Goal: Task Accomplishment & Management: Manage account settings

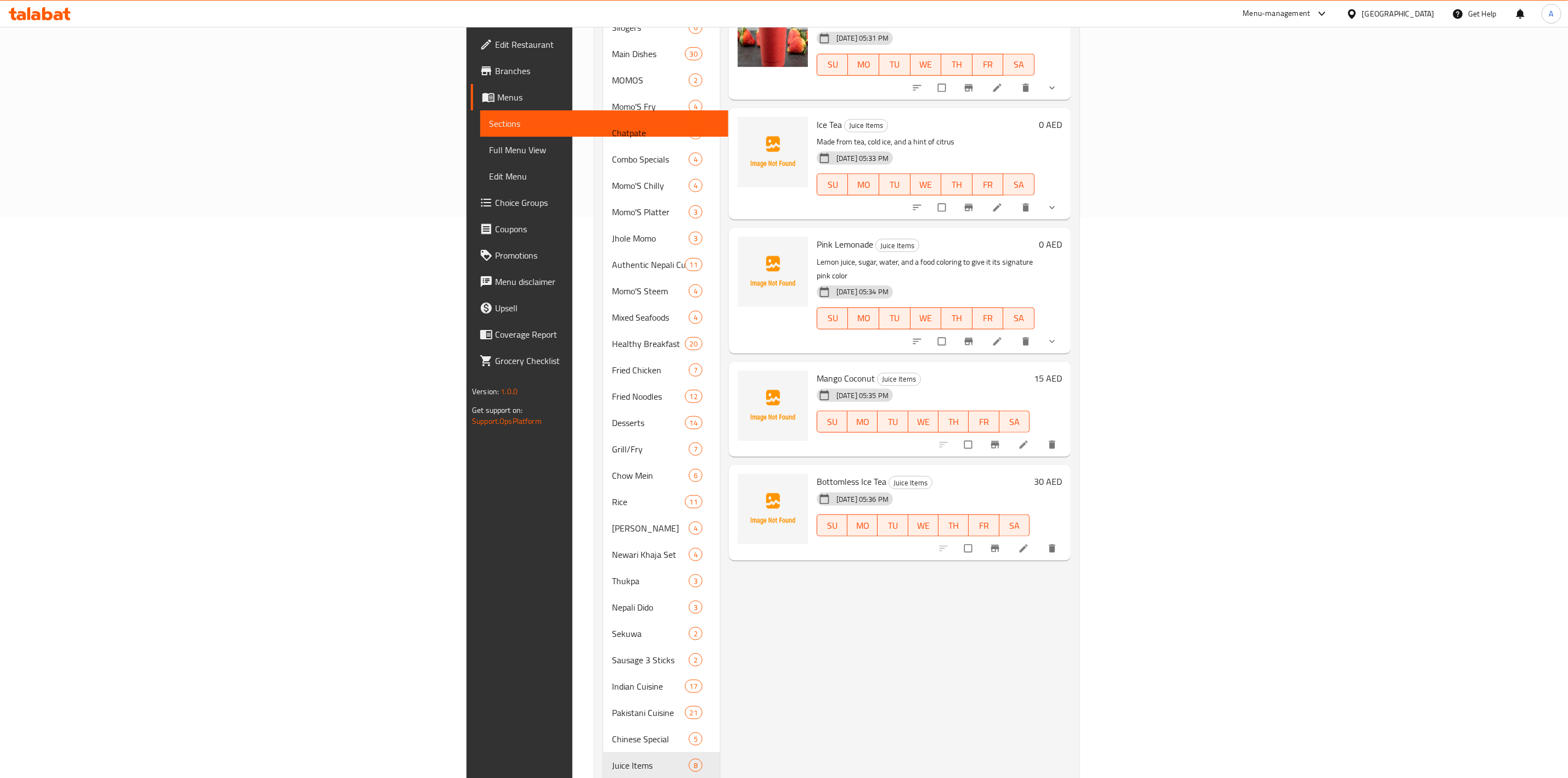
scroll to position [216, 0]
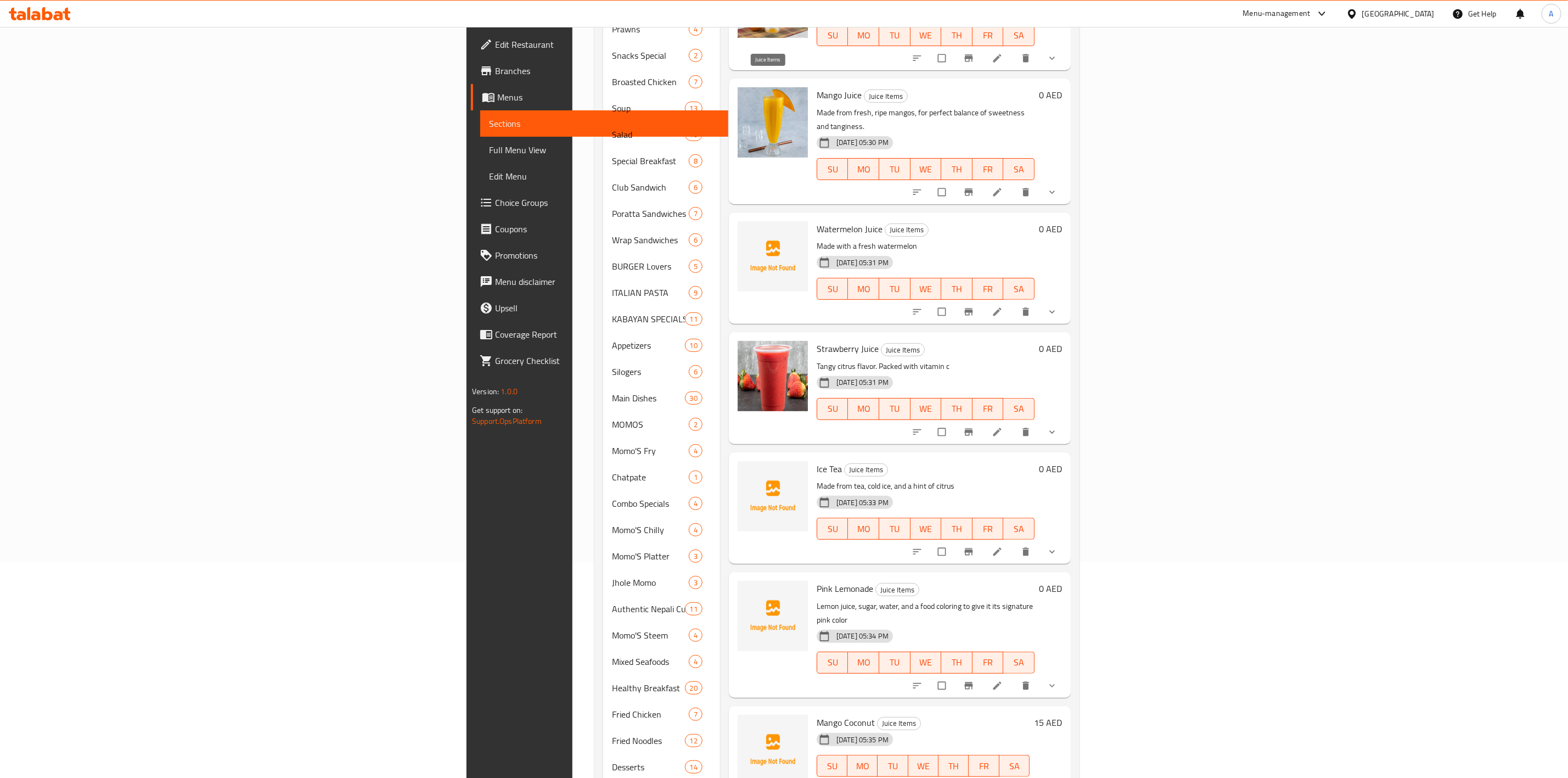
click at [864, 90] on span "Juice Items" at bounding box center [886, 96] width 43 height 13
copy span "Juice Items"
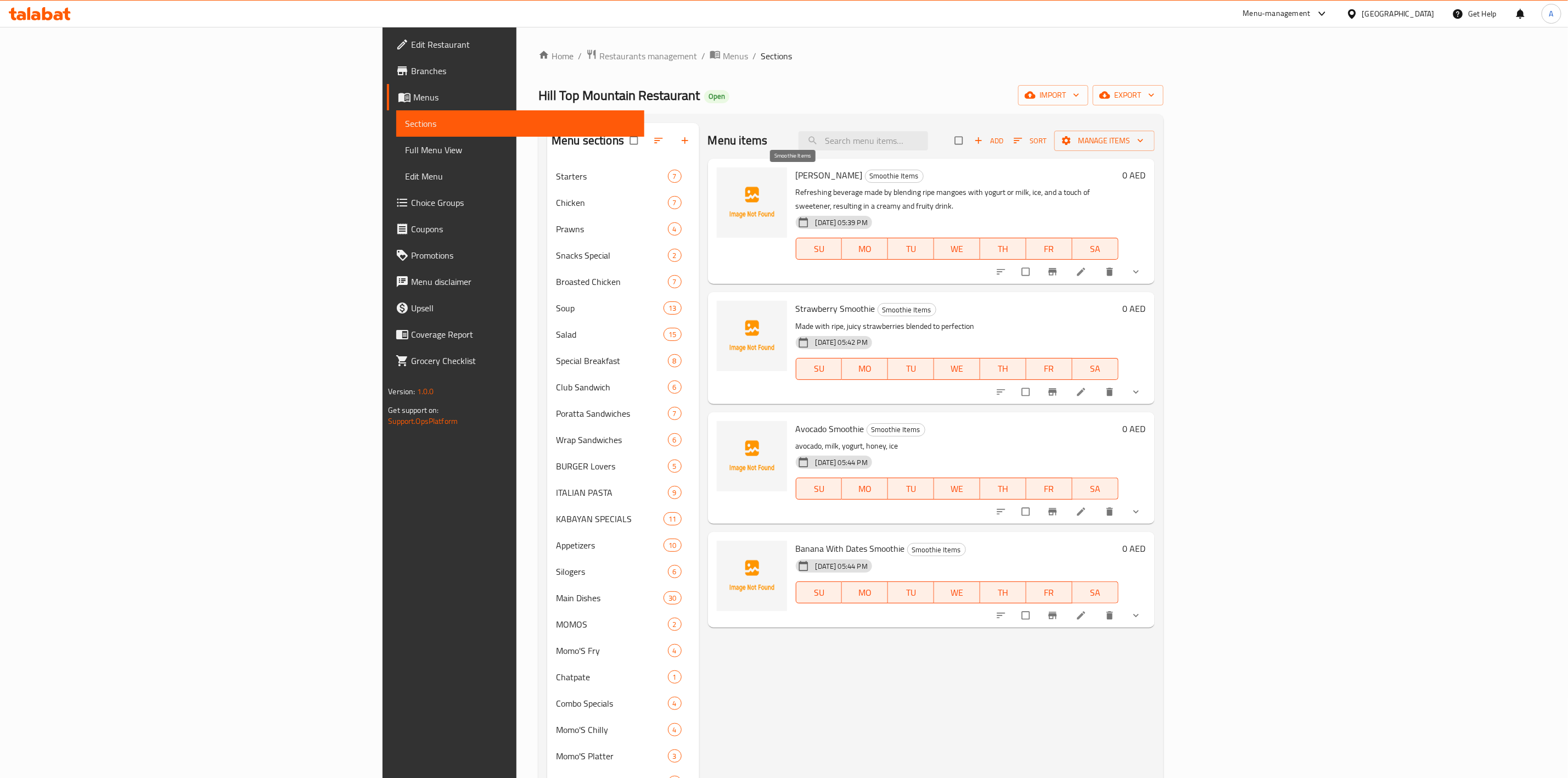
click at [866, 176] on span "Smoothie Items" at bounding box center [894, 176] width 58 height 13
click at [866, 174] on span "Smoothie Items" at bounding box center [894, 176] width 58 height 13
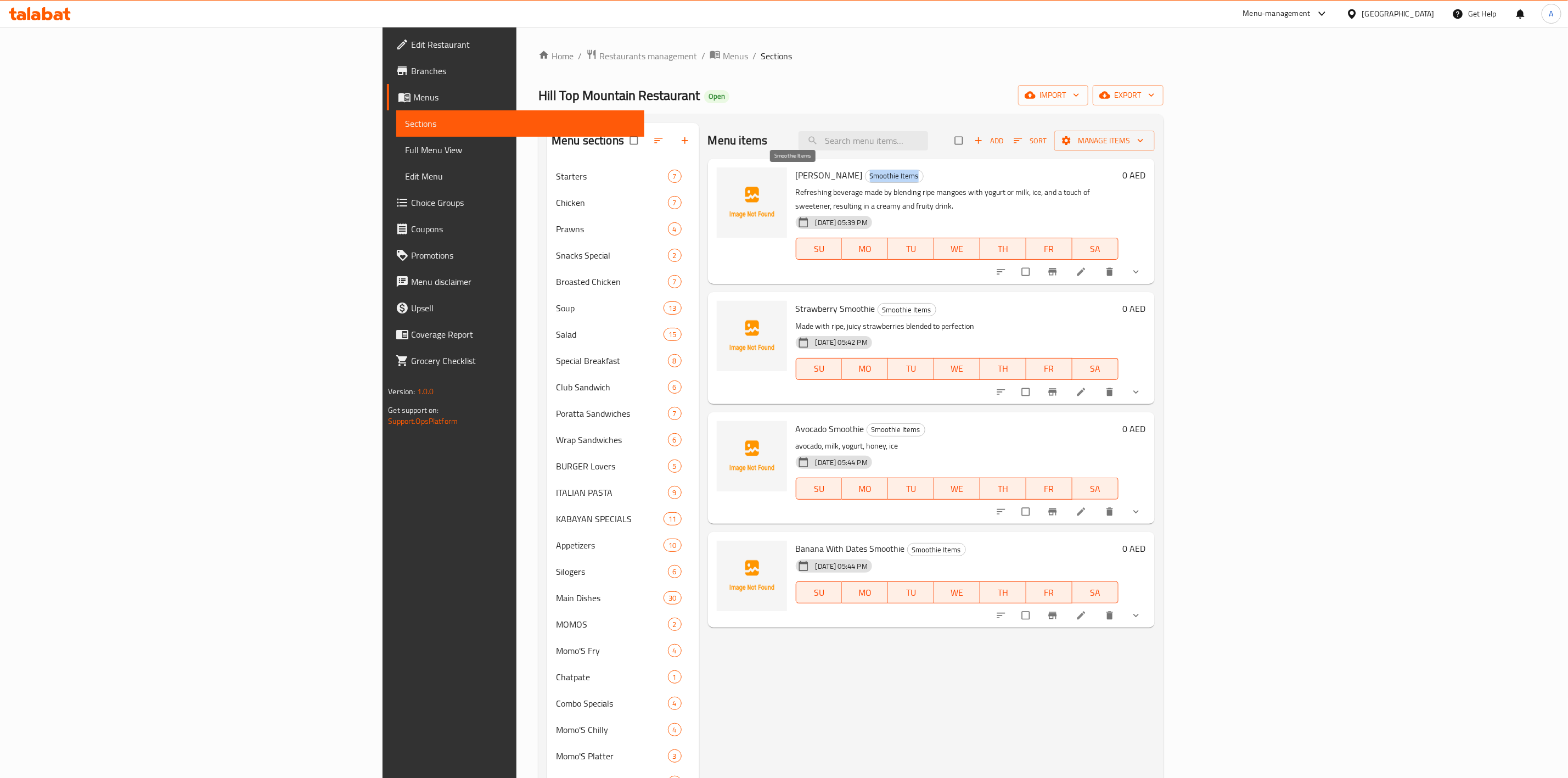
copy span "Smoothie Items"
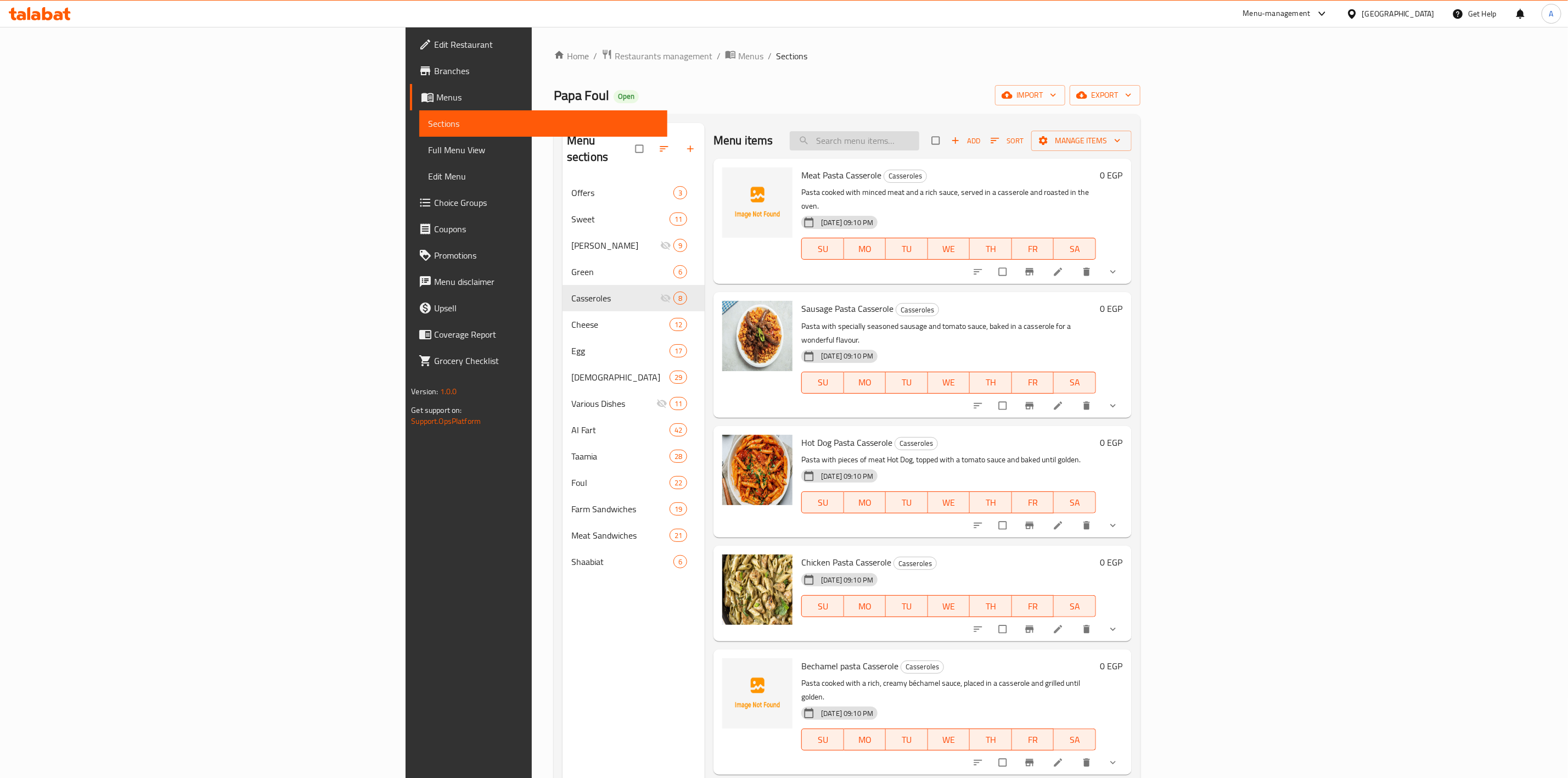
click at [919, 137] on input "search" at bounding box center [855, 140] width 130 height 19
paste input "Meat Pasta Casserole"
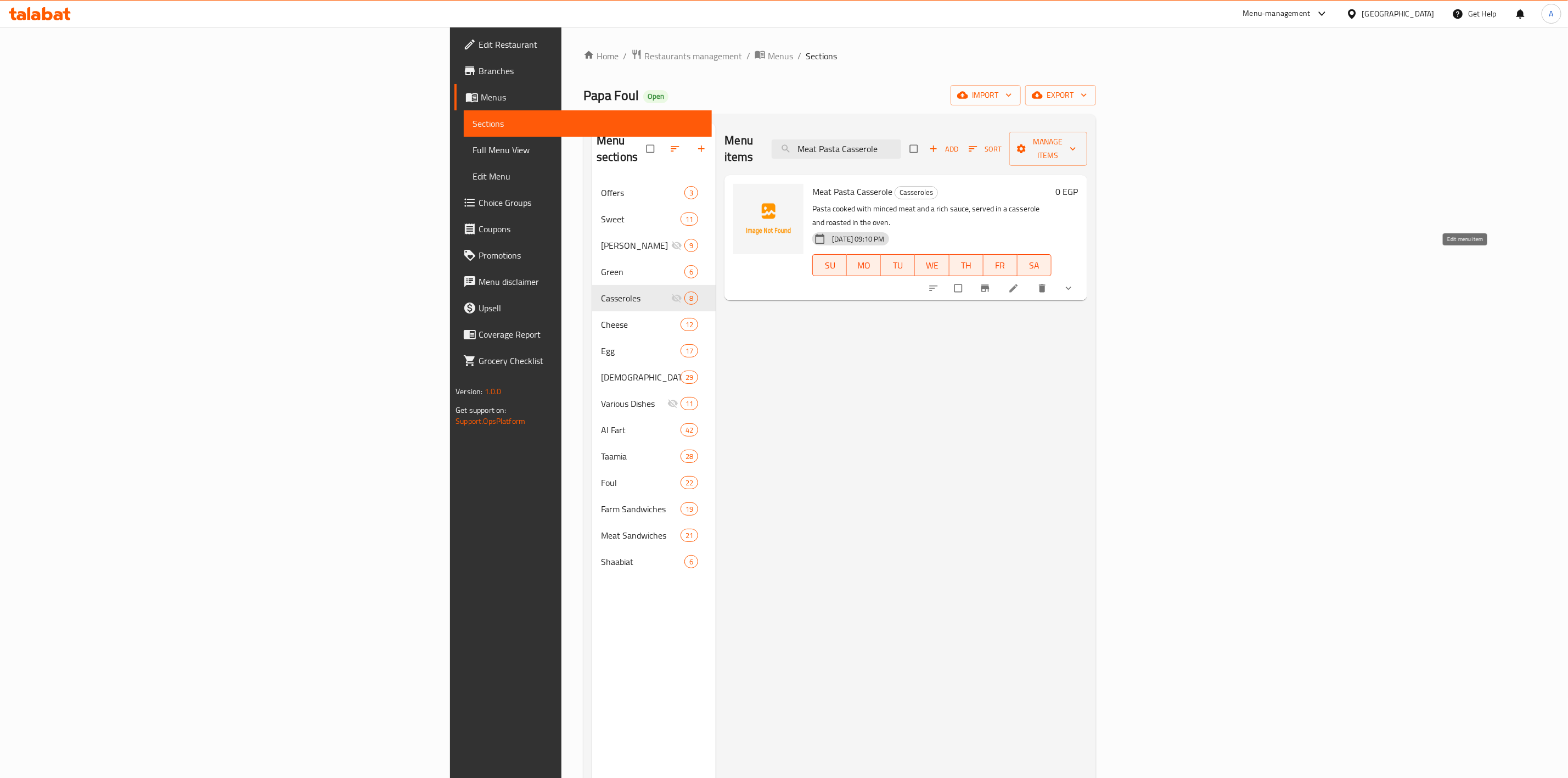
type input "Meat Pasta Casserole"
click at [1018, 284] on icon at bounding box center [1014, 288] width 8 height 8
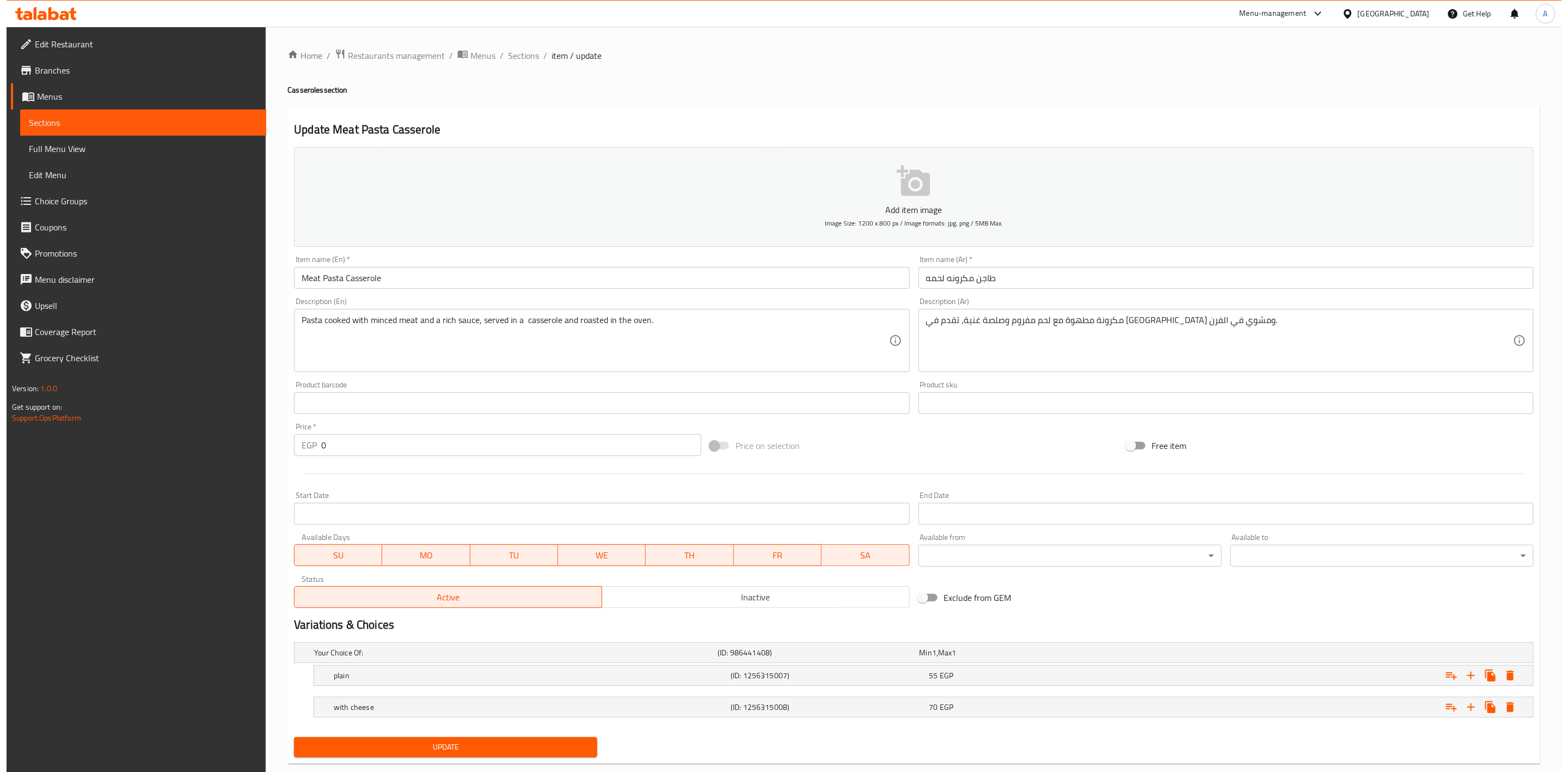
scroll to position [24, 0]
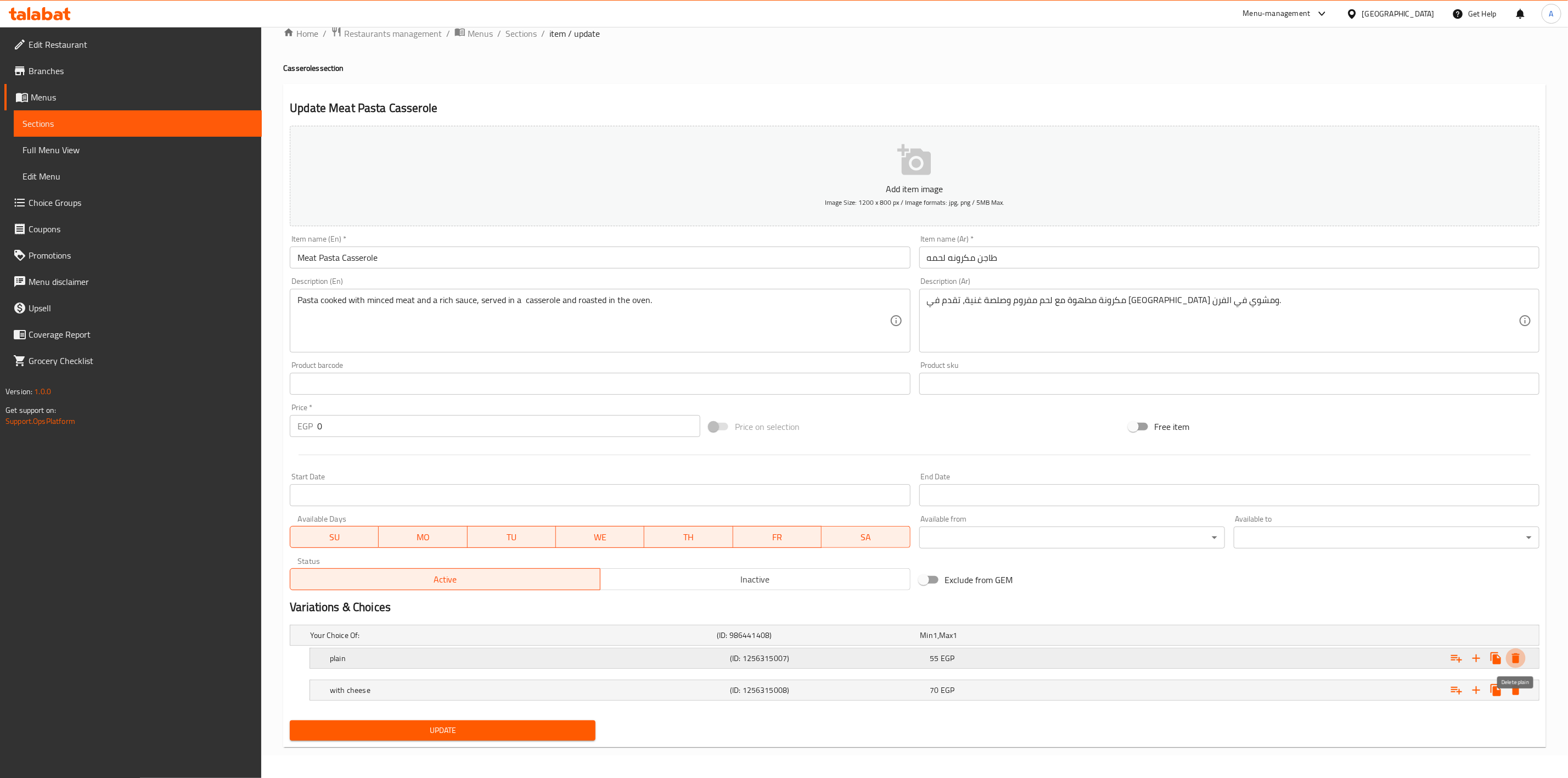
click at [1518, 657] on icon "Expand" at bounding box center [1516, 658] width 8 height 10
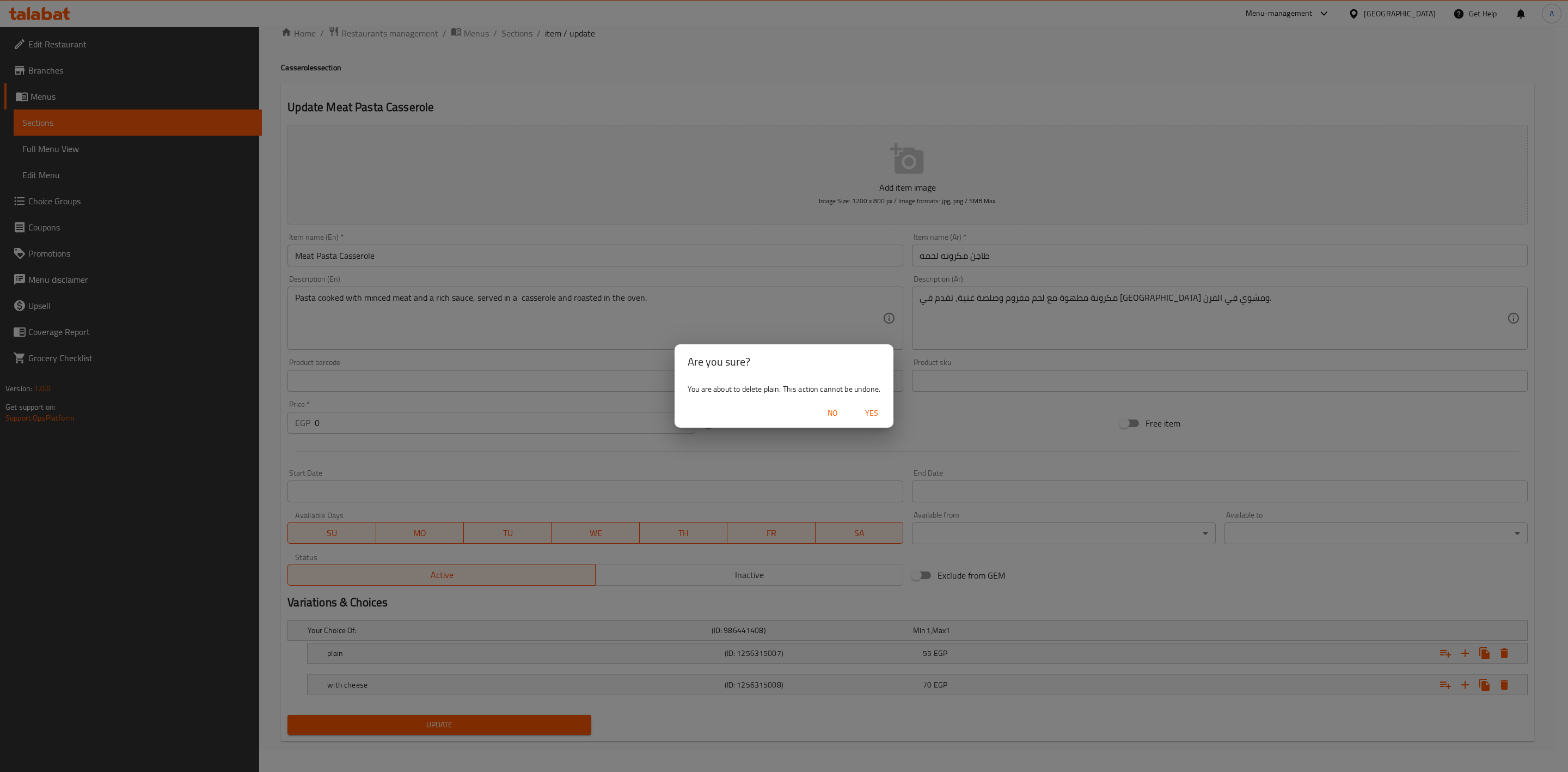
click at [877, 408] on span "Yes" at bounding box center [872, 413] width 26 height 14
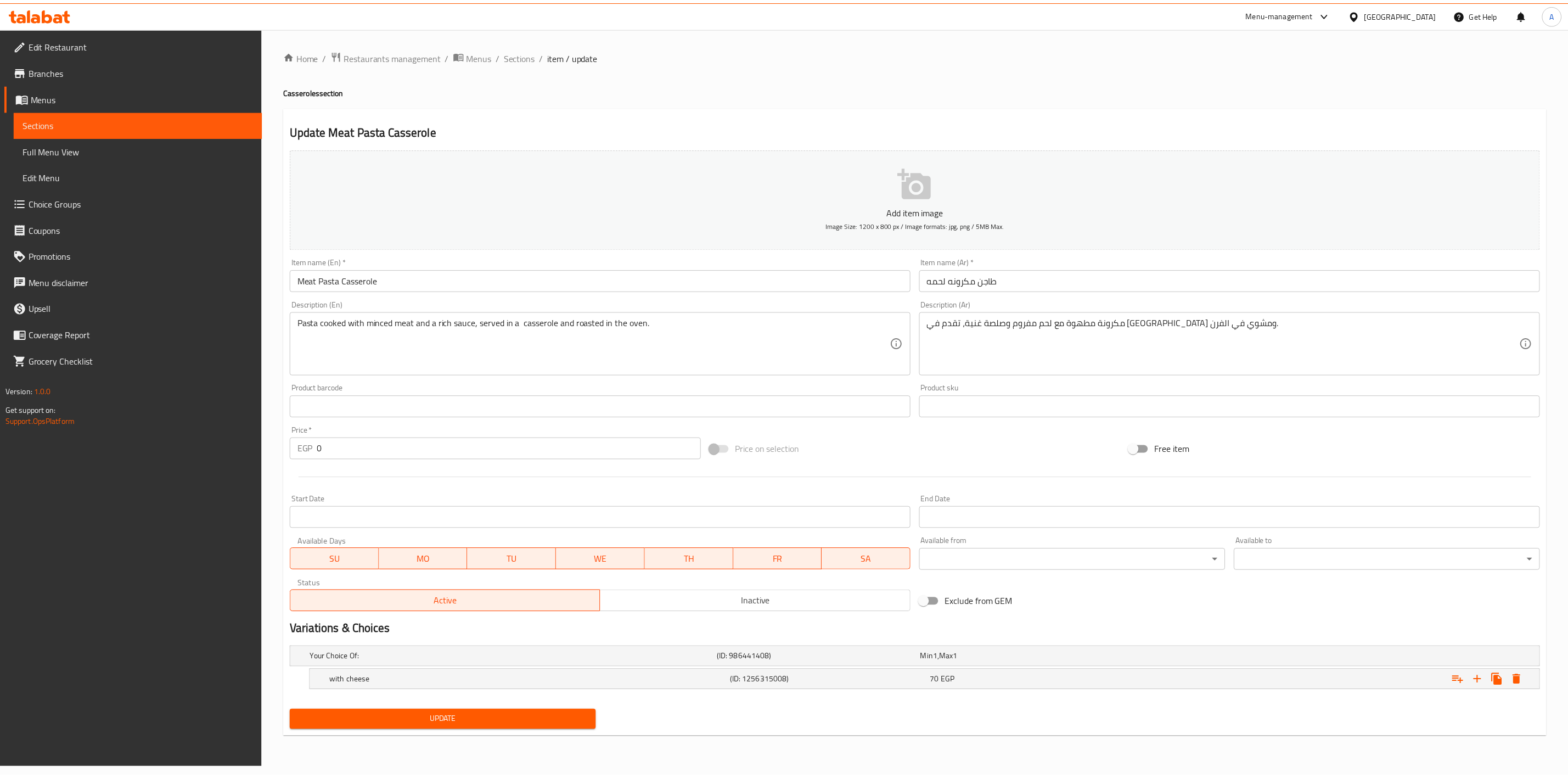
scroll to position [0, 0]
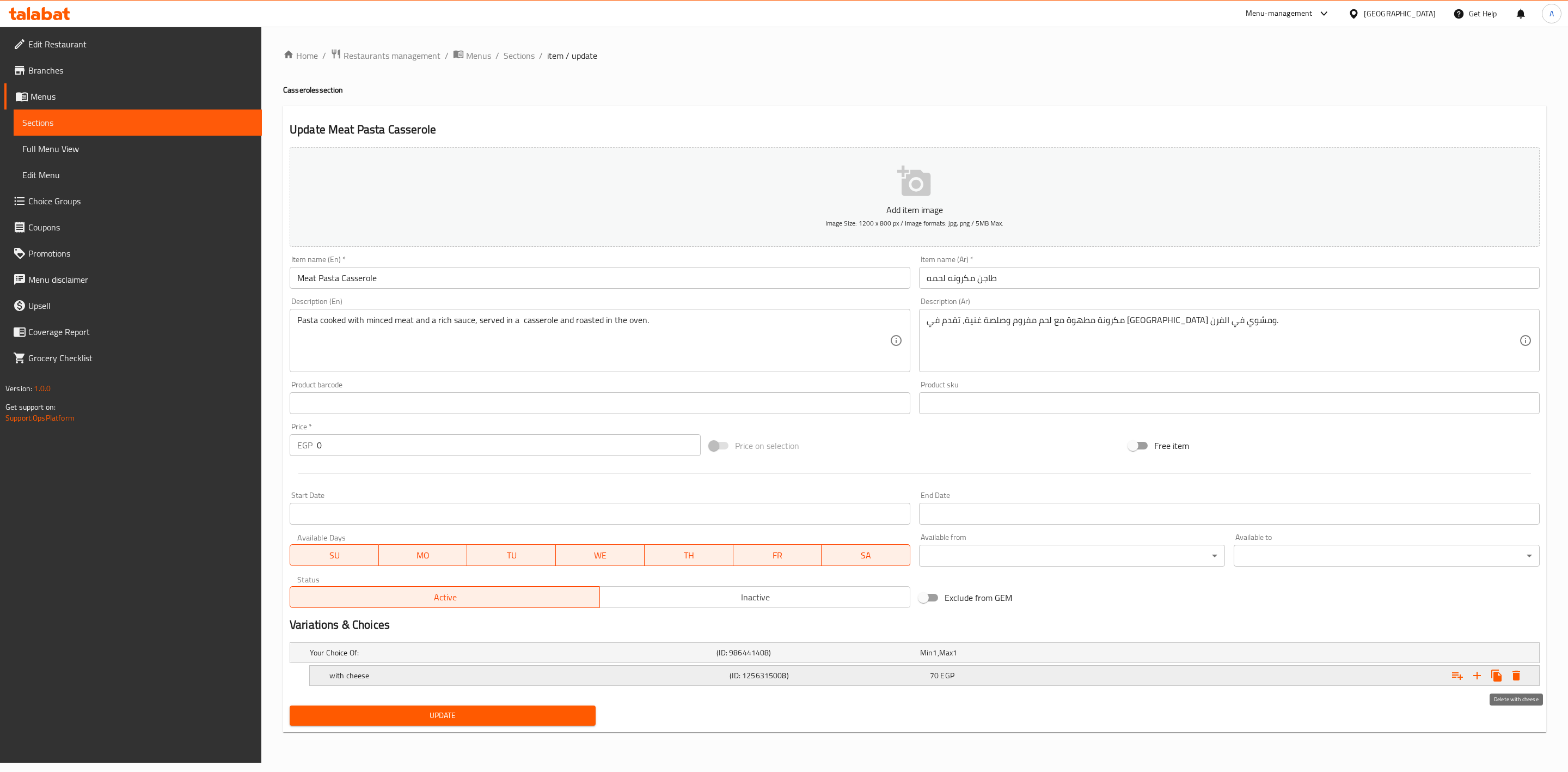
click at [1517, 675] on icon "Expand" at bounding box center [1517, 675] width 8 height 10
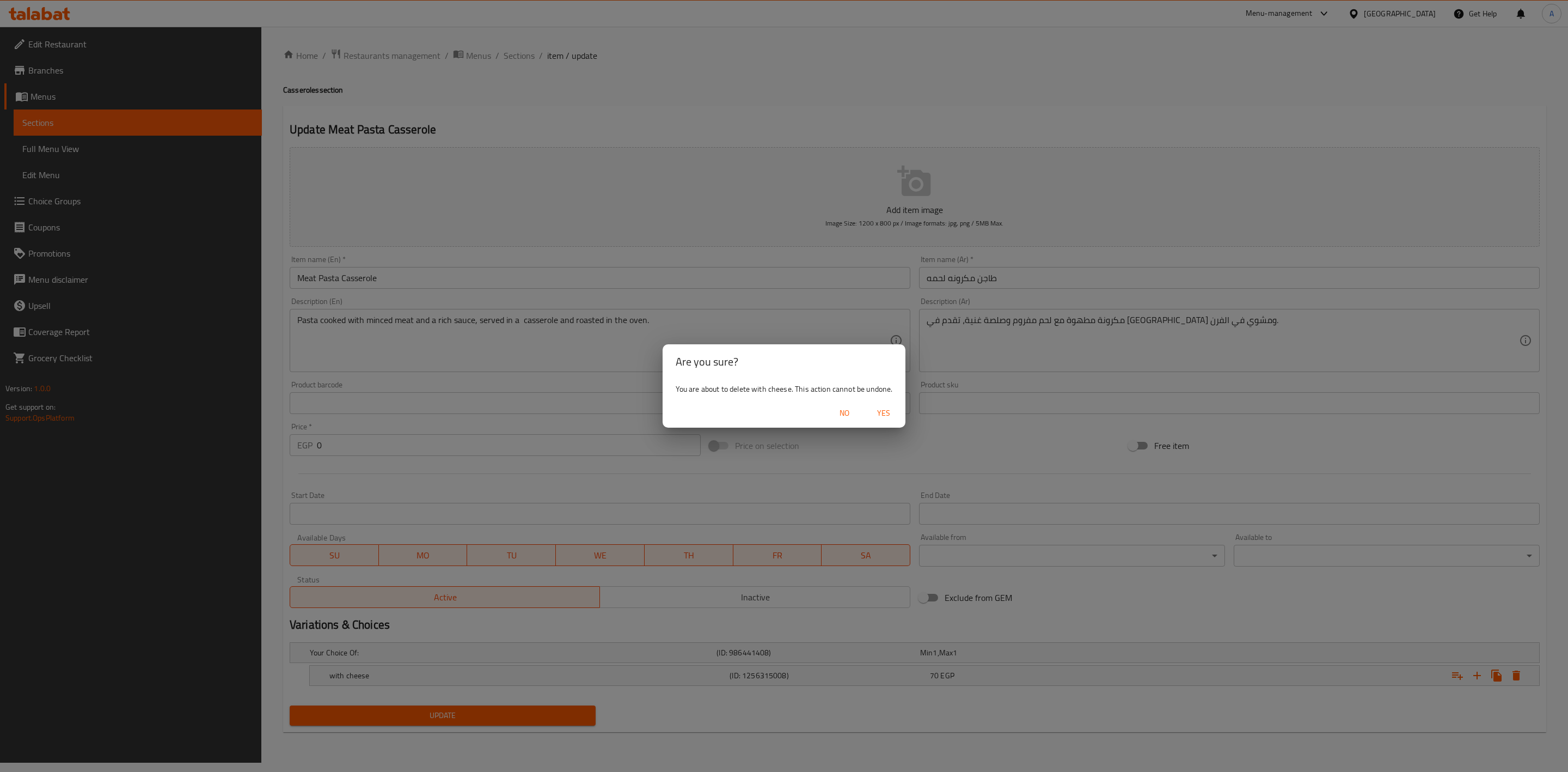
click at [883, 414] on span "Yes" at bounding box center [884, 413] width 26 height 14
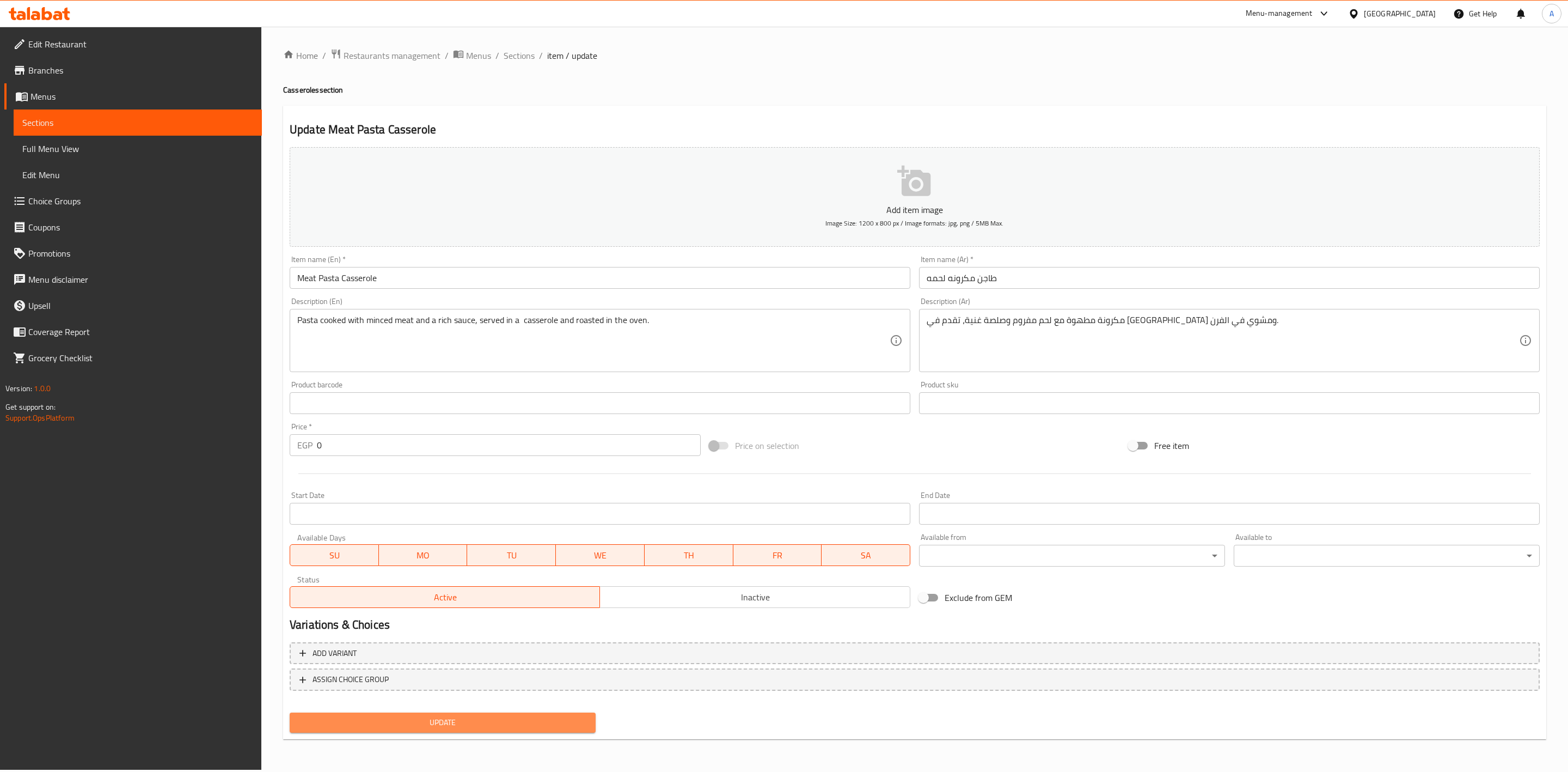
click at [465, 726] on span "Update" at bounding box center [442, 723] width 288 height 14
click at [522, 55] on span "Sections" at bounding box center [519, 56] width 31 height 13
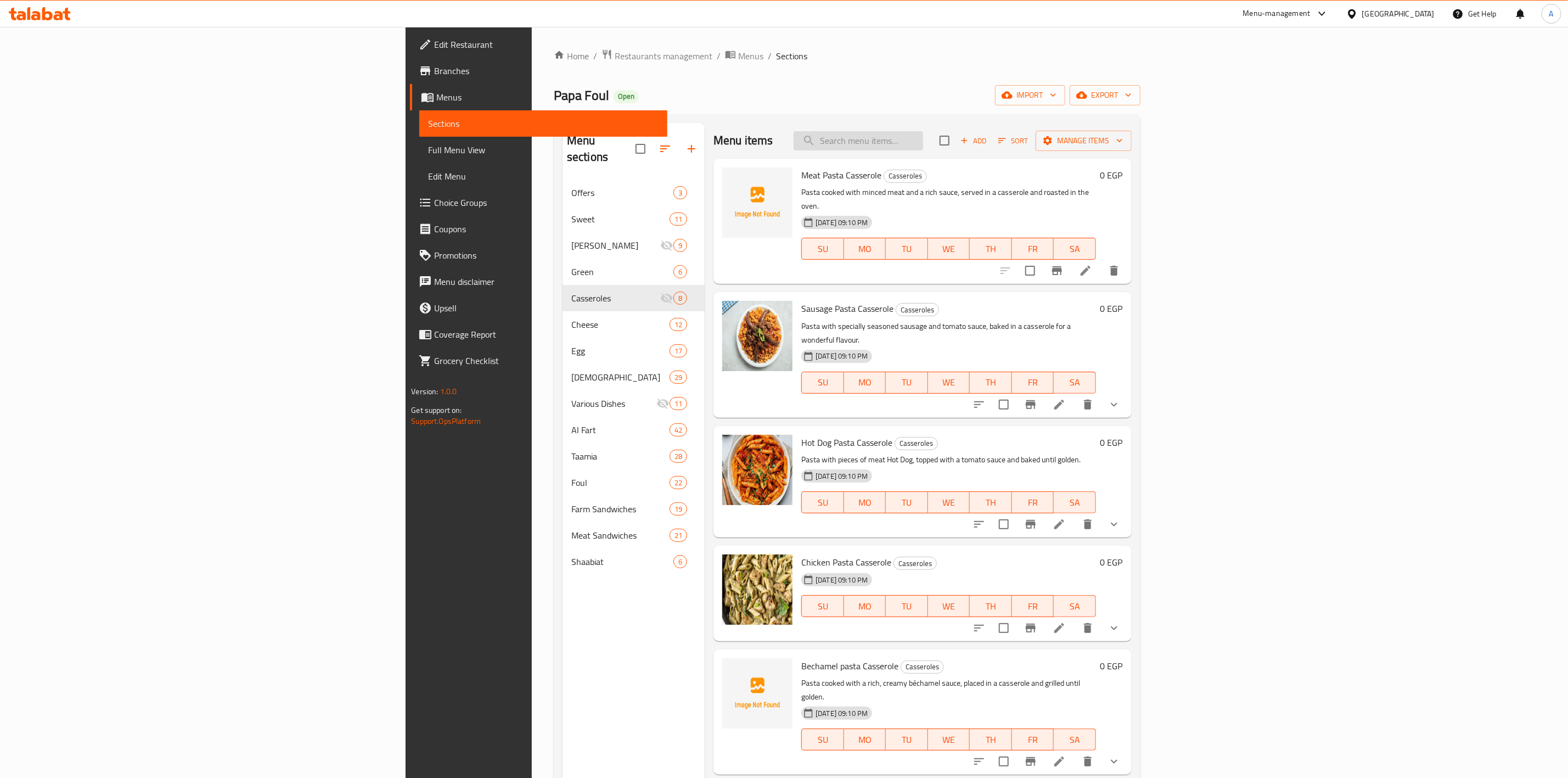
click at [923, 145] on input "search" at bounding box center [859, 140] width 130 height 19
paste input "Sausage Pasta Casserole"
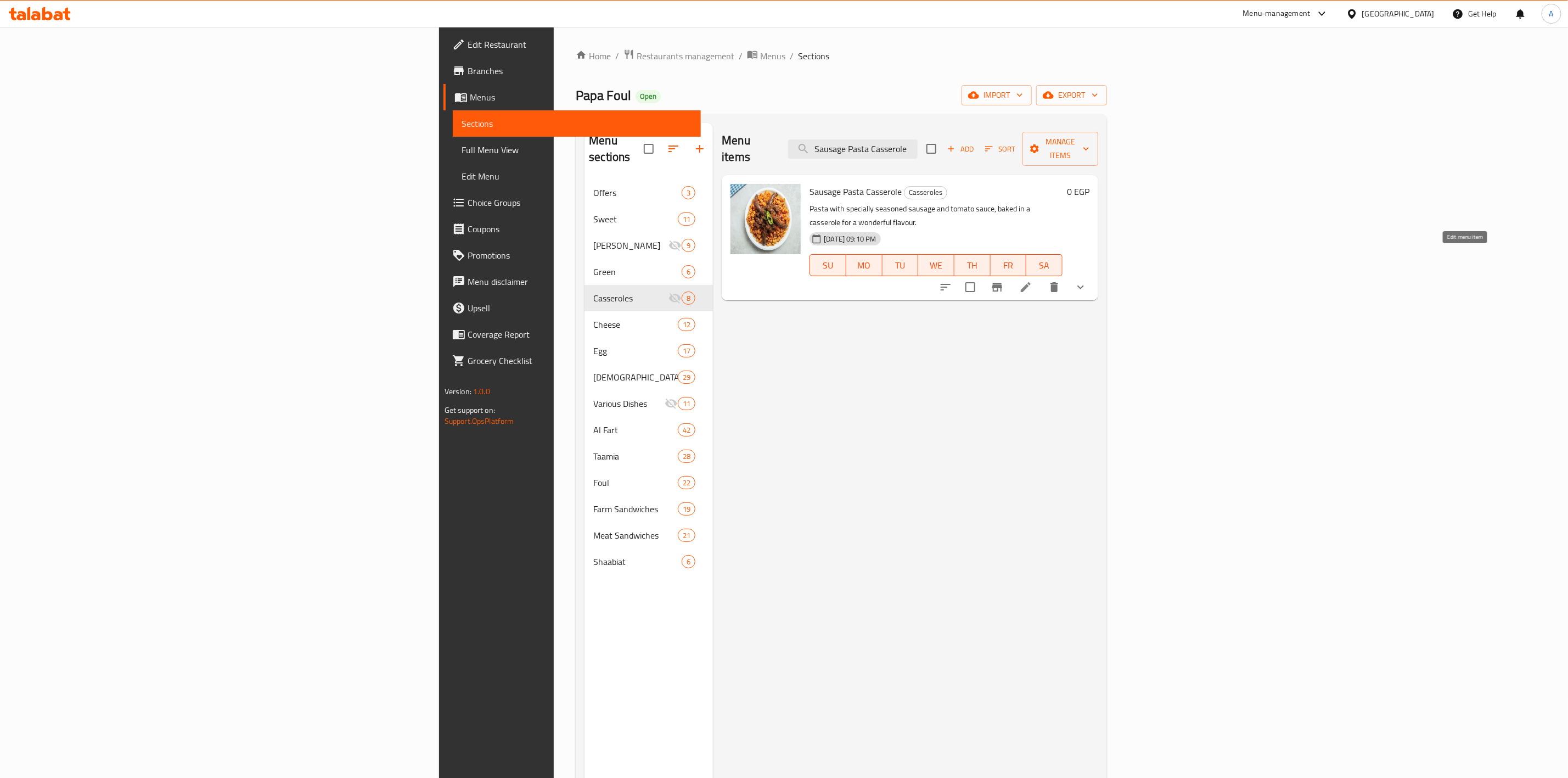
type input "Sausage Pasta Casserole"
click at [1033, 280] on icon at bounding box center [1026, 287] width 13 height 13
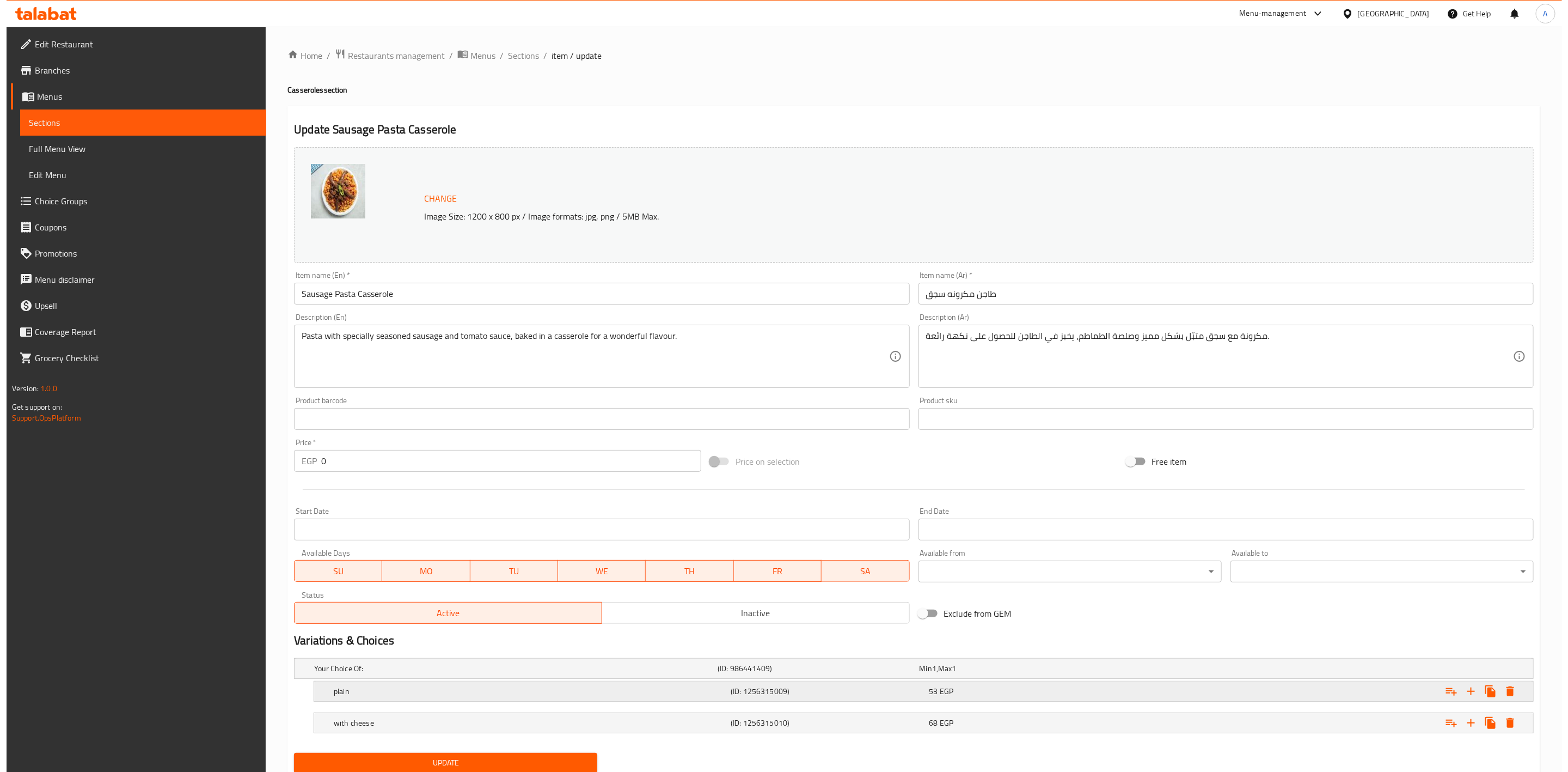
scroll to position [39, 0]
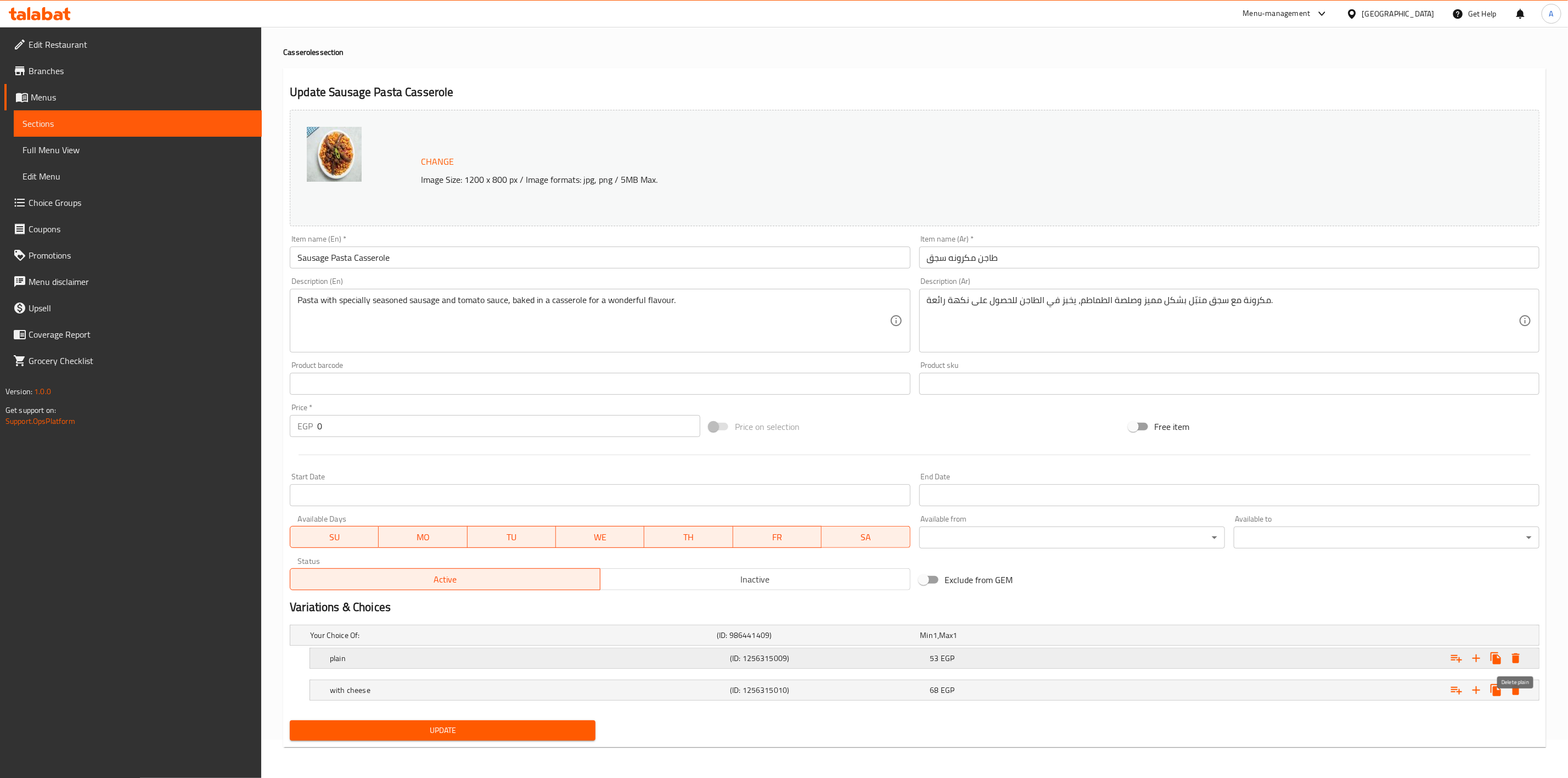
click at [1517, 659] on icon "Expand" at bounding box center [1516, 658] width 8 height 10
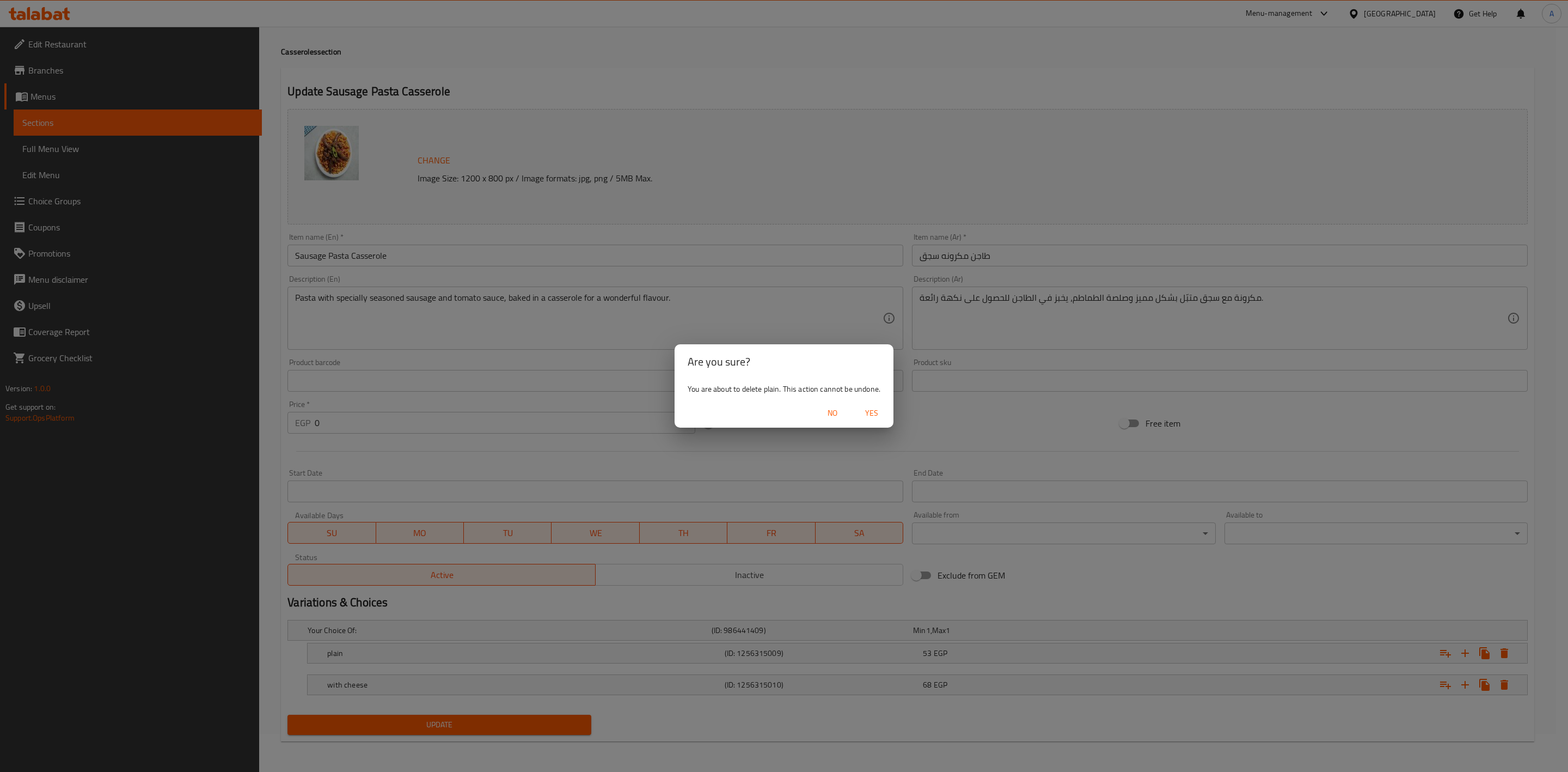
click at [875, 412] on span "Yes" at bounding box center [872, 413] width 26 height 14
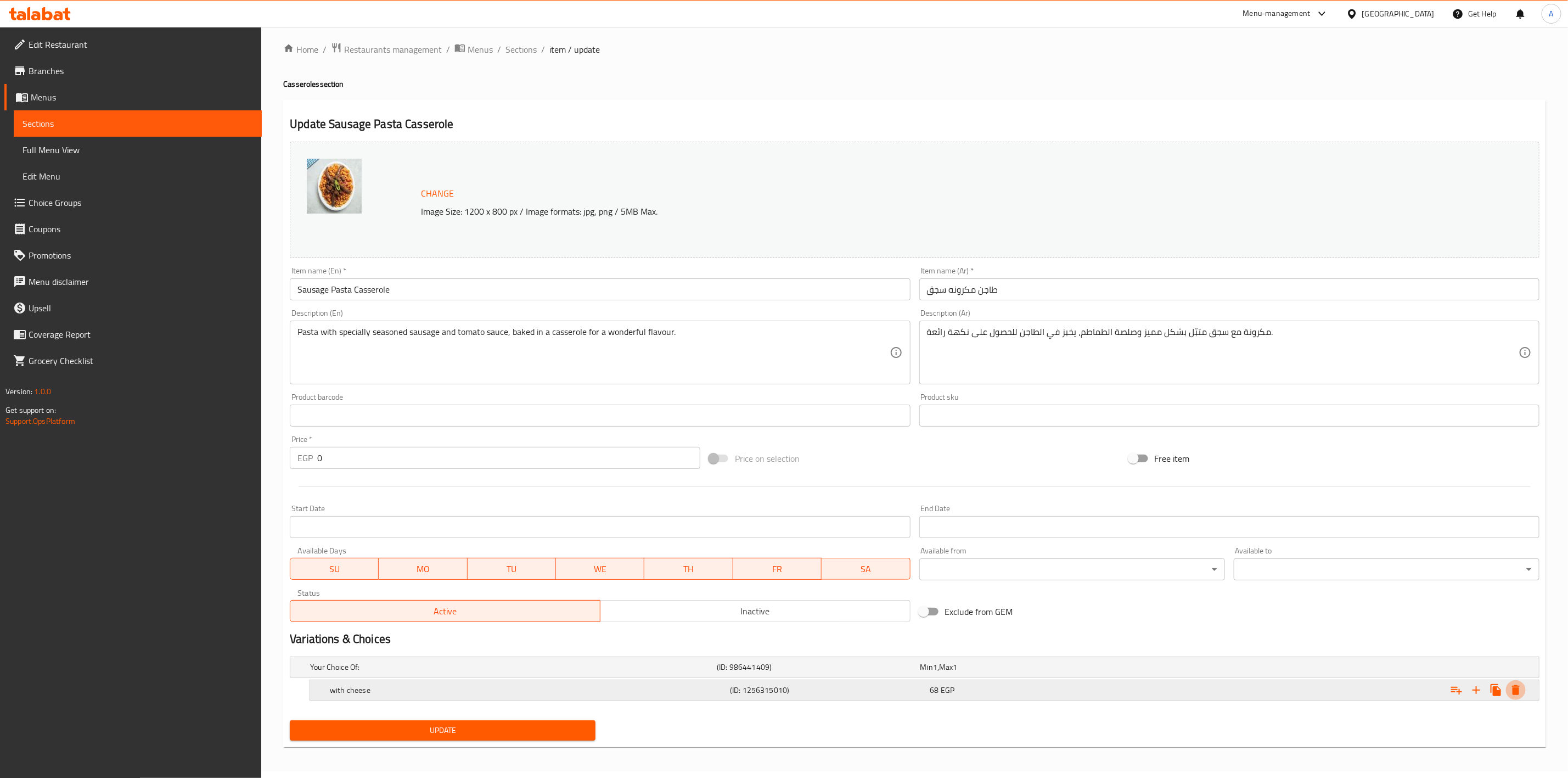
click at [1518, 696] on icon "Expand" at bounding box center [1516, 691] width 13 height 13
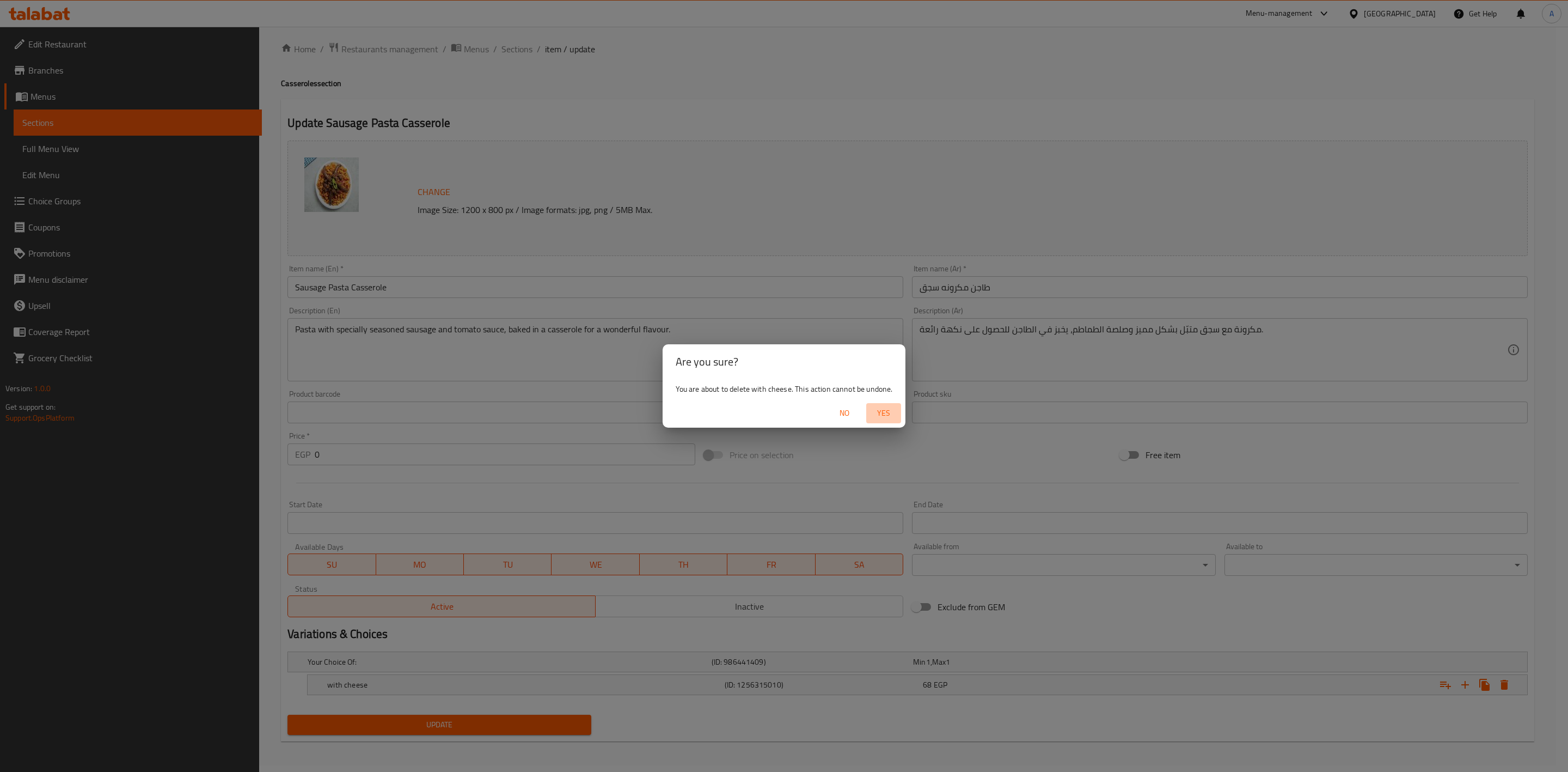
click at [891, 414] on span "Yes" at bounding box center [884, 413] width 26 height 14
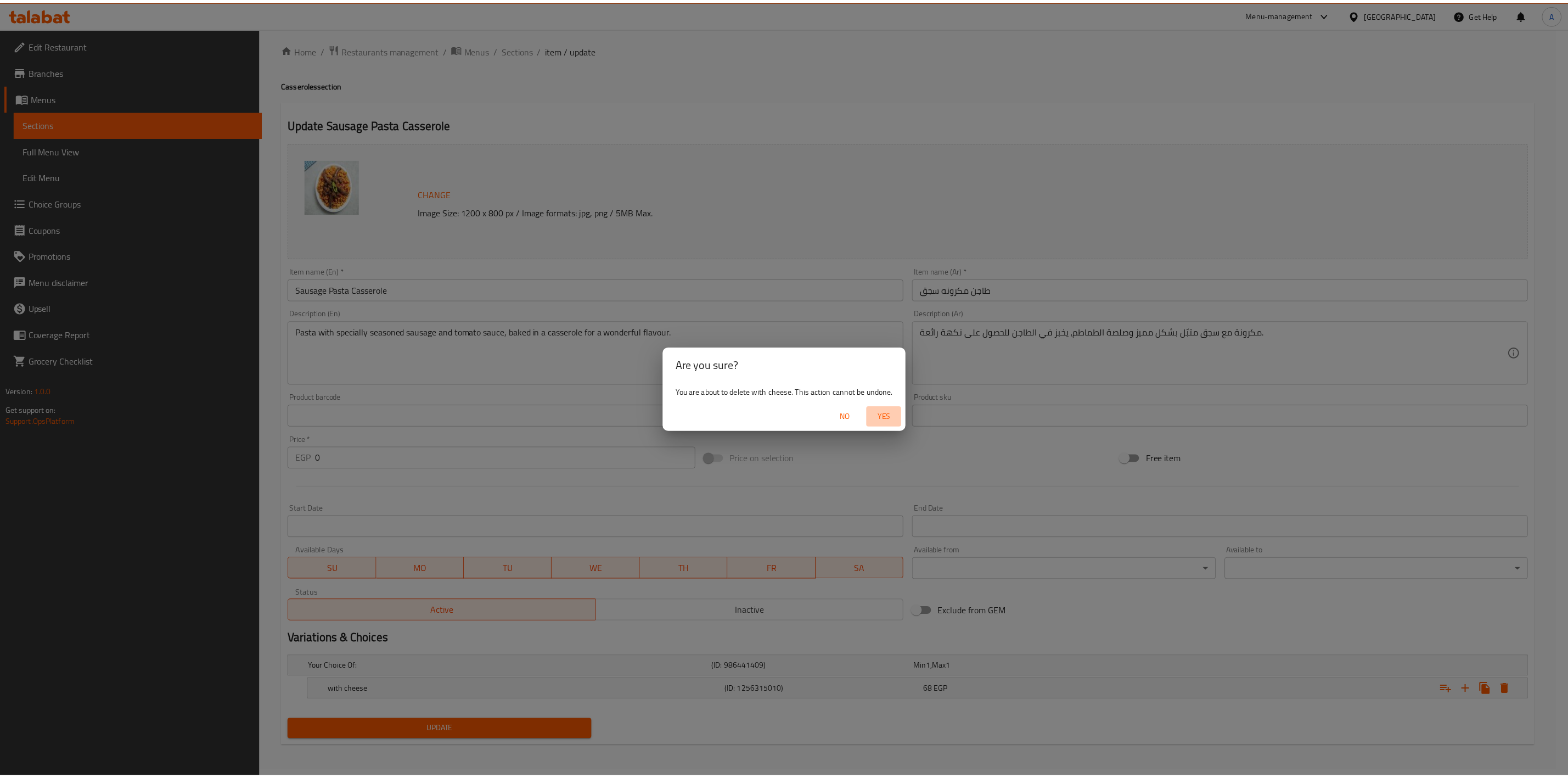
scroll to position [3, 0]
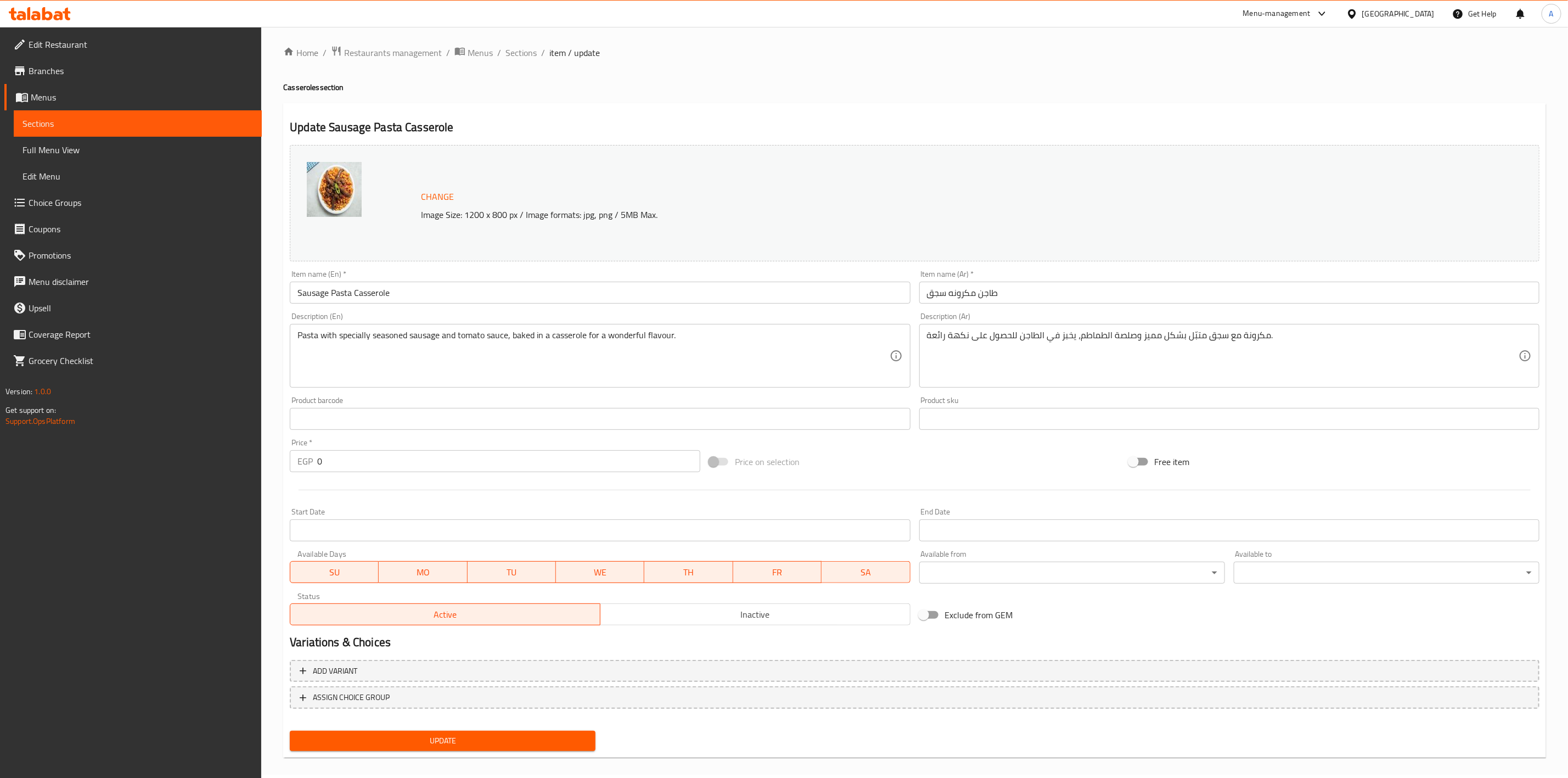
click at [578, 747] on span "Update" at bounding box center [443, 741] width 288 height 14
click at [389, 290] on input "Sausage Pasta Casserole" at bounding box center [600, 292] width 620 height 22
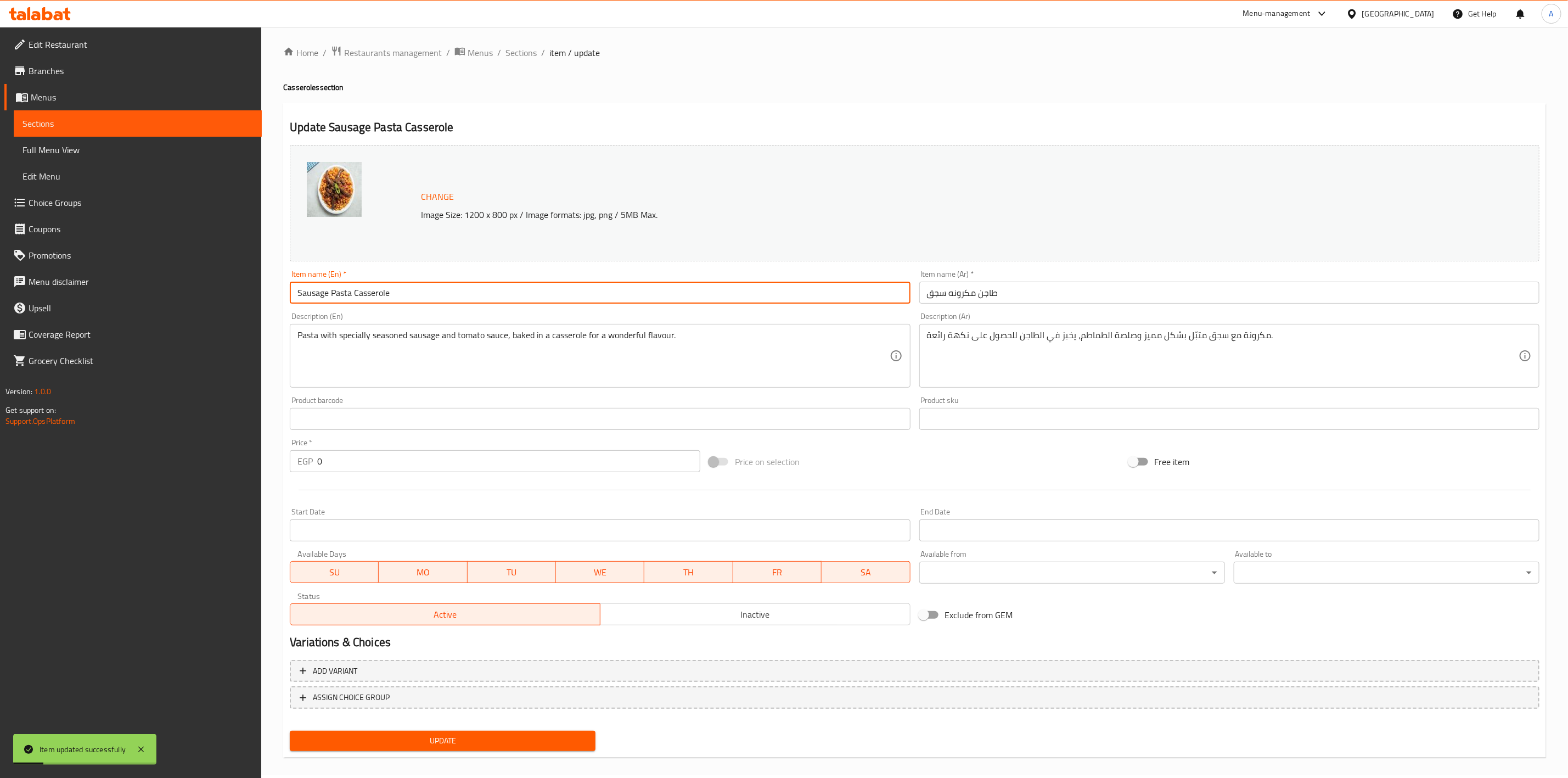
click at [388, 289] on input "Sausage Pasta Casserole" at bounding box center [600, 292] width 620 height 22
drag, startPoint x: 529, startPoint y: 51, endPoint x: 562, endPoint y: 75, distance: 40.8
click at [529, 51] on span "Sections" at bounding box center [521, 53] width 31 height 13
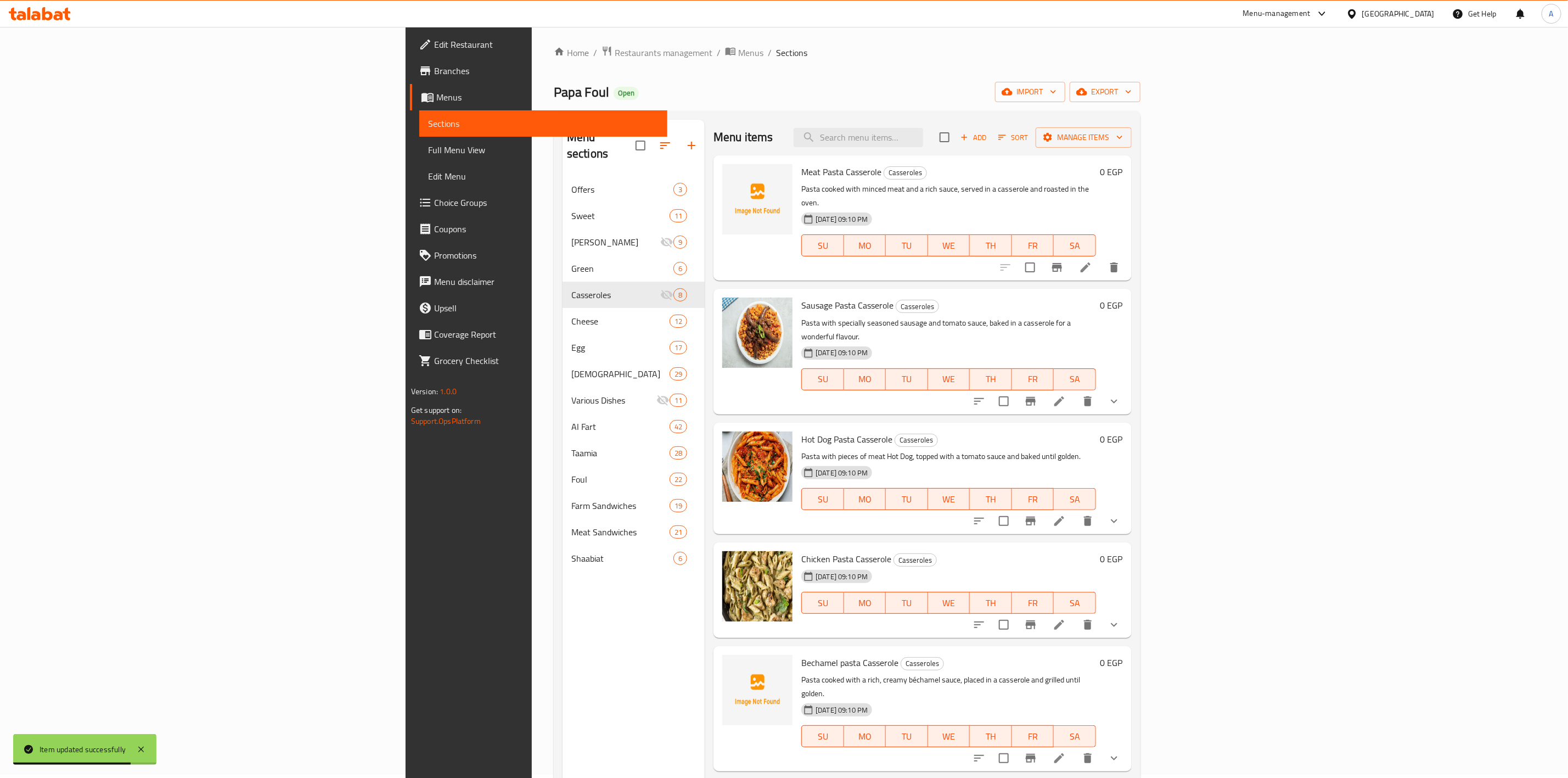
click at [984, 127] on div "Menu items Add Sort Manage items" at bounding box center [922, 138] width 418 height 36
click at [923, 133] on input "search" at bounding box center [859, 137] width 130 height 19
paste input "Hot Dog Pasta Casserole"
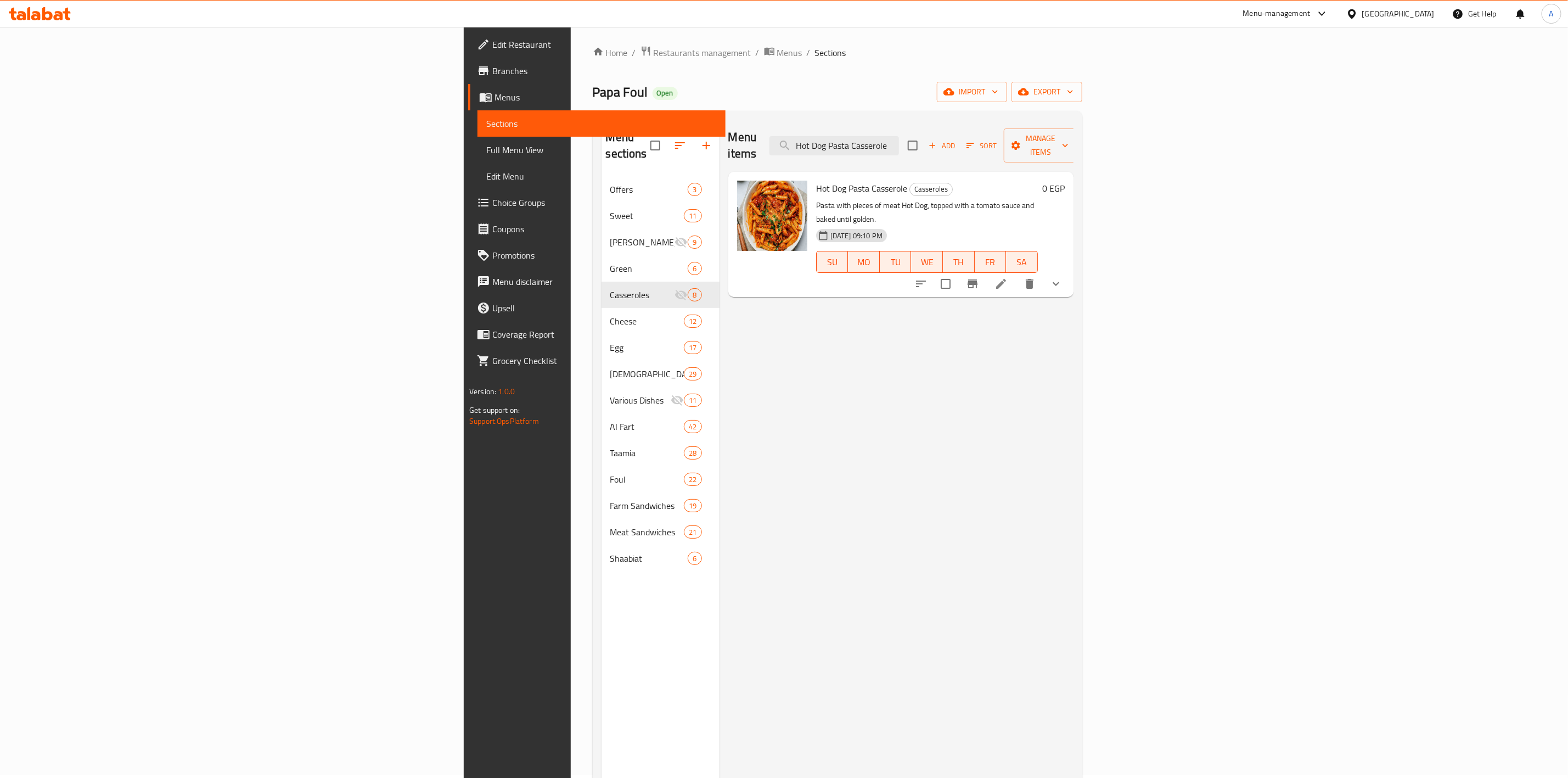
type input "Hot Dog Pasta Casserole"
click at [1017, 274] on li at bounding box center [1001, 284] width 30 height 20
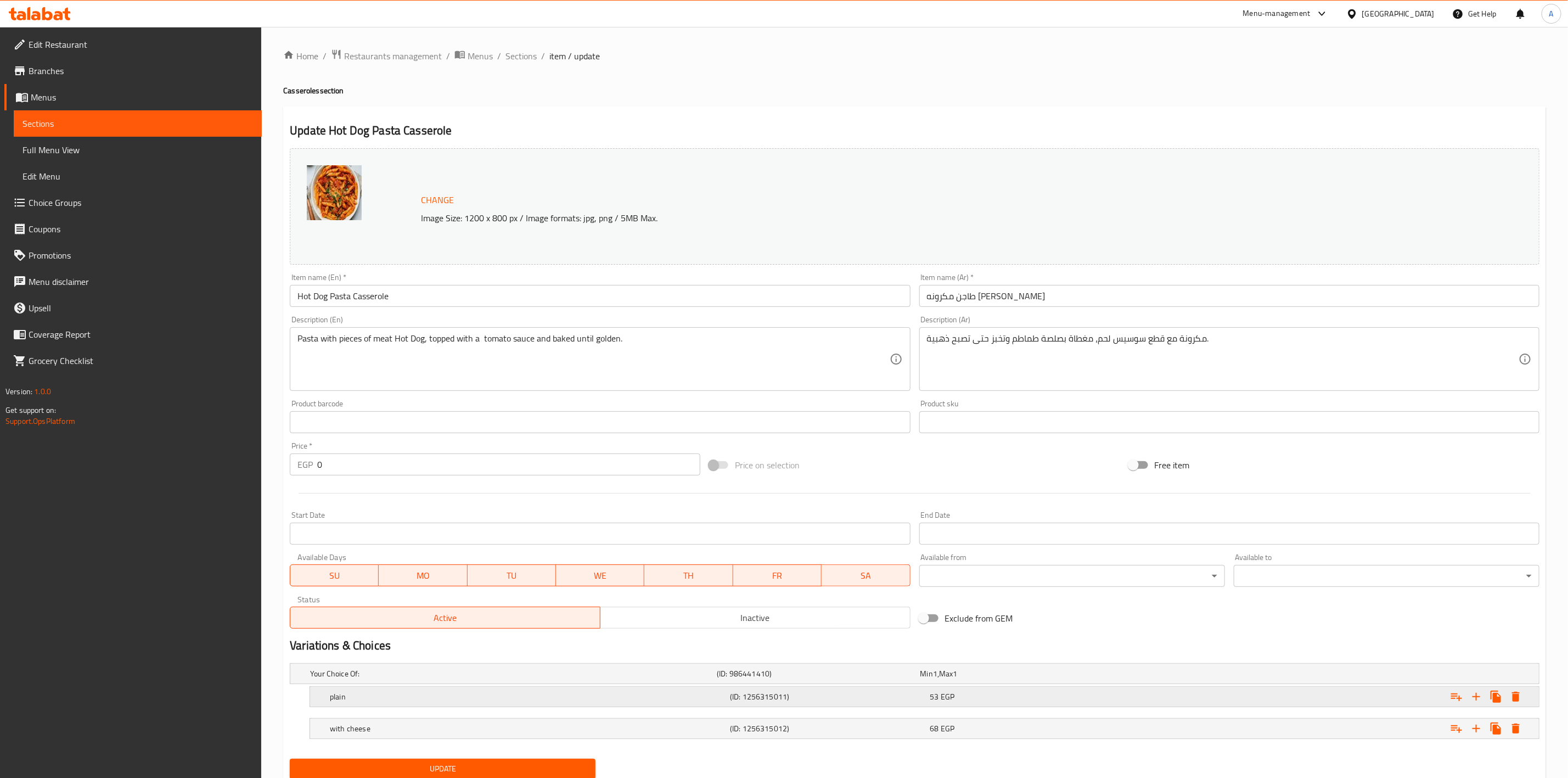
click at [1520, 700] on icon "Expand" at bounding box center [1516, 697] width 13 height 13
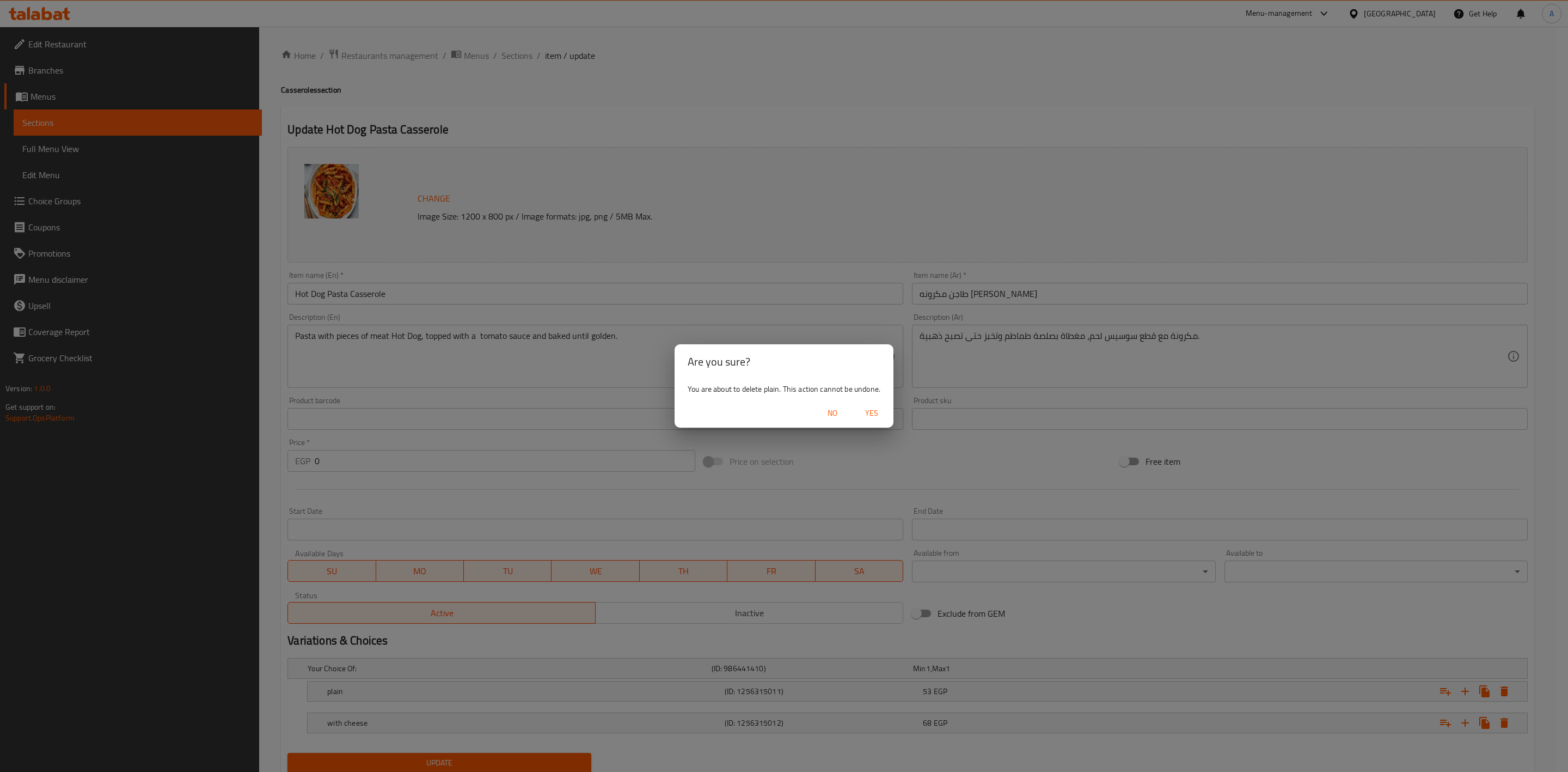
click at [879, 410] on span "Yes" at bounding box center [872, 413] width 26 height 14
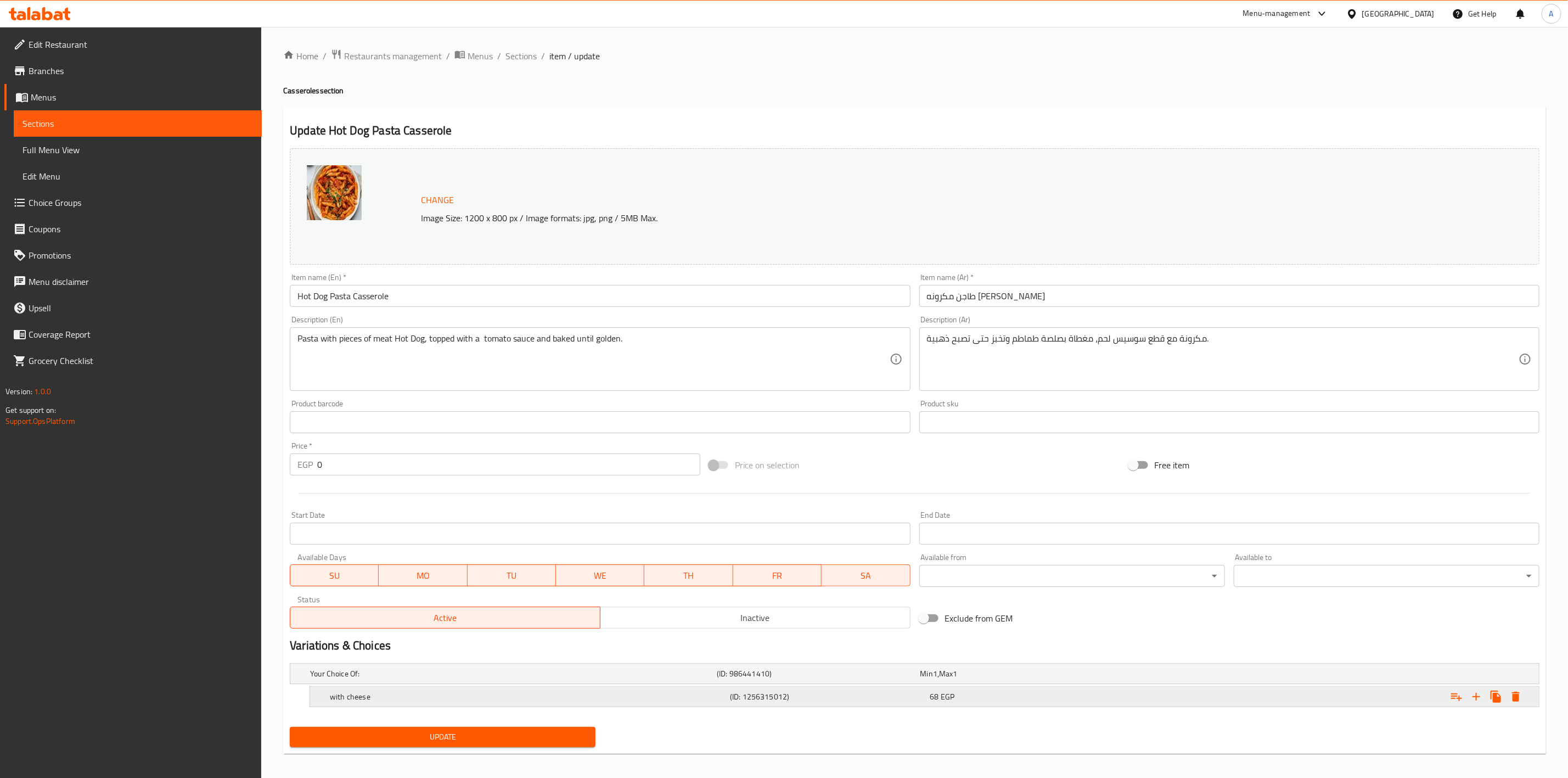
click at [1514, 693] on icon "Expand" at bounding box center [1516, 697] width 13 height 13
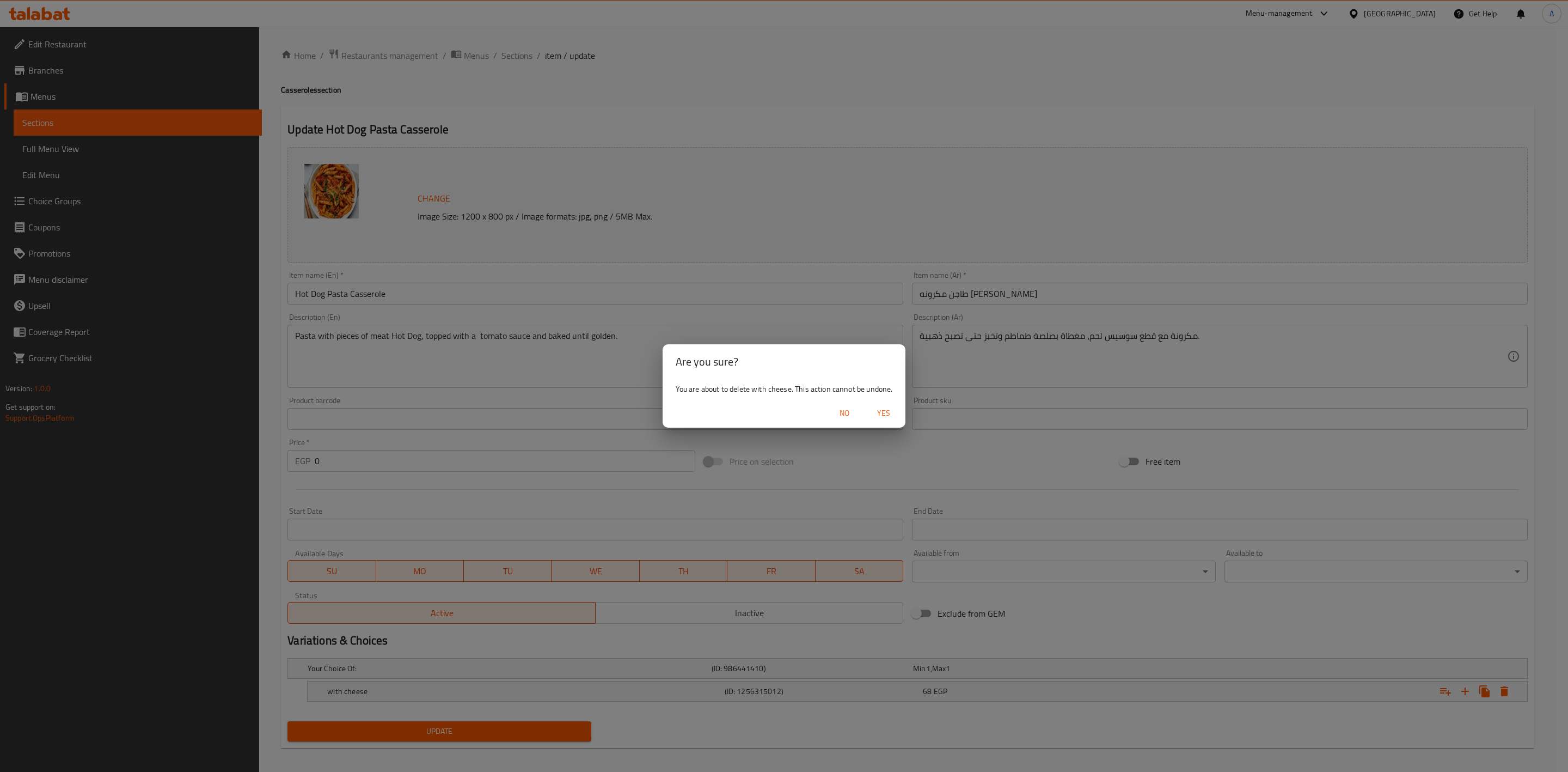
click at [886, 411] on span "Yes" at bounding box center [884, 413] width 26 height 14
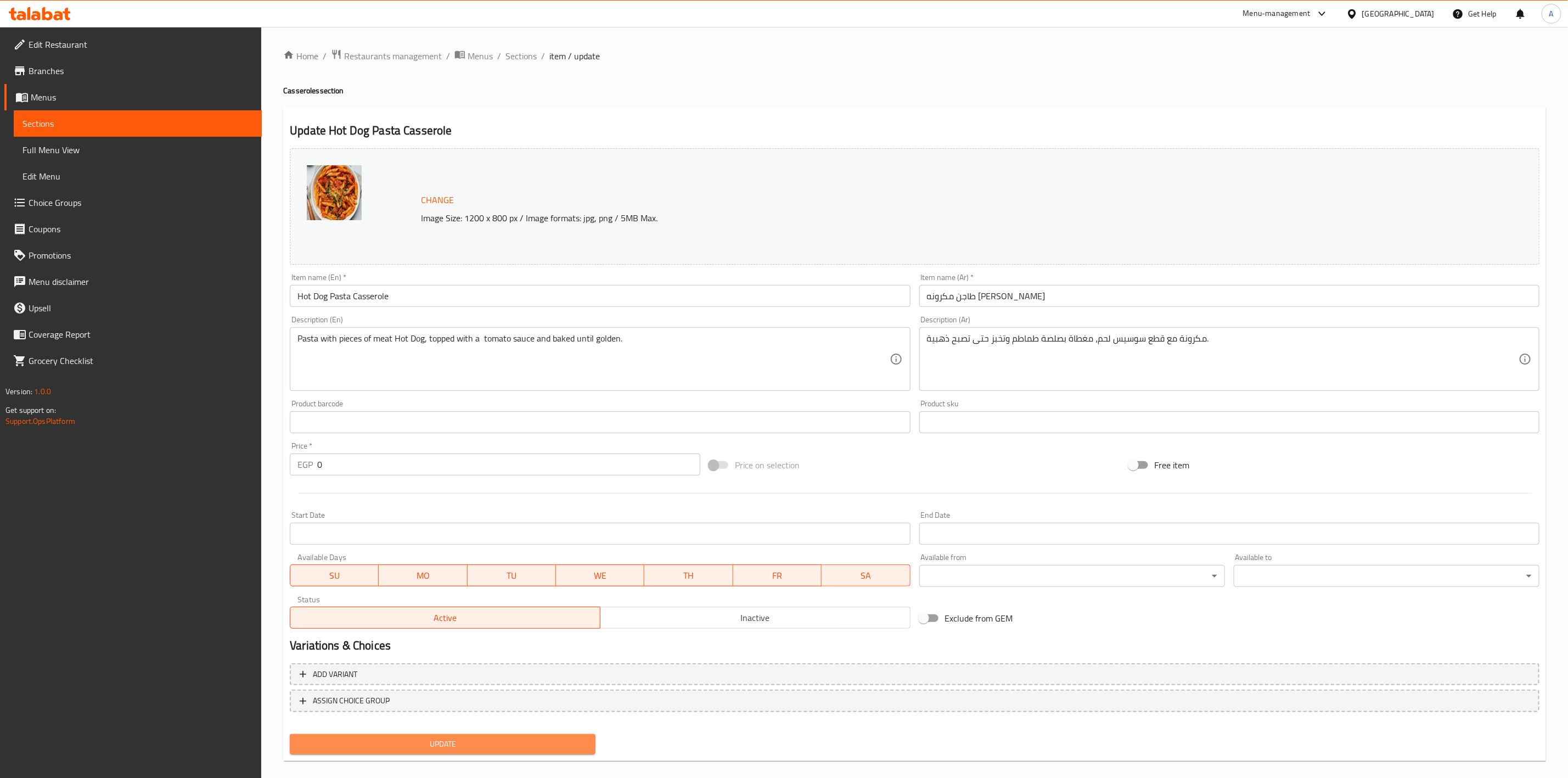
click at [476, 738] on span "Update" at bounding box center [443, 744] width 288 height 14
drag, startPoint x: 522, startPoint y: 52, endPoint x: 547, endPoint y: 72, distance: 32.0
click at [522, 52] on span "Sections" at bounding box center [521, 56] width 31 height 13
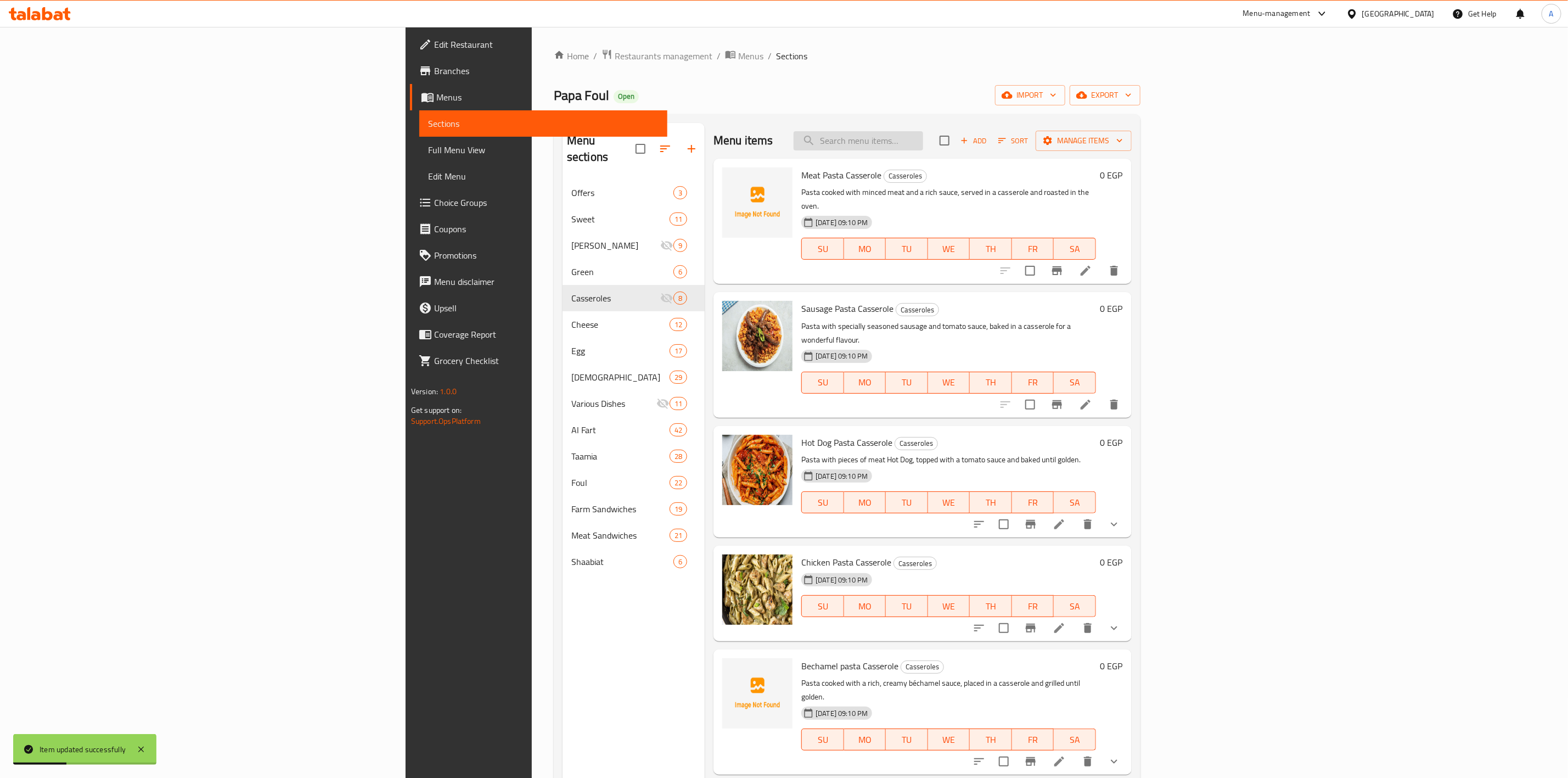
click at [923, 146] on input "search" at bounding box center [859, 140] width 130 height 19
paste input "Chicken Pasta Casserole"
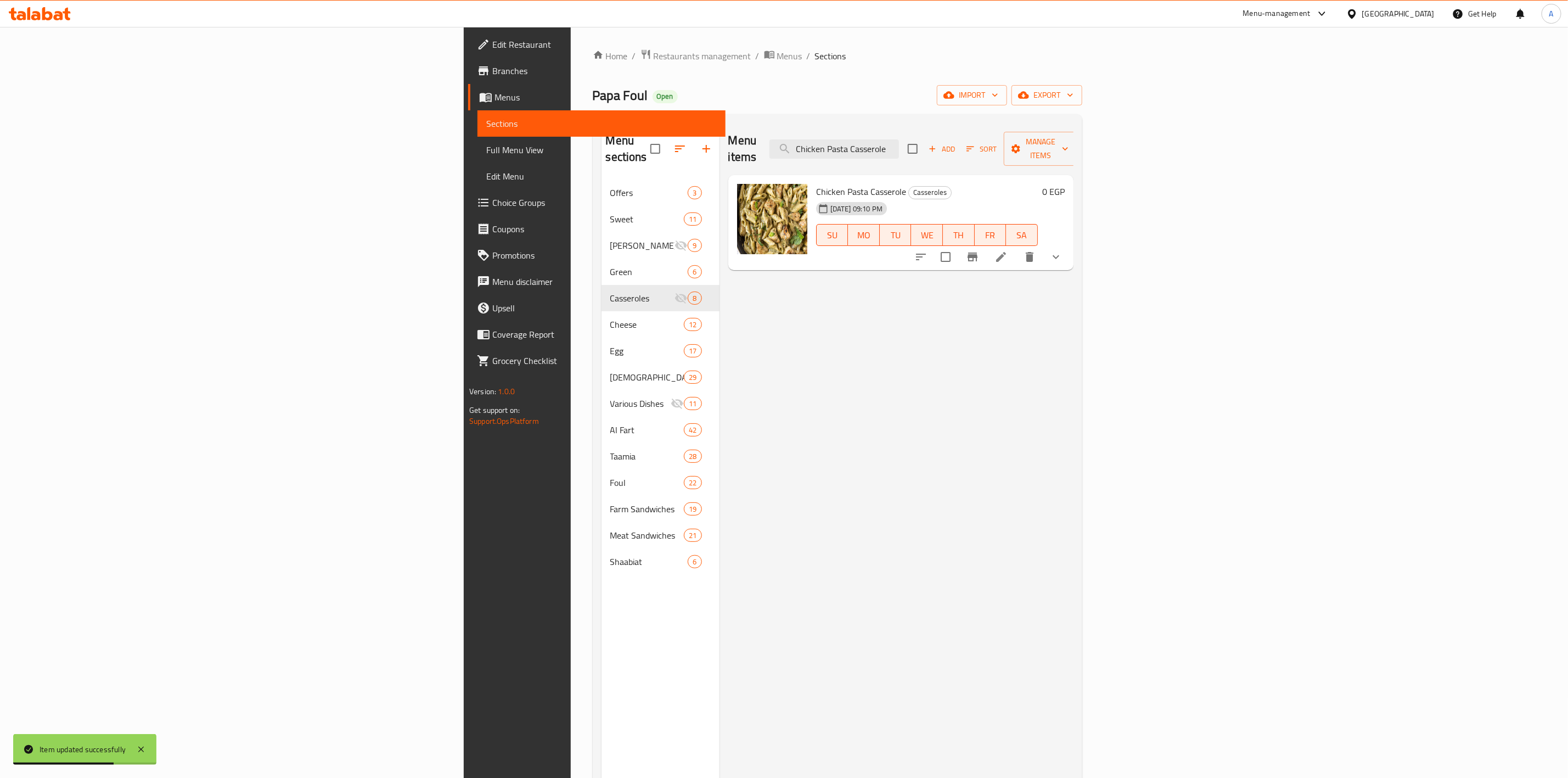
type input "Chicken Pasta Casserole"
click at [1017, 247] on li at bounding box center [1001, 257] width 30 height 20
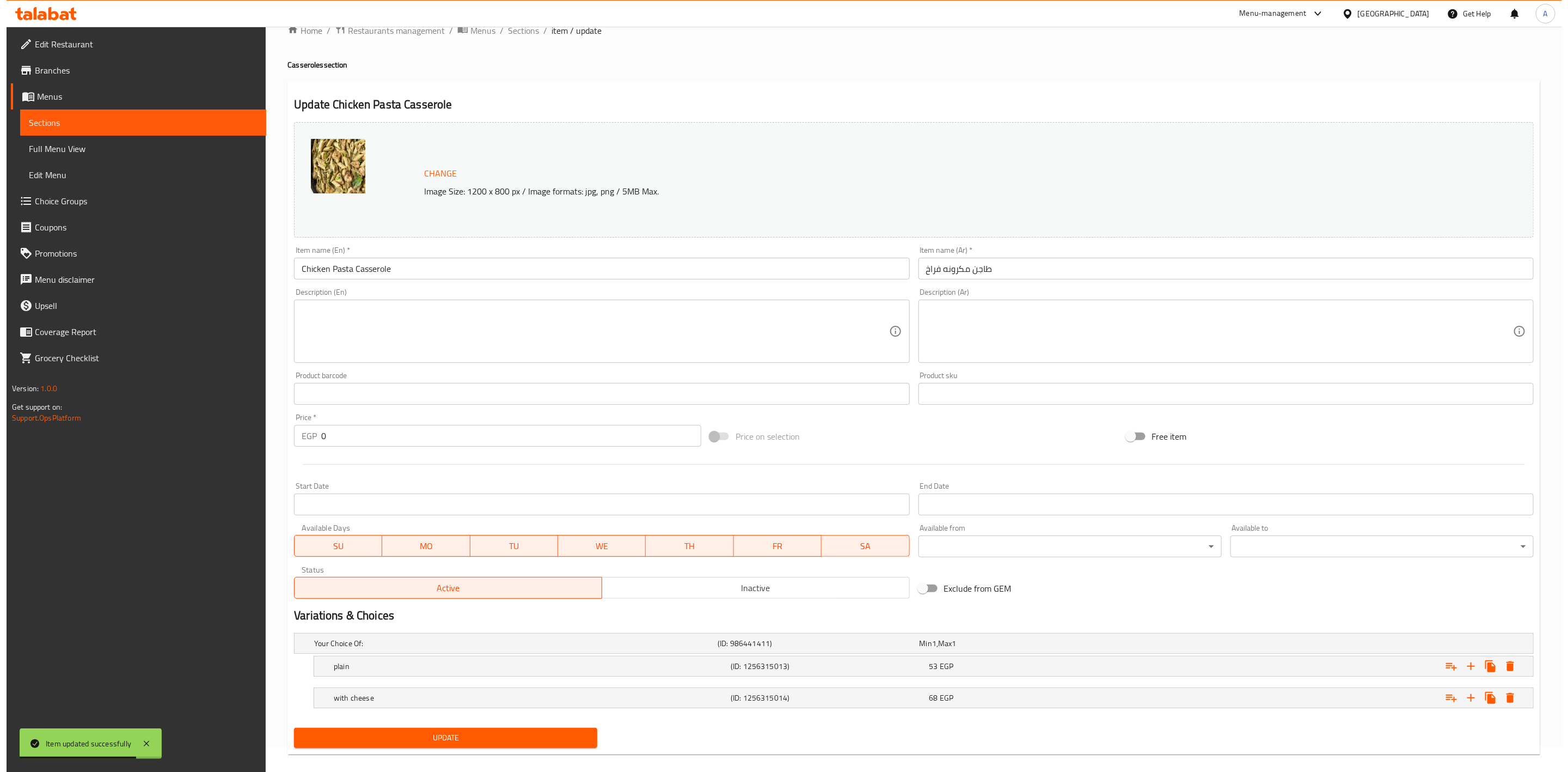
scroll to position [39, 0]
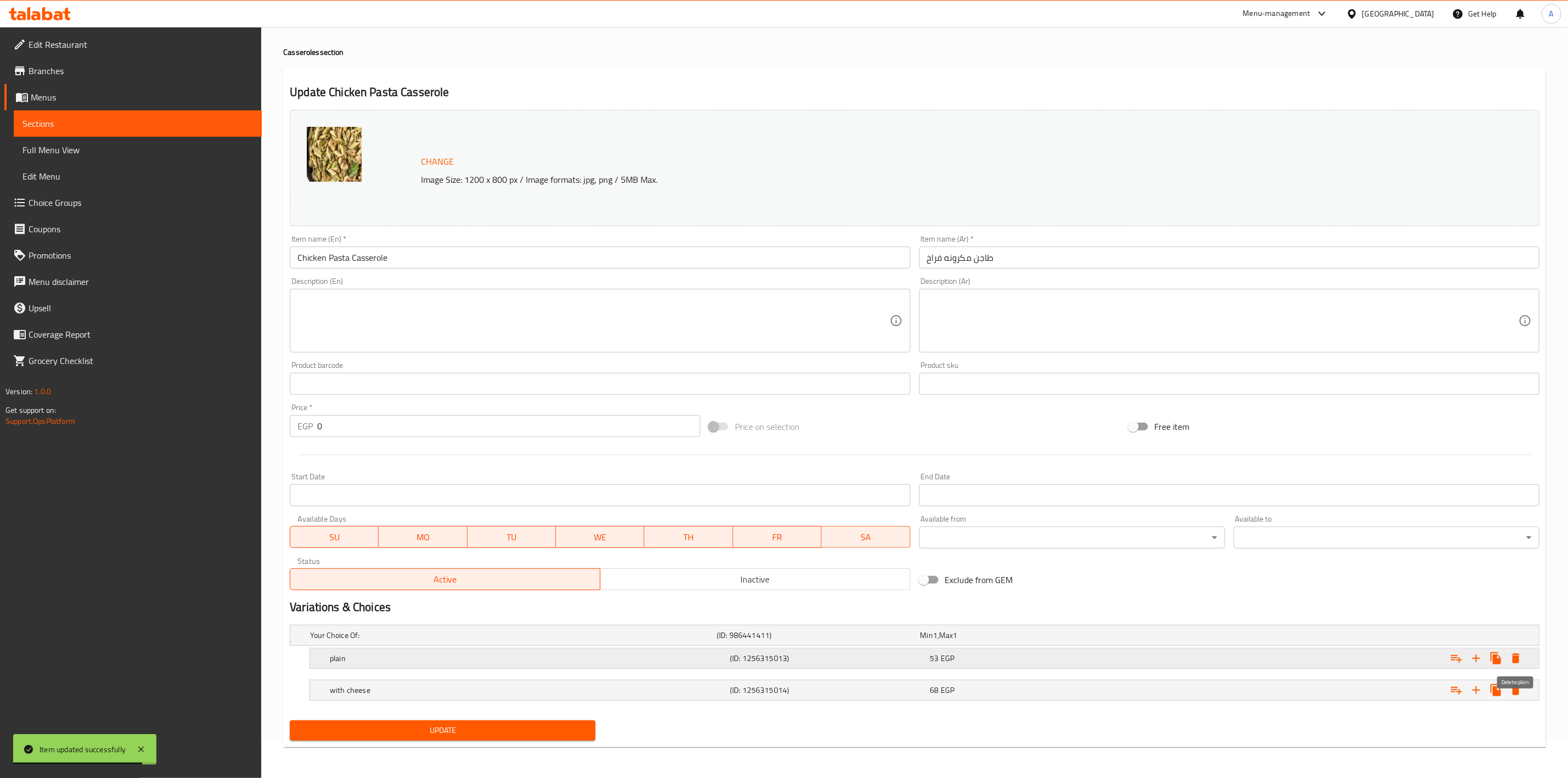
click at [1516, 653] on icon "Expand" at bounding box center [1516, 658] width 8 height 10
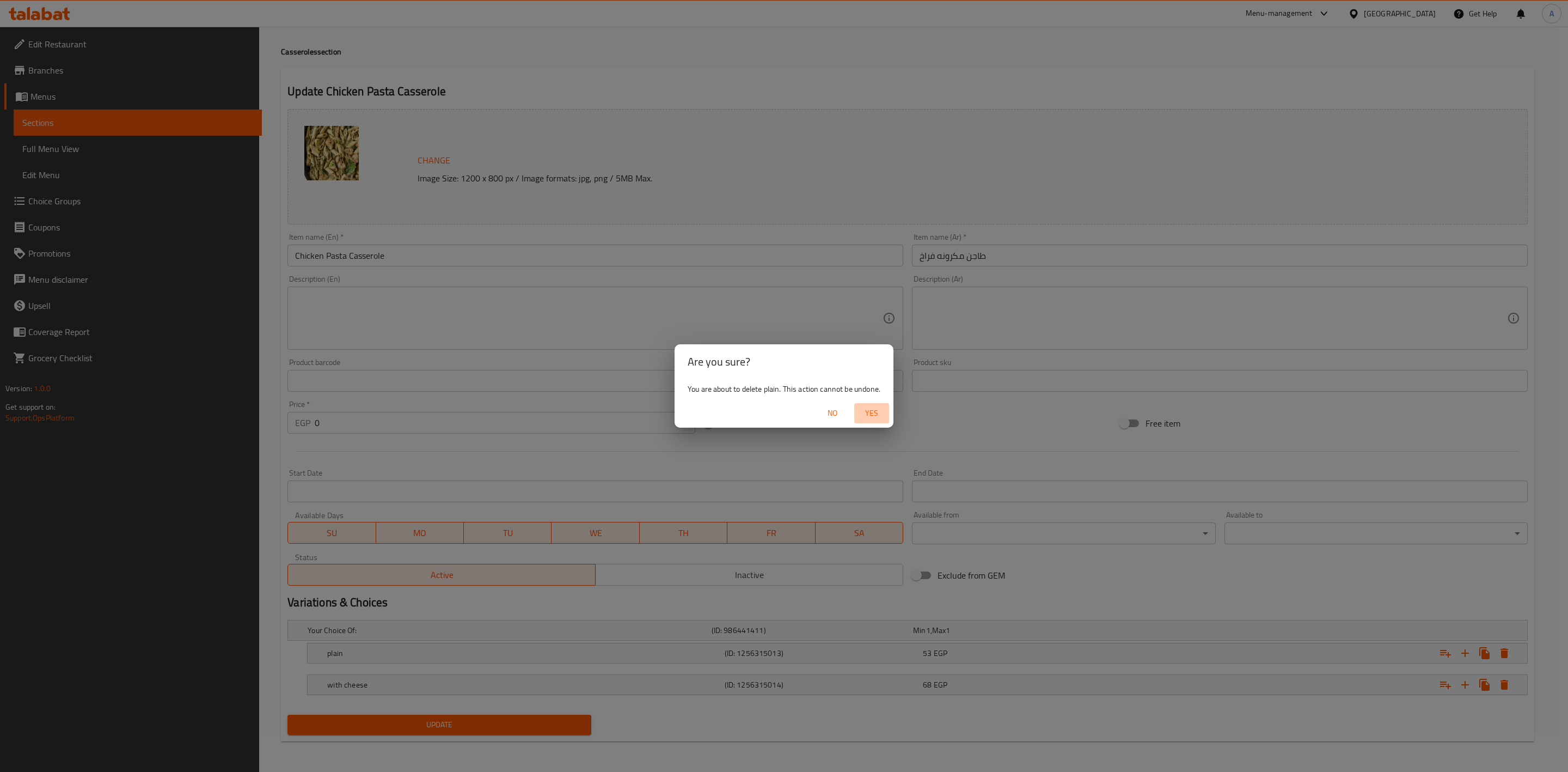
click at [869, 404] on button "Yes" at bounding box center [871, 413] width 35 height 20
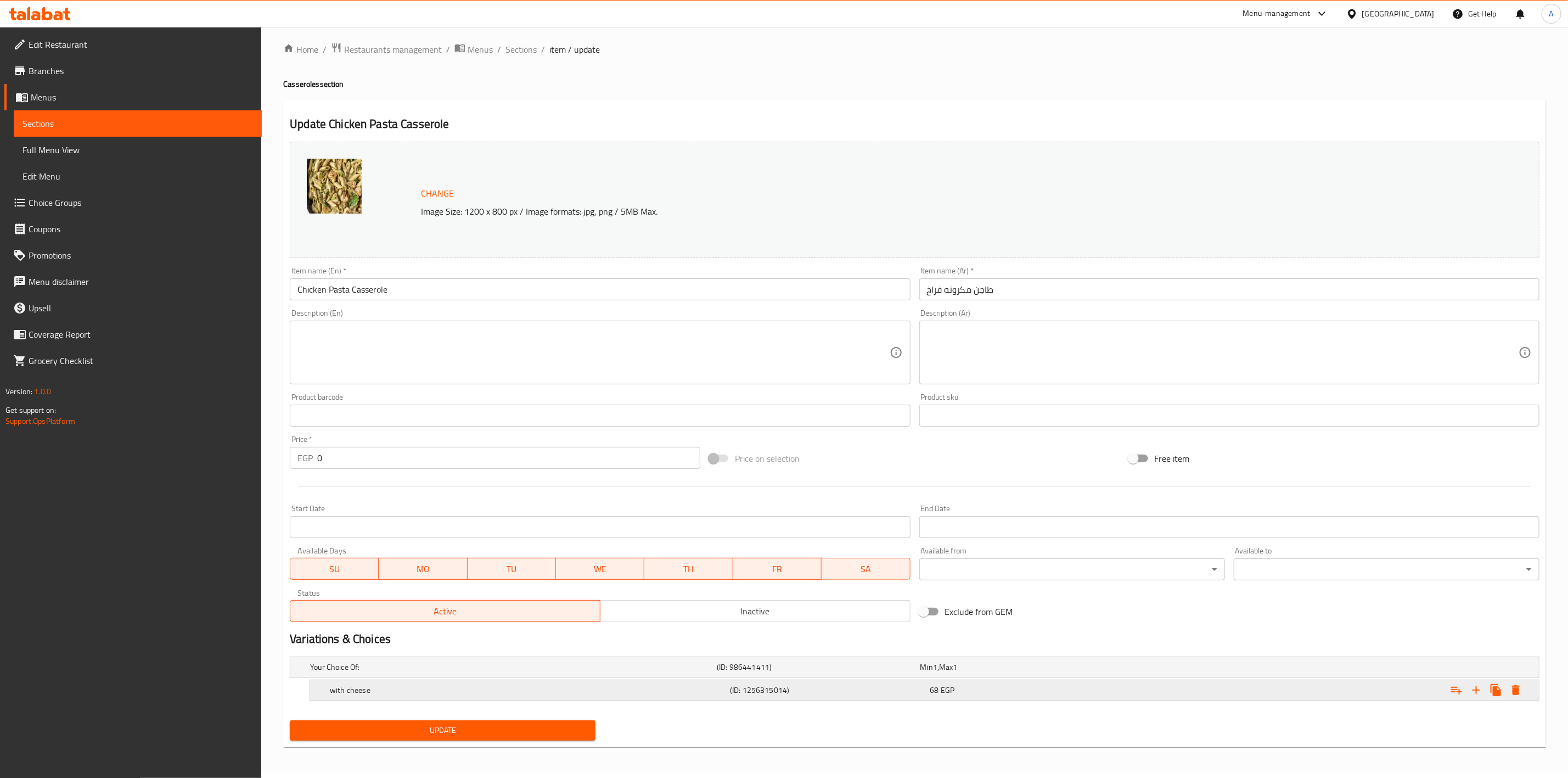
click at [1512, 687] on icon "Expand" at bounding box center [1516, 691] width 13 height 13
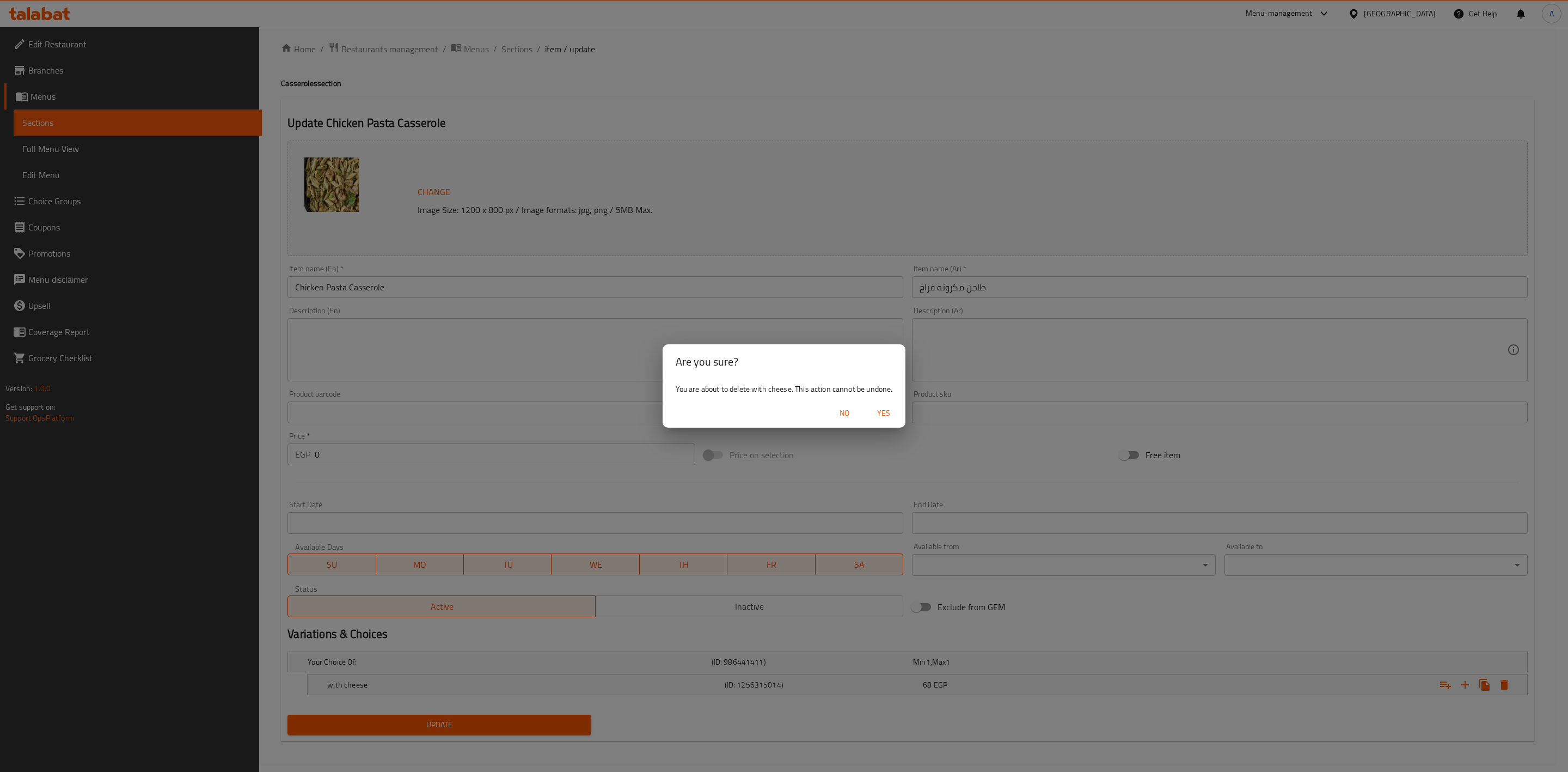
click at [890, 416] on span "Yes" at bounding box center [884, 413] width 26 height 14
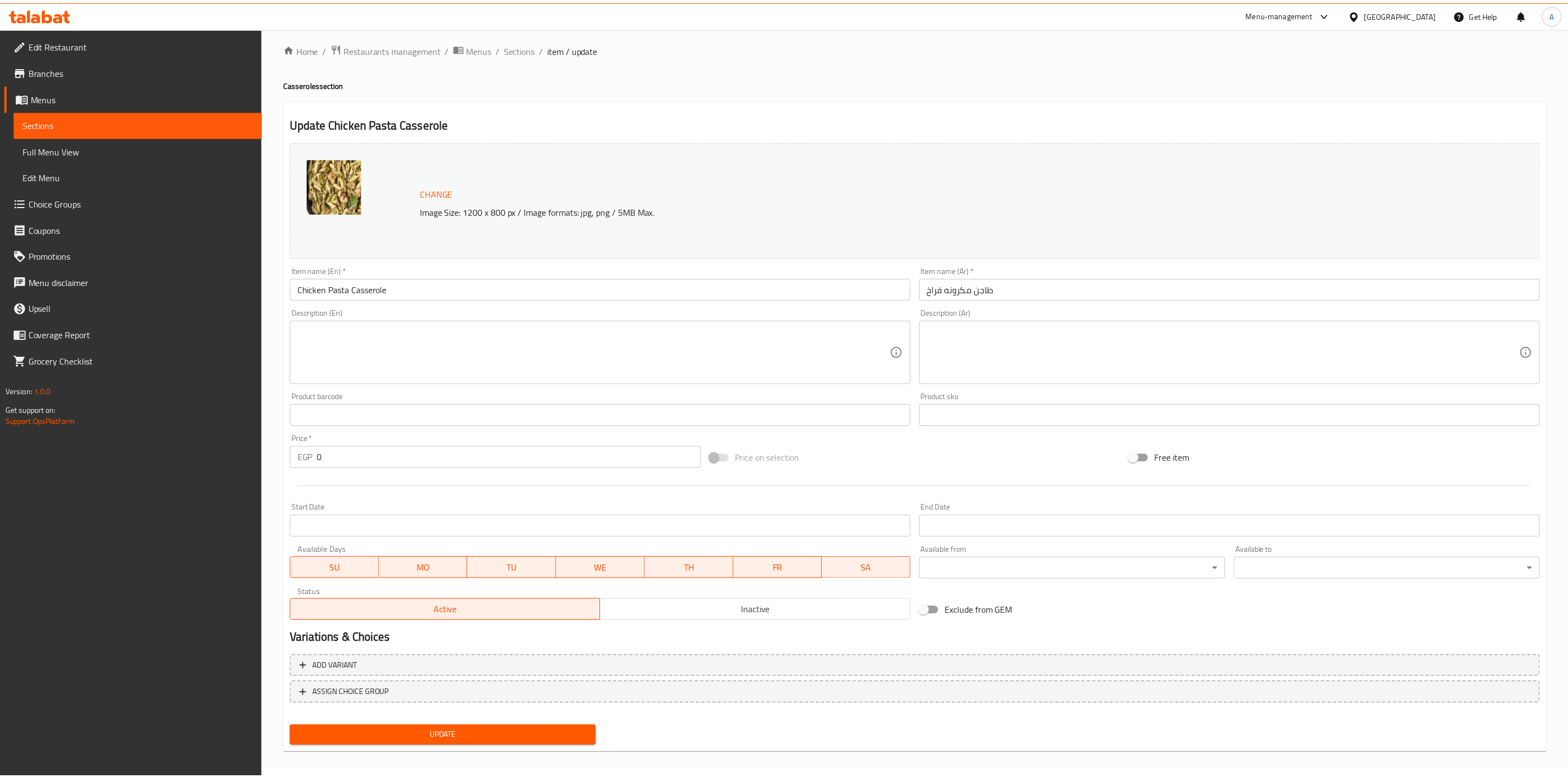
scroll to position [3, 0]
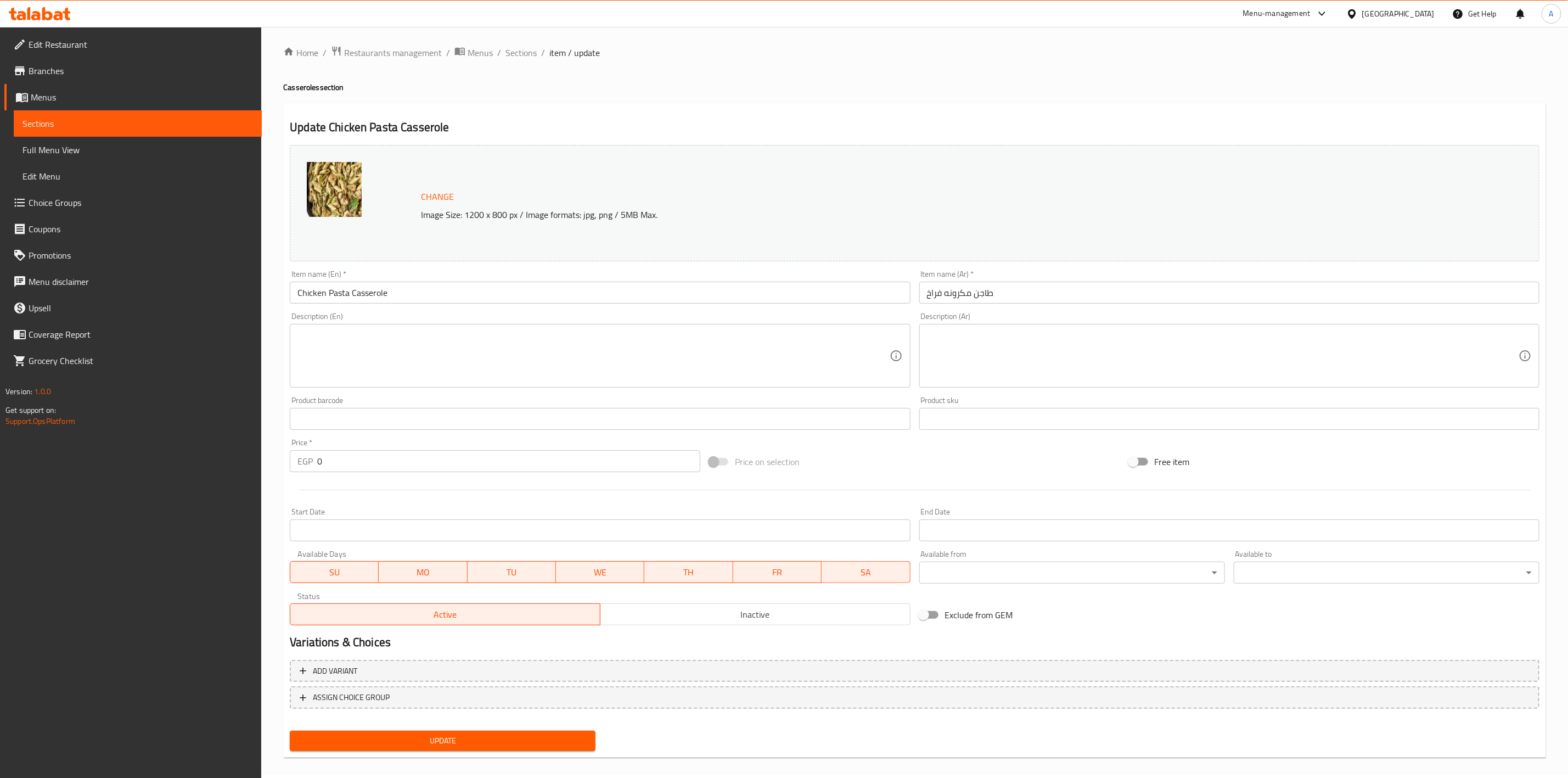
drag, startPoint x: 567, startPoint y: 720, endPoint x: 562, endPoint y: 730, distance: 11.2
click at [566, 720] on nav at bounding box center [915, 717] width 1250 height 9
click at [562, 732] on button "Update" at bounding box center [443, 741] width 306 height 21
click at [522, 50] on span "Sections" at bounding box center [521, 53] width 31 height 13
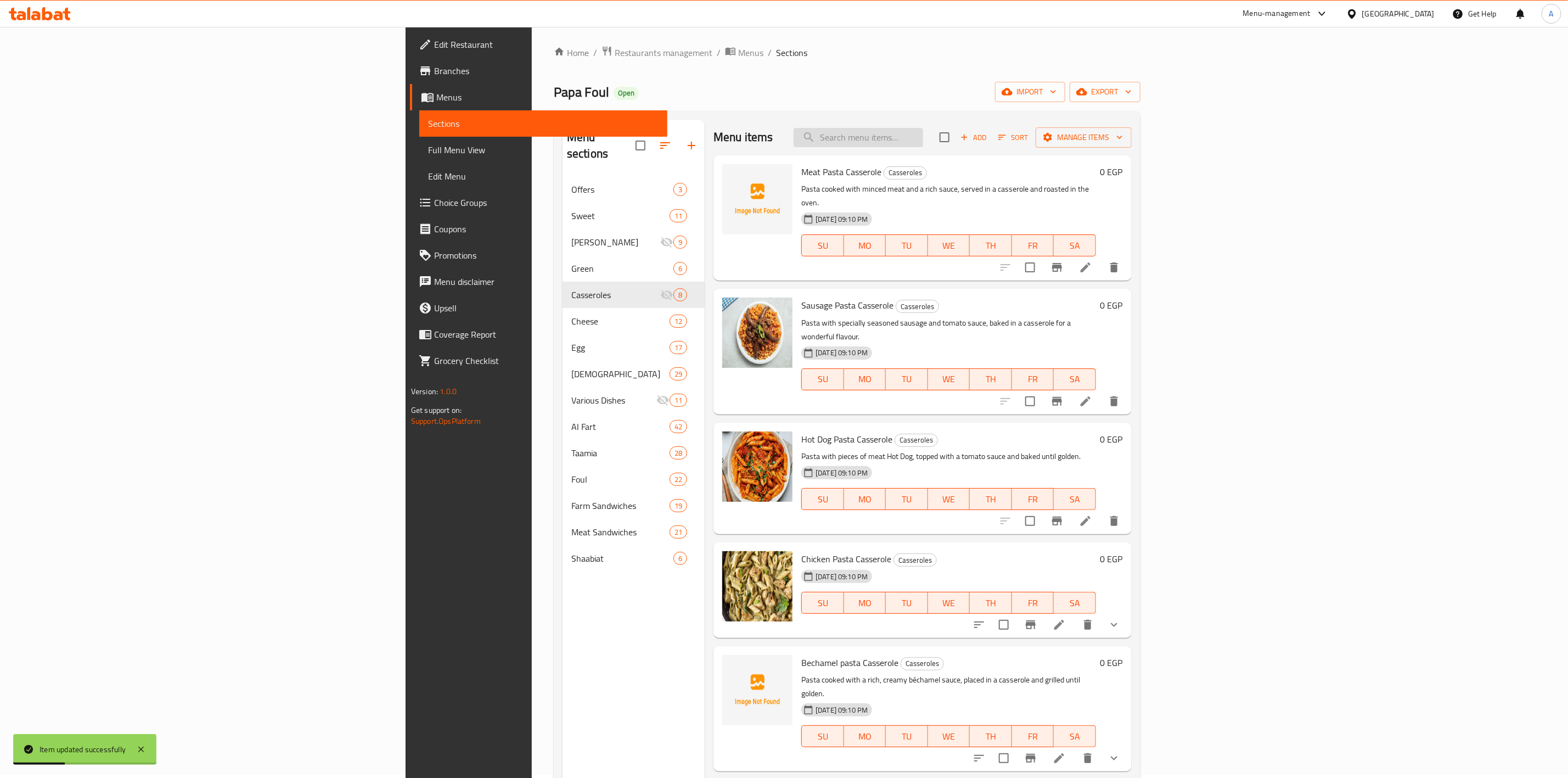
click at [923, 142] on input "search" at bounding box center [859, 137] width 130 height 19
paste input "Bechamel pasta Casserole"
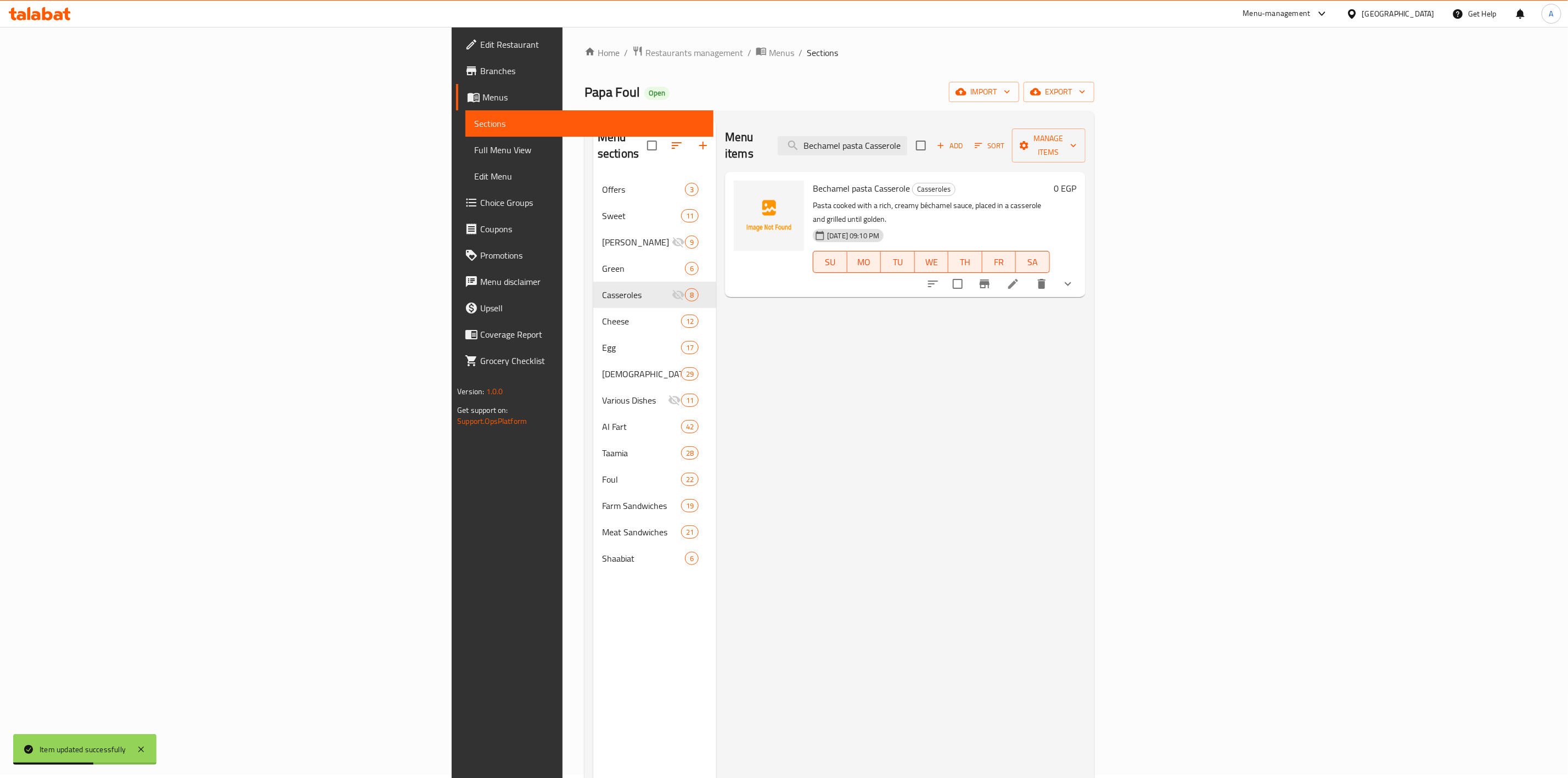
type input "Bechamel pasta Casserole"
click at [1029, 274] on li at bounding box center [1013, 284] width 30 height 20
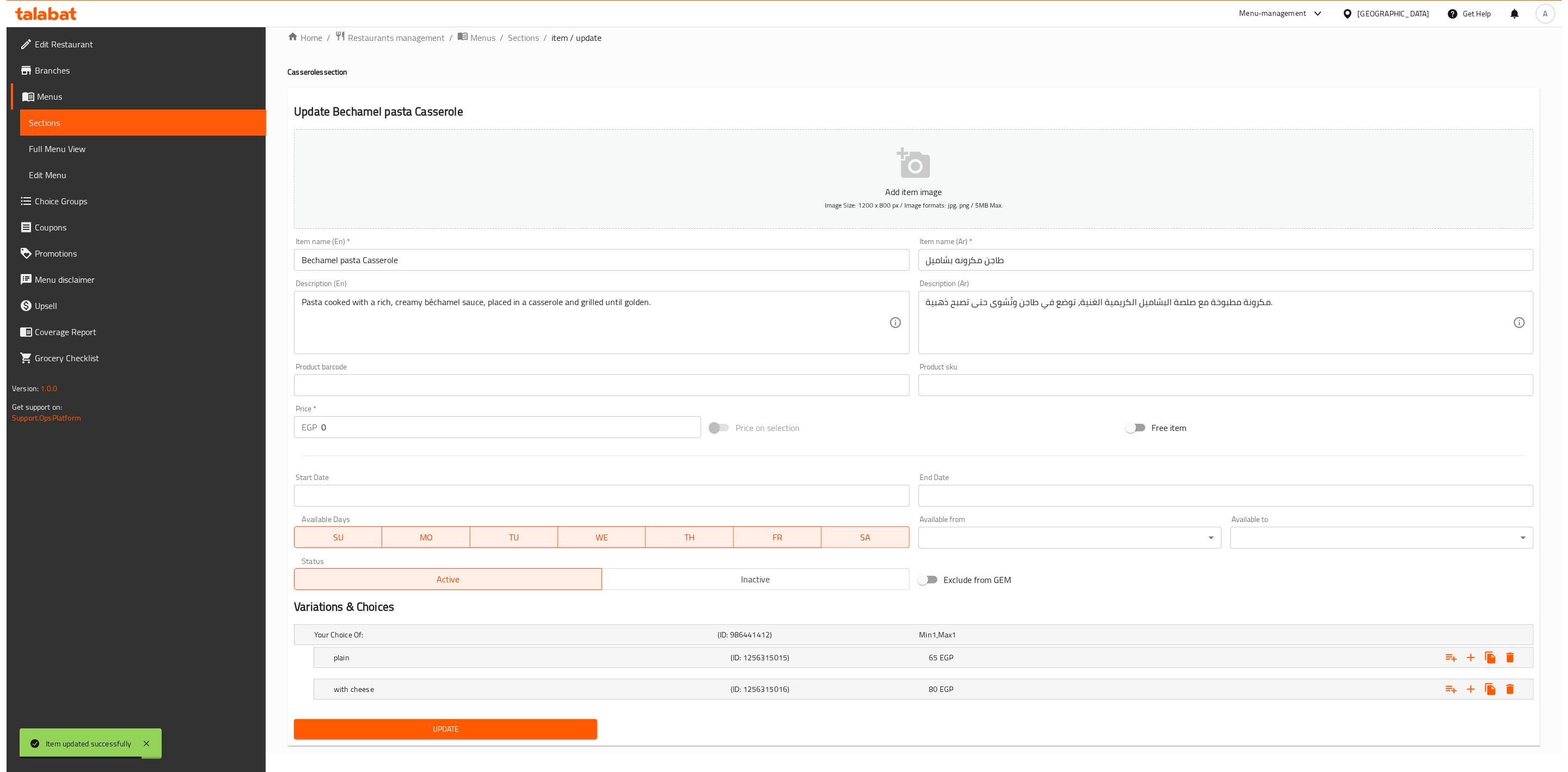
scroll to position [24, 0]
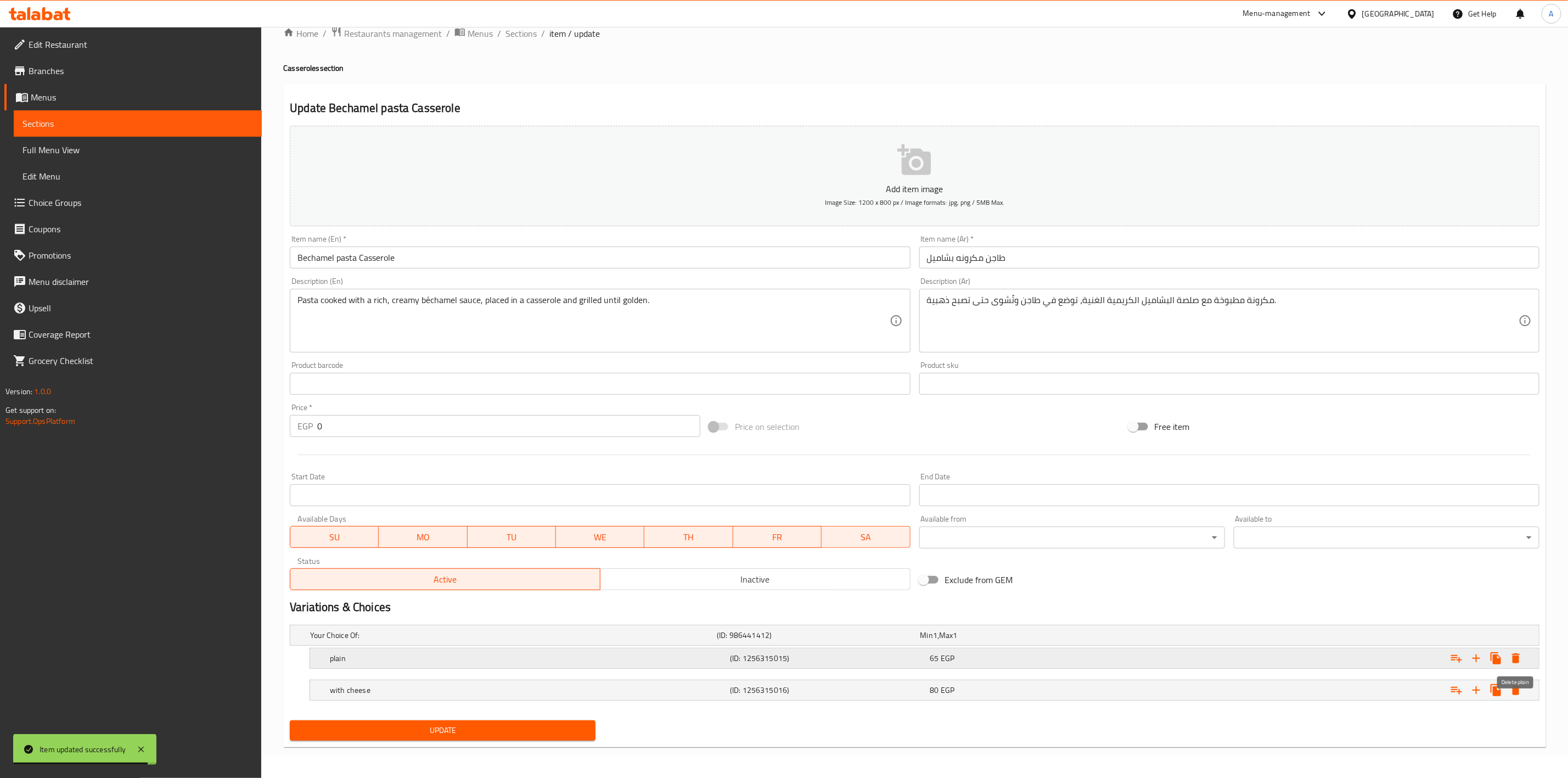
click at [1515, 663] on icon "Expand" at bounding box center [1516, 659] width 13 height 13
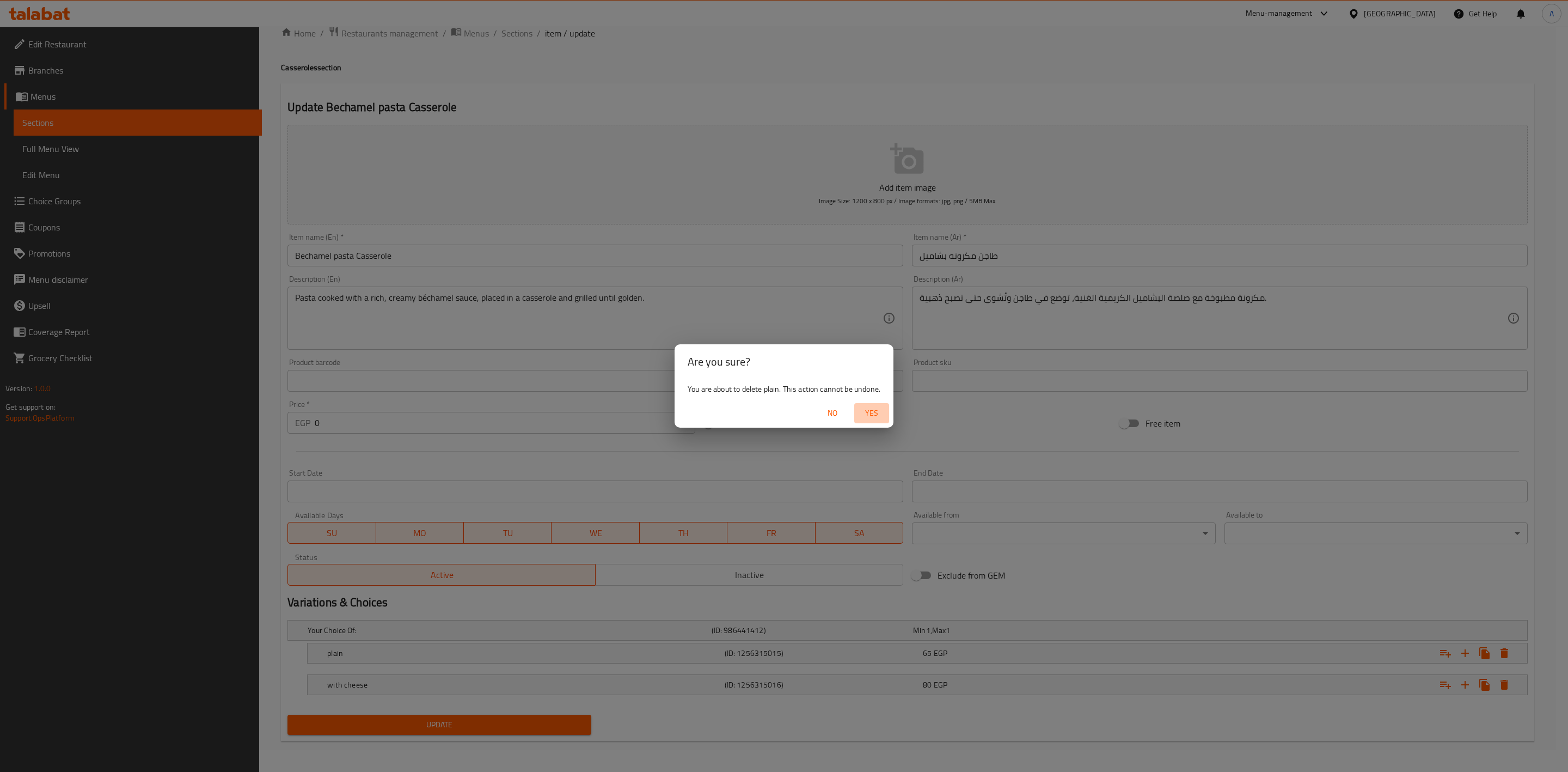
click at [876, 416] on span "Yes" at bounding box center [872, 413] width 26 height 14
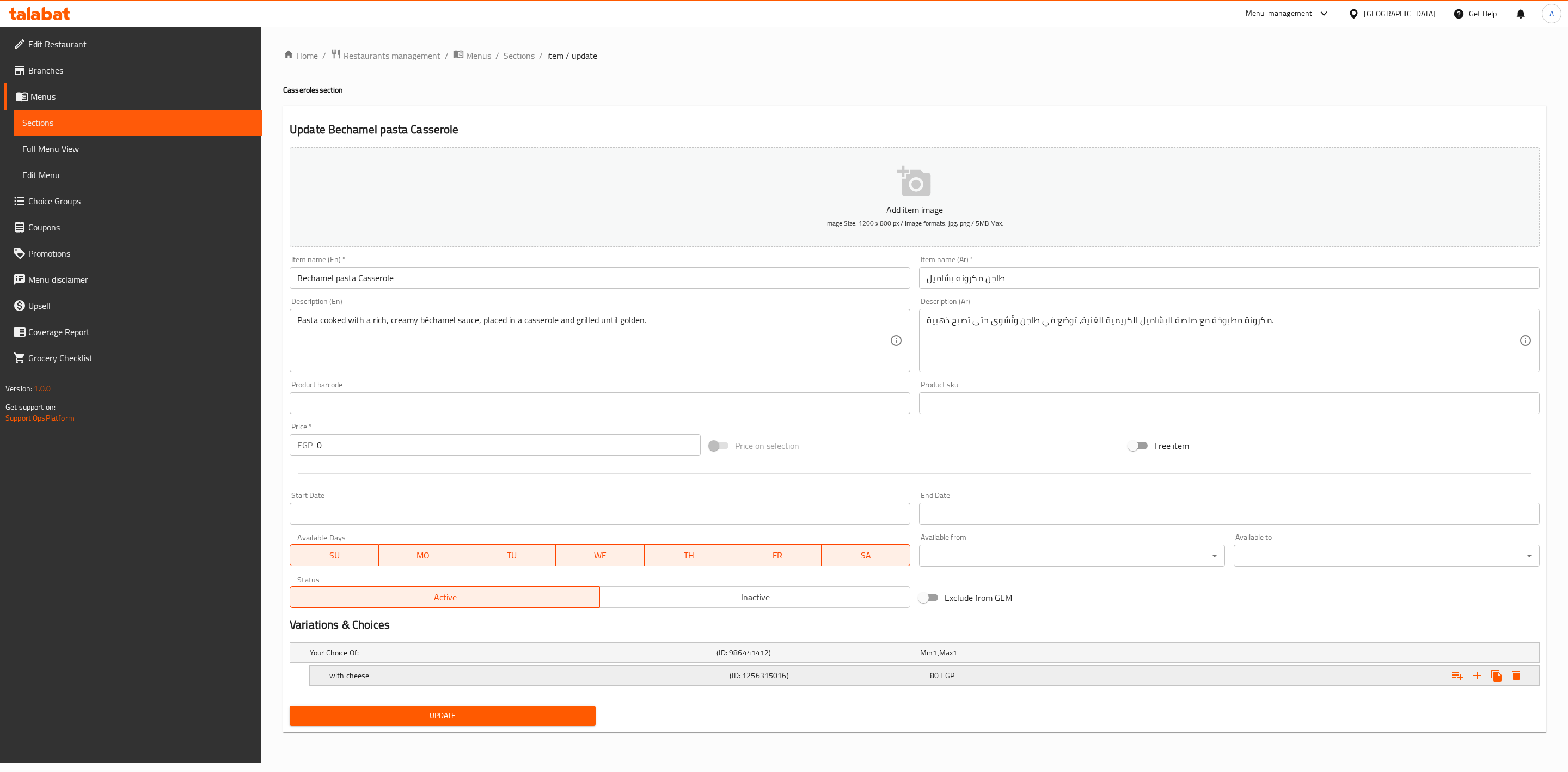
click at [1518, 677] on icon "Expand" at bounding box center [1517, 675] width 8 height 10
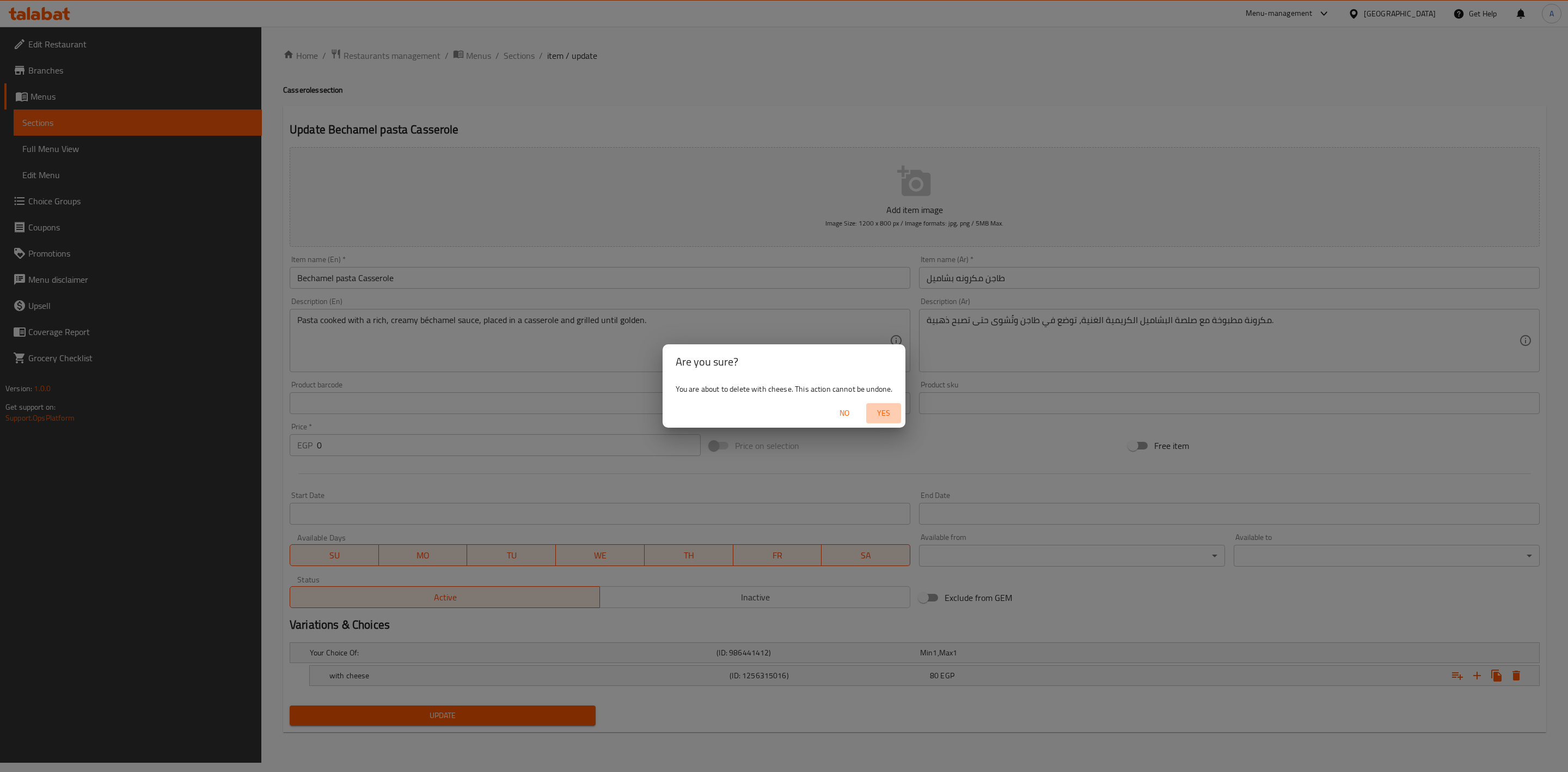
click at [889, 414] on span "Yes" at bounding box center [884, 413] width 26 height 14
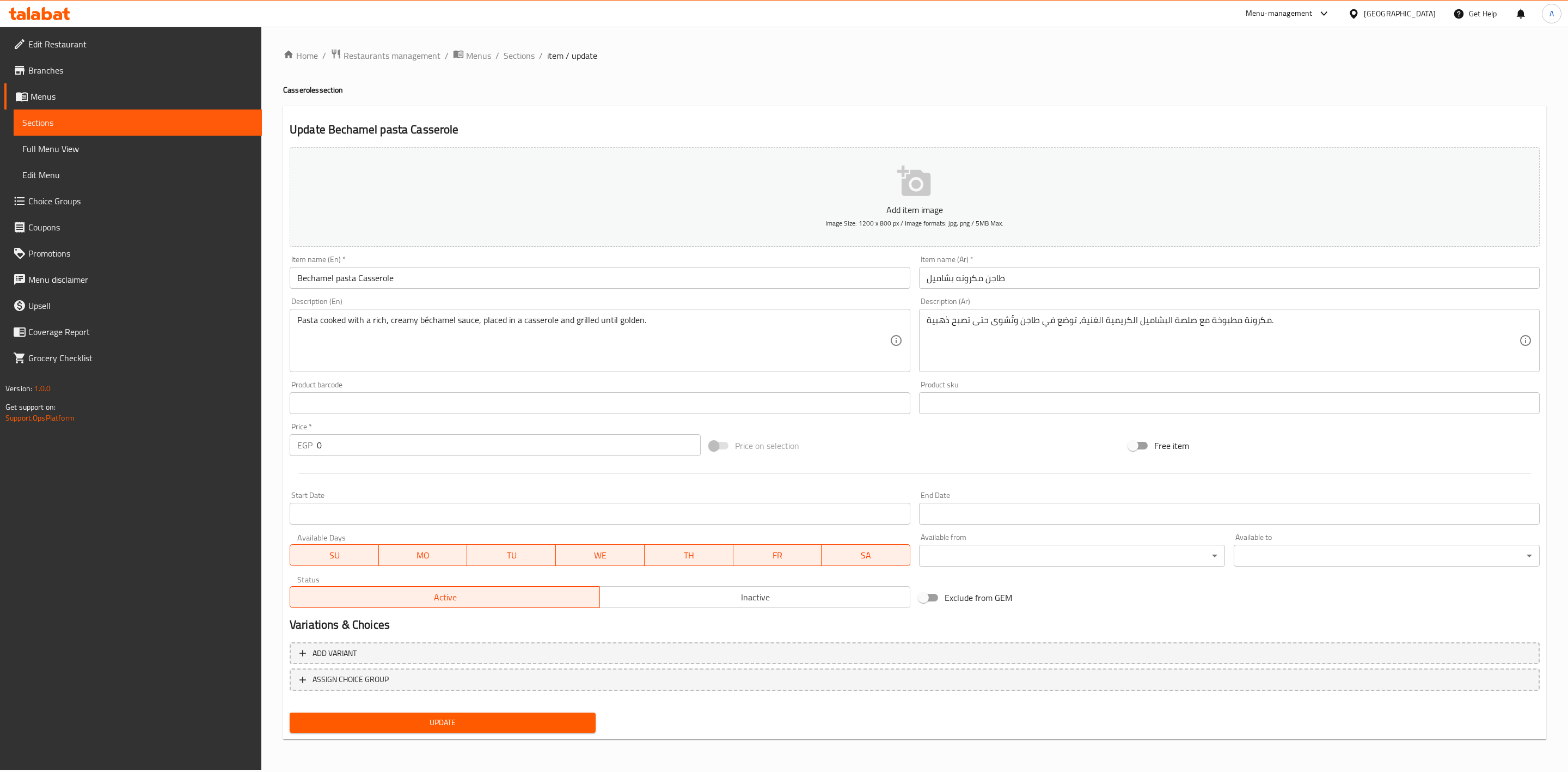
drag, startPoint x: 522, startPoint y: 727, endPoint x: 530, endPoint y: 721, distance: 10.0
click at [522, 727] on span "Update" at bounding box center [442, 723] width 288 height 14
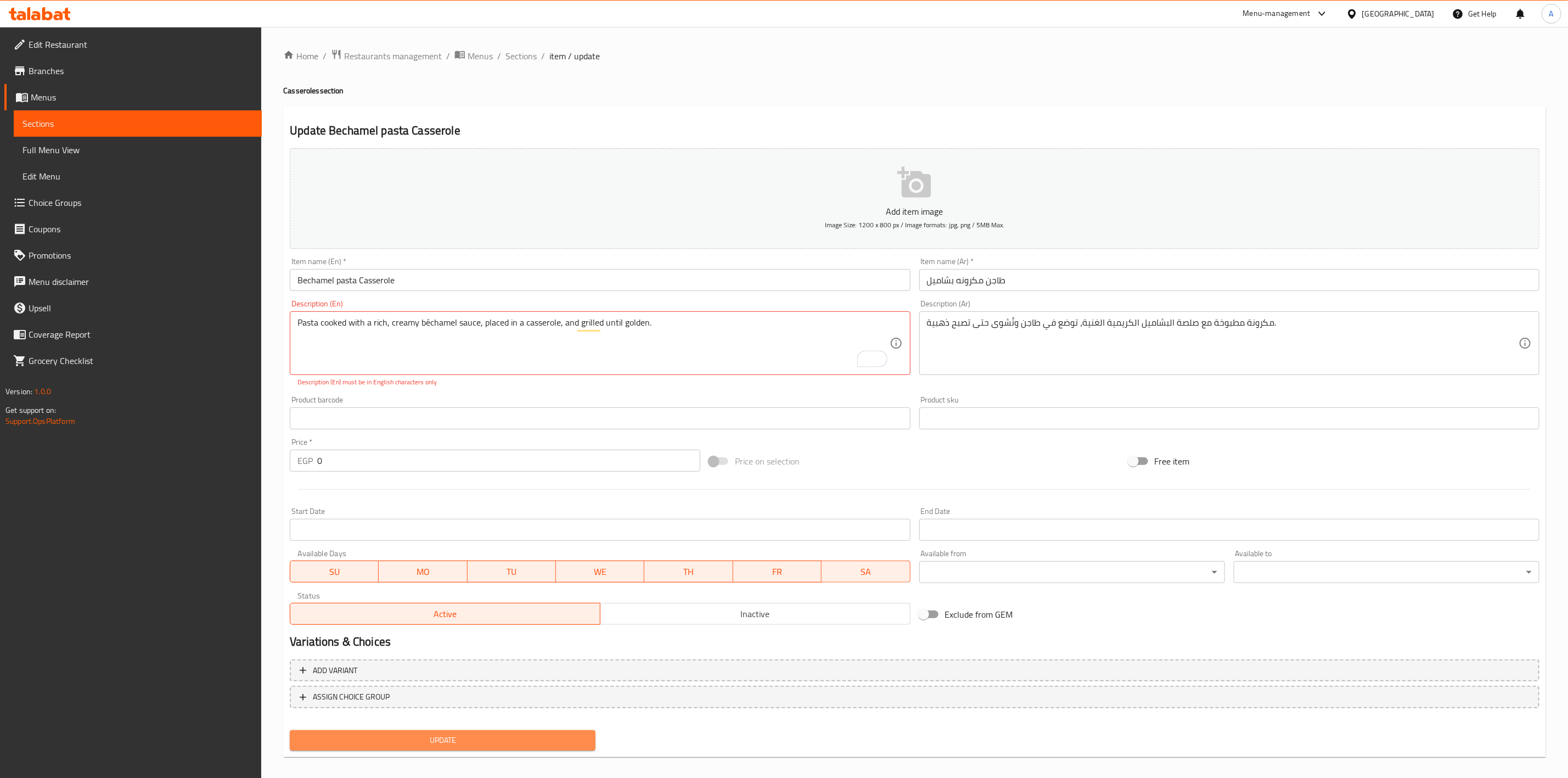
click at [507, 738] on span "Update" at bounding box center [443, 740] width 288 height 14
click at [505, 734] on span "Update" at bounding box center [443, 740] width 288 height 14
click at [297, 319] on textarea "Pasta cooked with a rich, creamy béchamel sauce, placed in a casserole, and gri…" at bounding box center [593, 343] width 592 height 52
click at [430, 322] on textarea "Pasta cooked with a rich, creamy béchamel sauce, placed in a casserole, and gri…" at bounding box center [593, 343] width 592 height 52
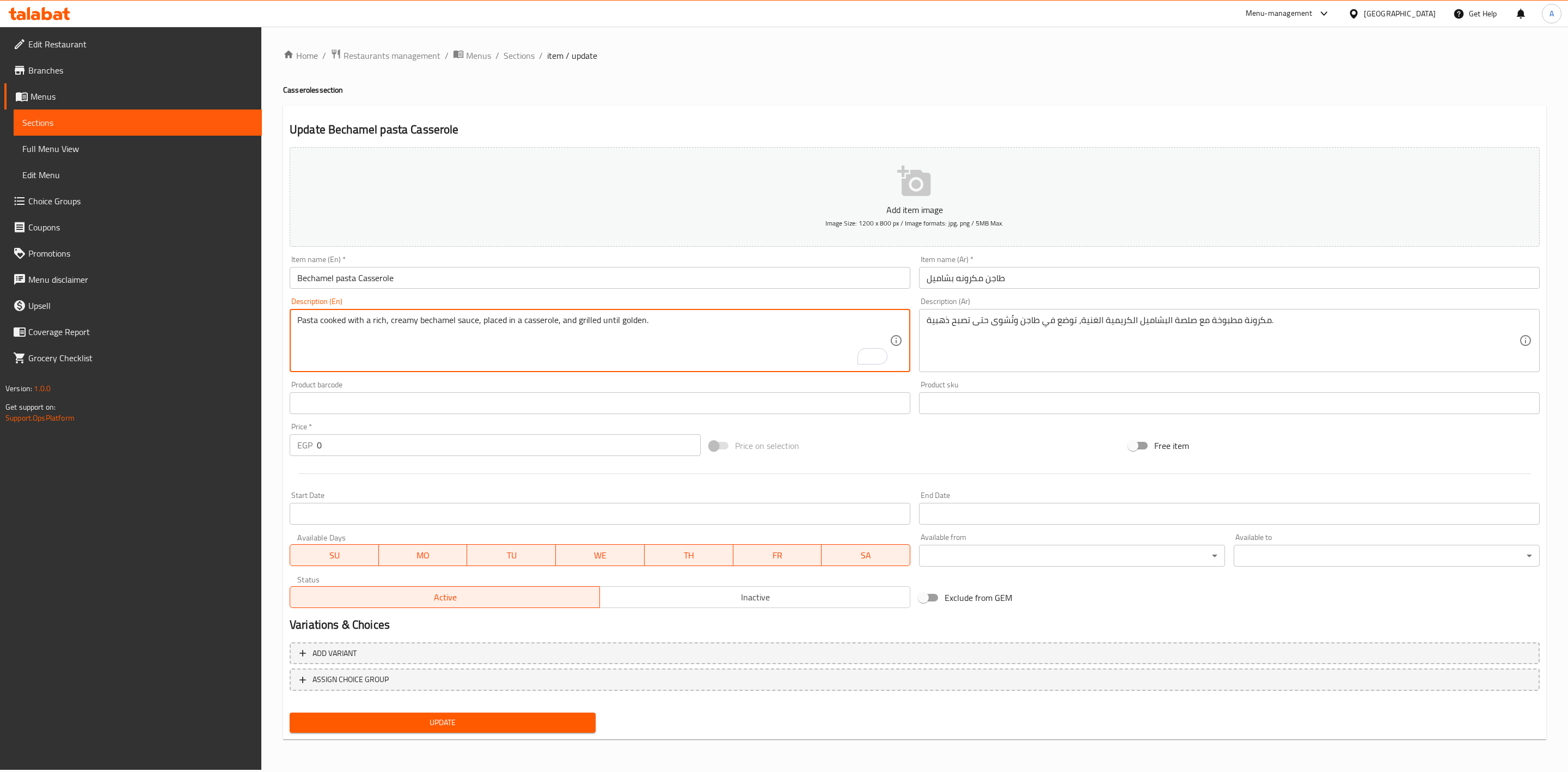
type textarea "Pasta cooked with a rich, creamy bechamel sauce, placed in a casserole, and gri…"
click at [480, 726] on span "Update" at bounding box center [442, 723] width 288 height 14
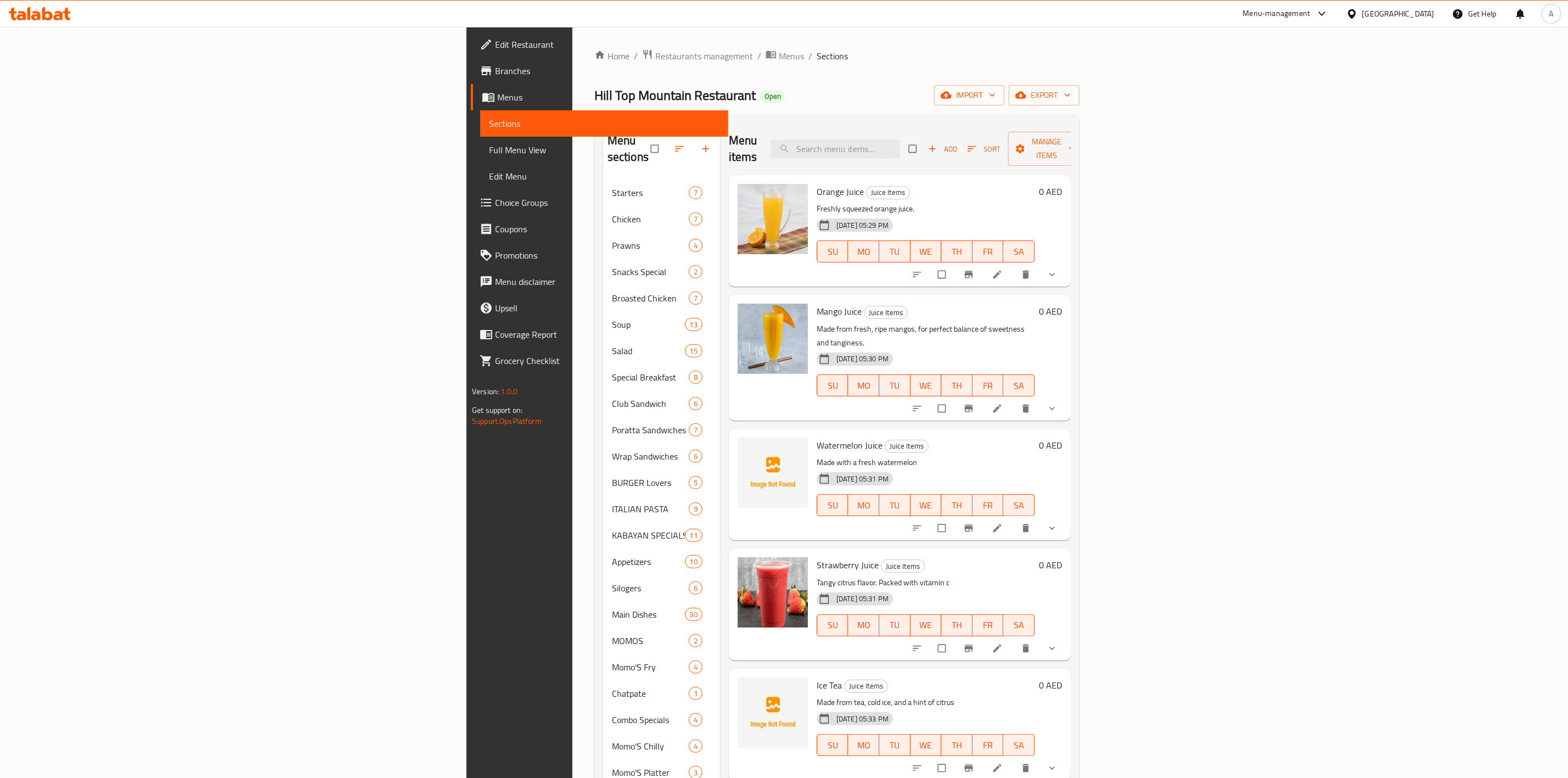
click at [1062, 243] on div "0 AED" at bounding box center [1048, 231] width 27 height 94
click at [1067, 262] on button "show more" at bounding box center [1053, 274] width 26 height 24
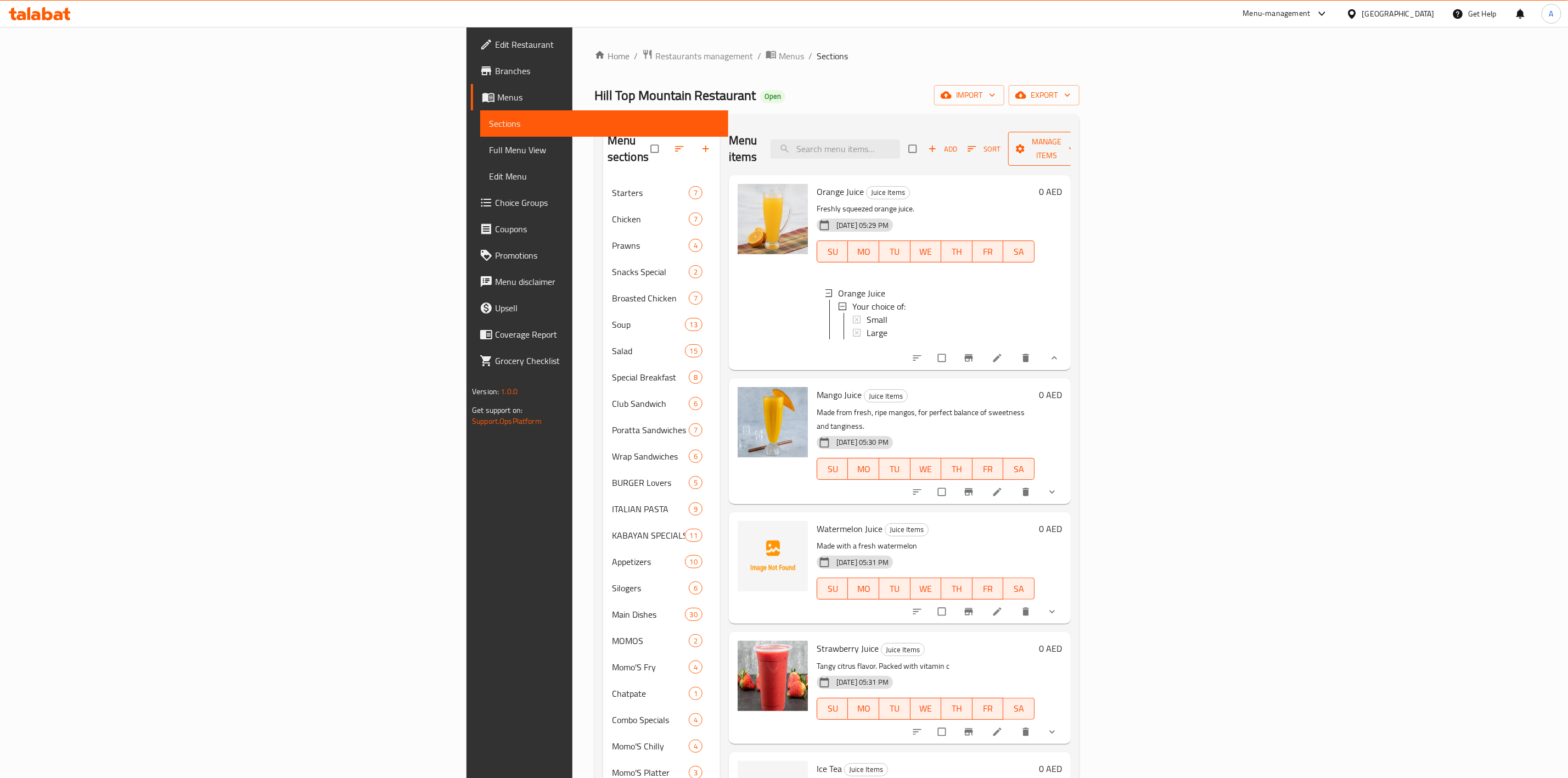
click at [1078, 146] on span "Manage items" at bounding box center [1047, 148] width 60 height 27
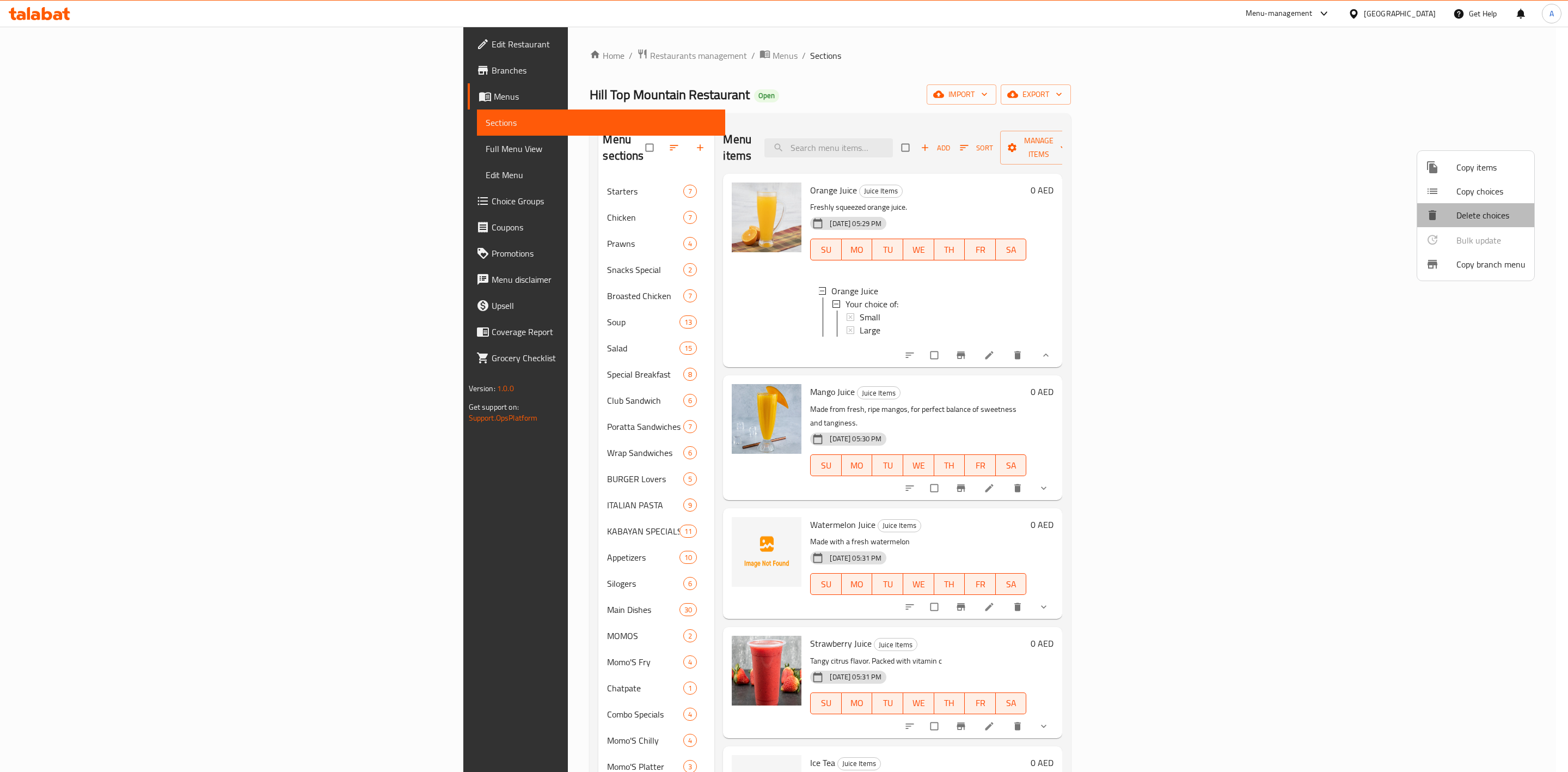
click at [1492, 216] on span "Delete choices" at bounding box center [1491, 215] width 69 height 13
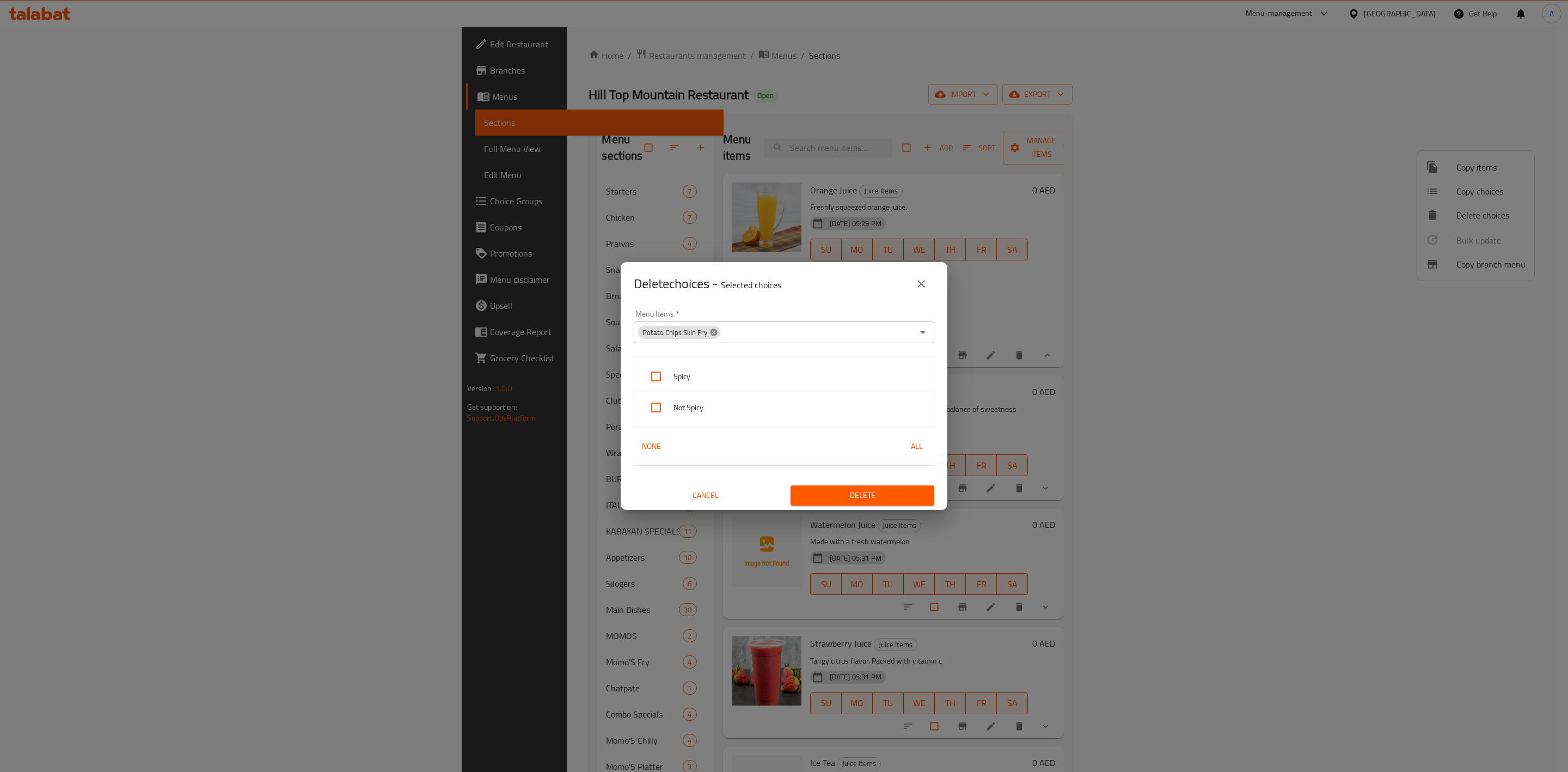
click at [710, 333] on icon at bounding box center [714, 332] width 9 height 9
click at [680, 326] on input "Menu Items   *" at bounding box center [775, 332] width 276 height 15
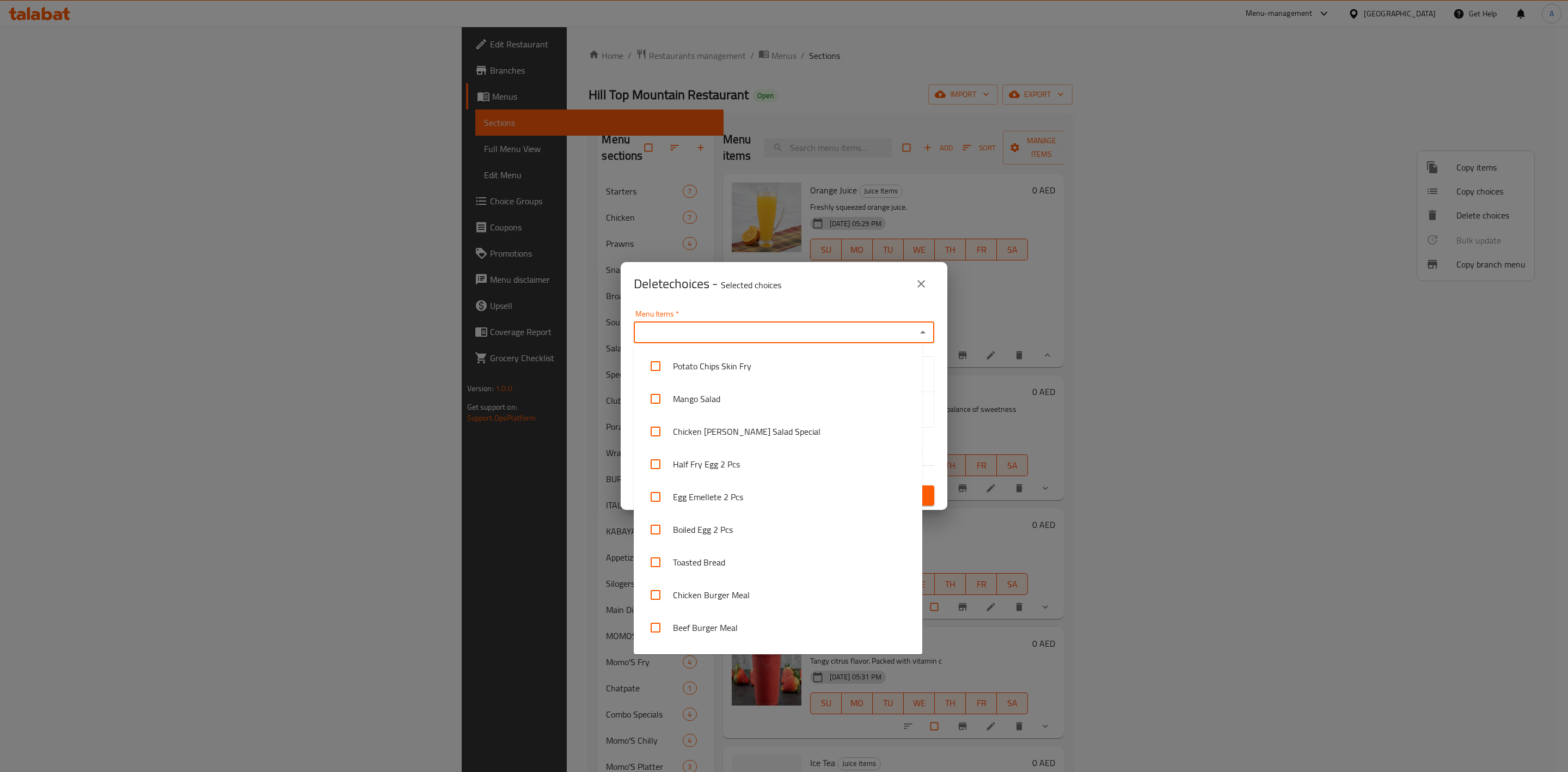
paste input "Orange Juice"
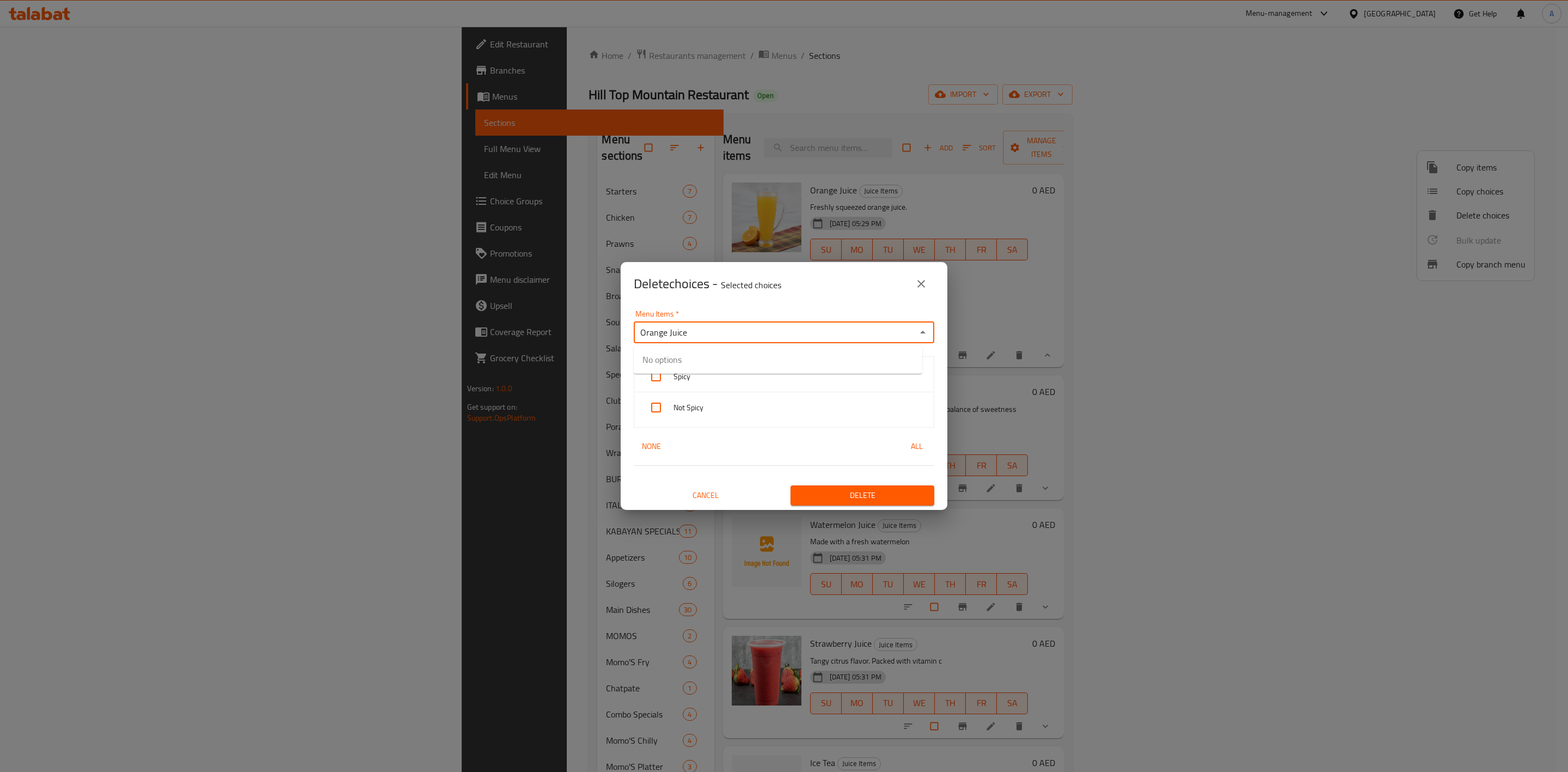
type input "Orange Juice"
click at [660, 364] on input "checkbox" at bounding box center [656, 366] width 26 height 26
checkbox input "false"
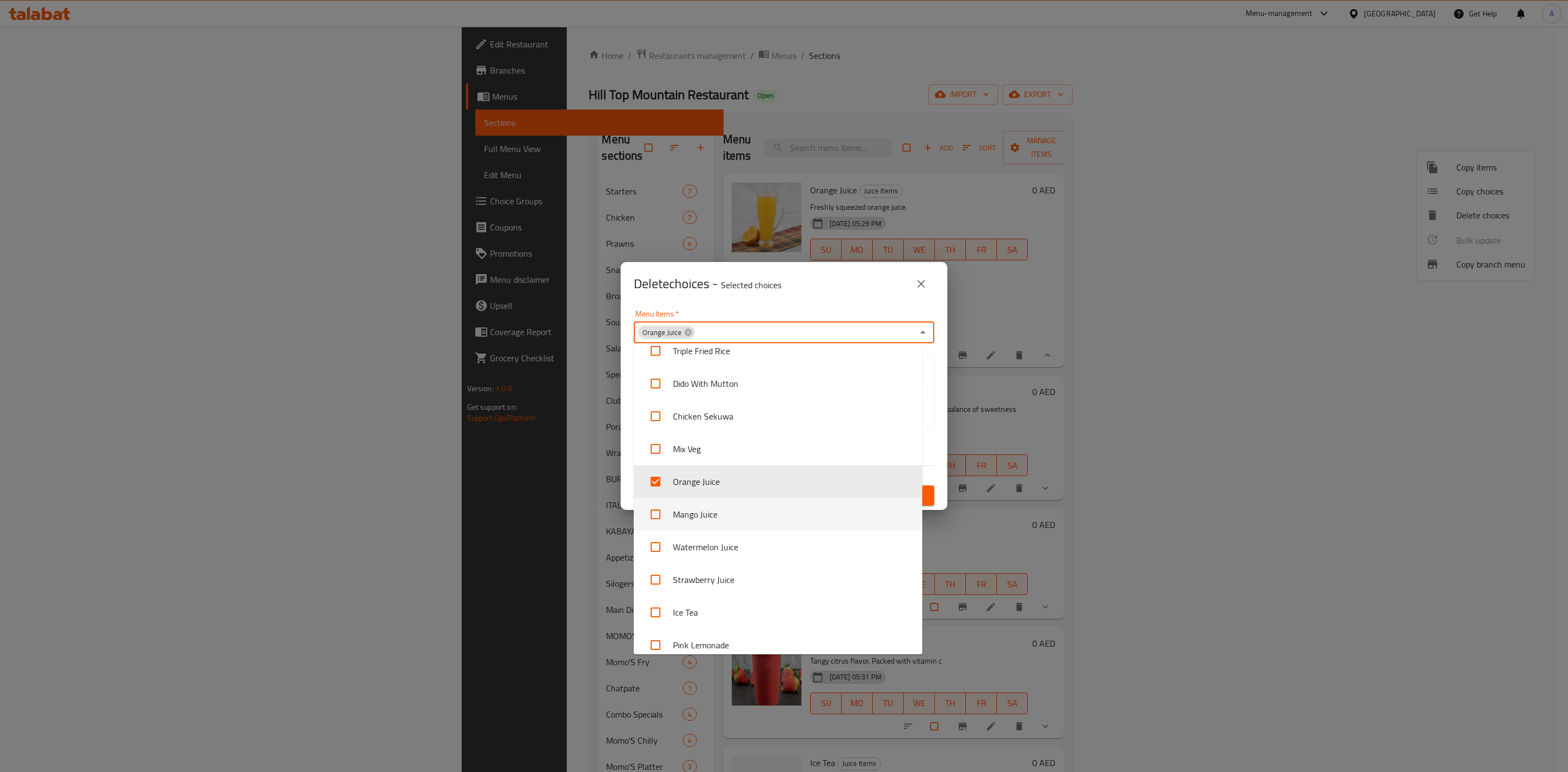
scroll to position [842, 0]
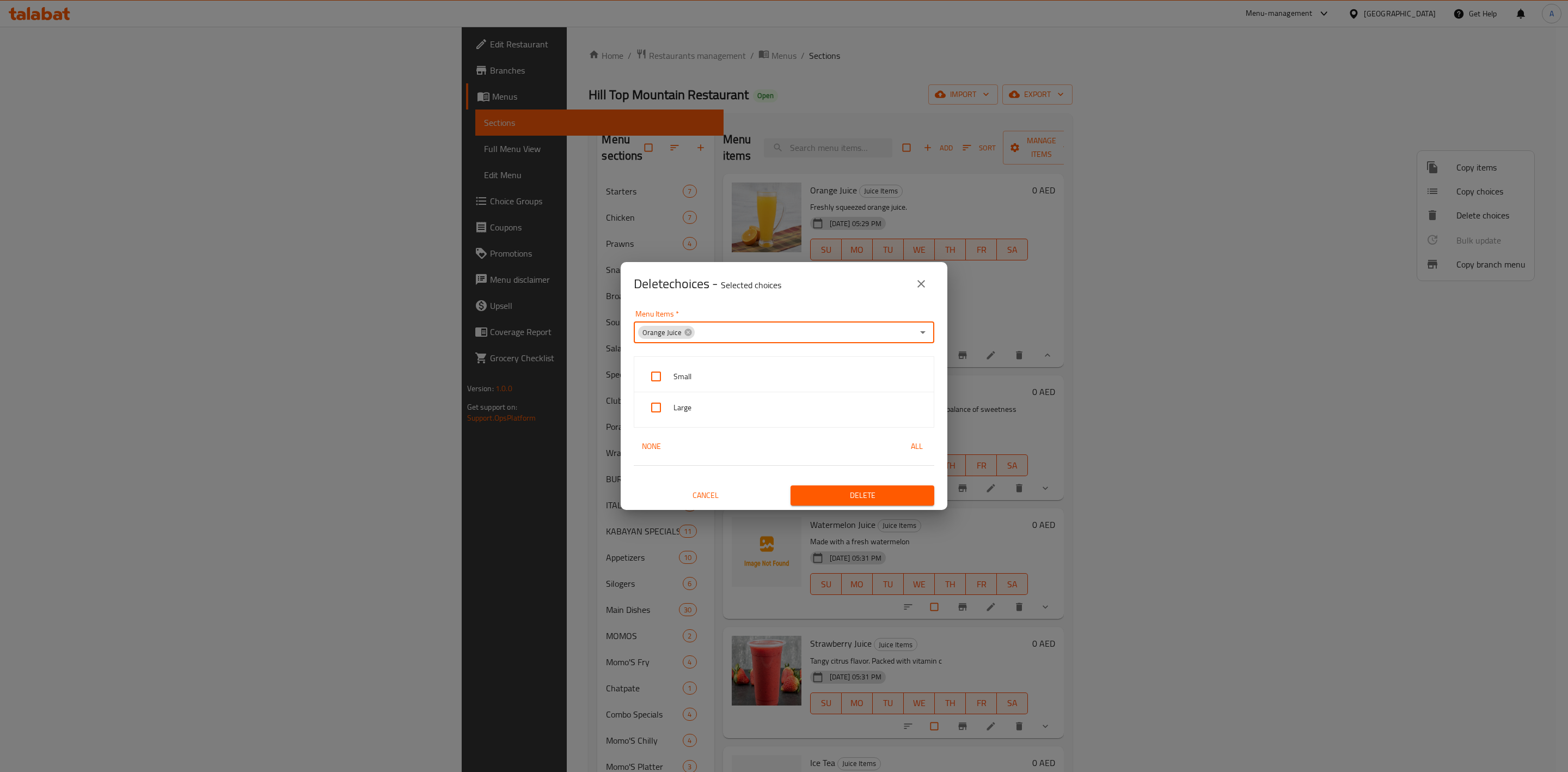
click at [717, 333] on input "Menu Items   *" at bounding box center [804, 332] width 218 height 15
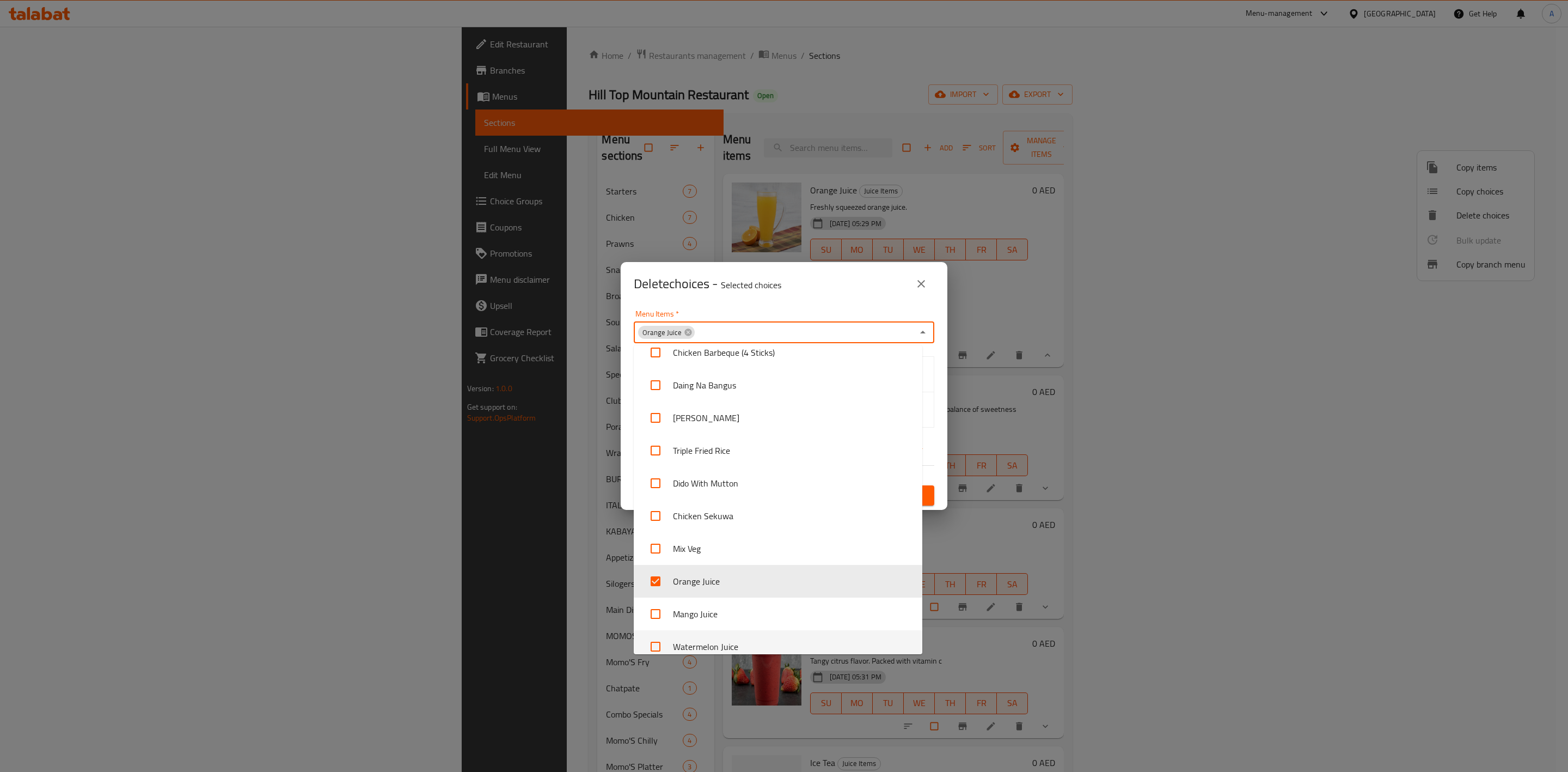
scroll to position [760, 0]
click at [656, 592] on input "checkbox" at bounding box center [656, 587] width 26 height 26
checkbox input "true"
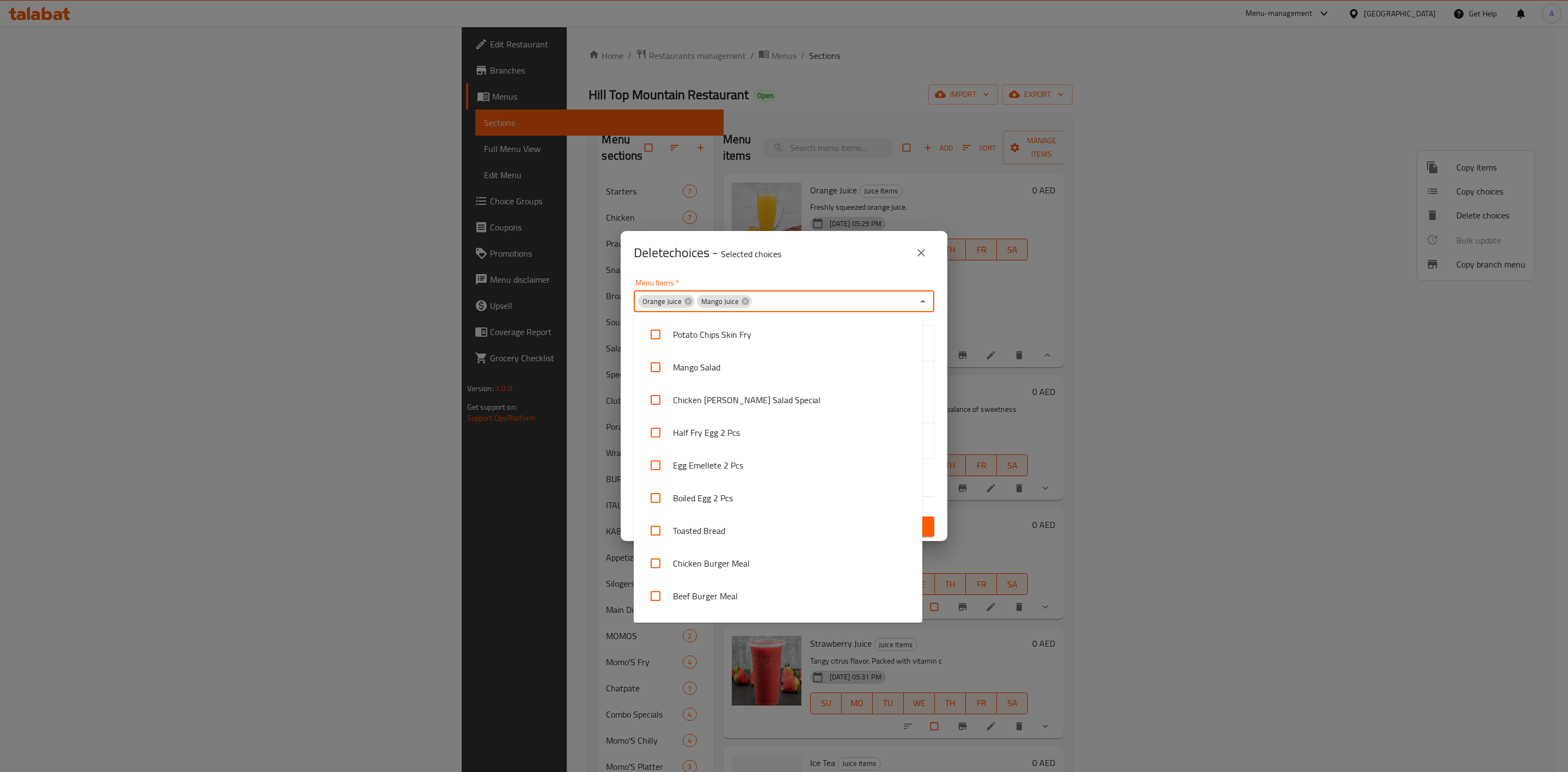
click at [767, 303] on input "Menu Items   *" at bounding box center [833, 301] width 160 height 15
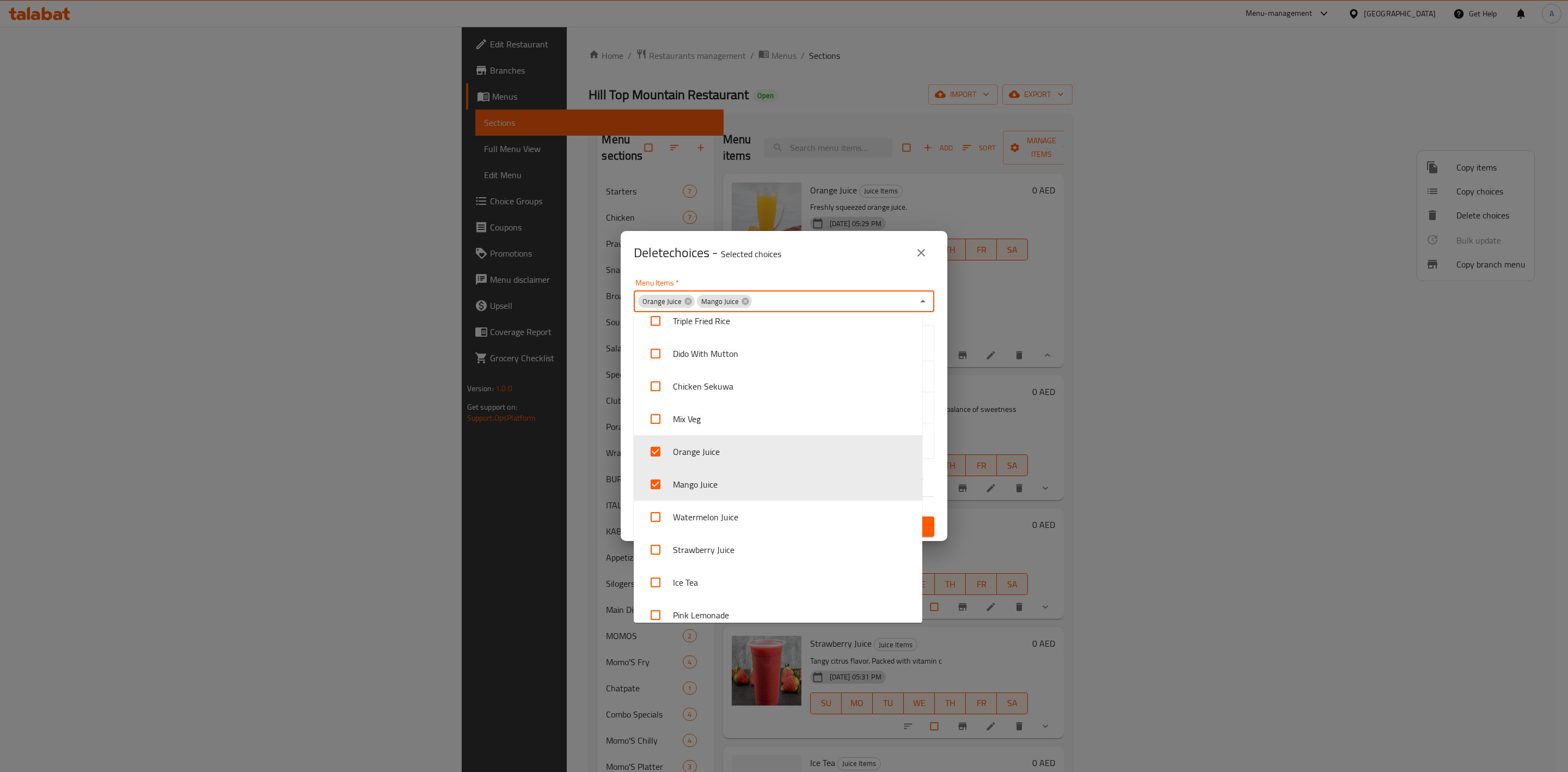
scroll to position [842, 0]
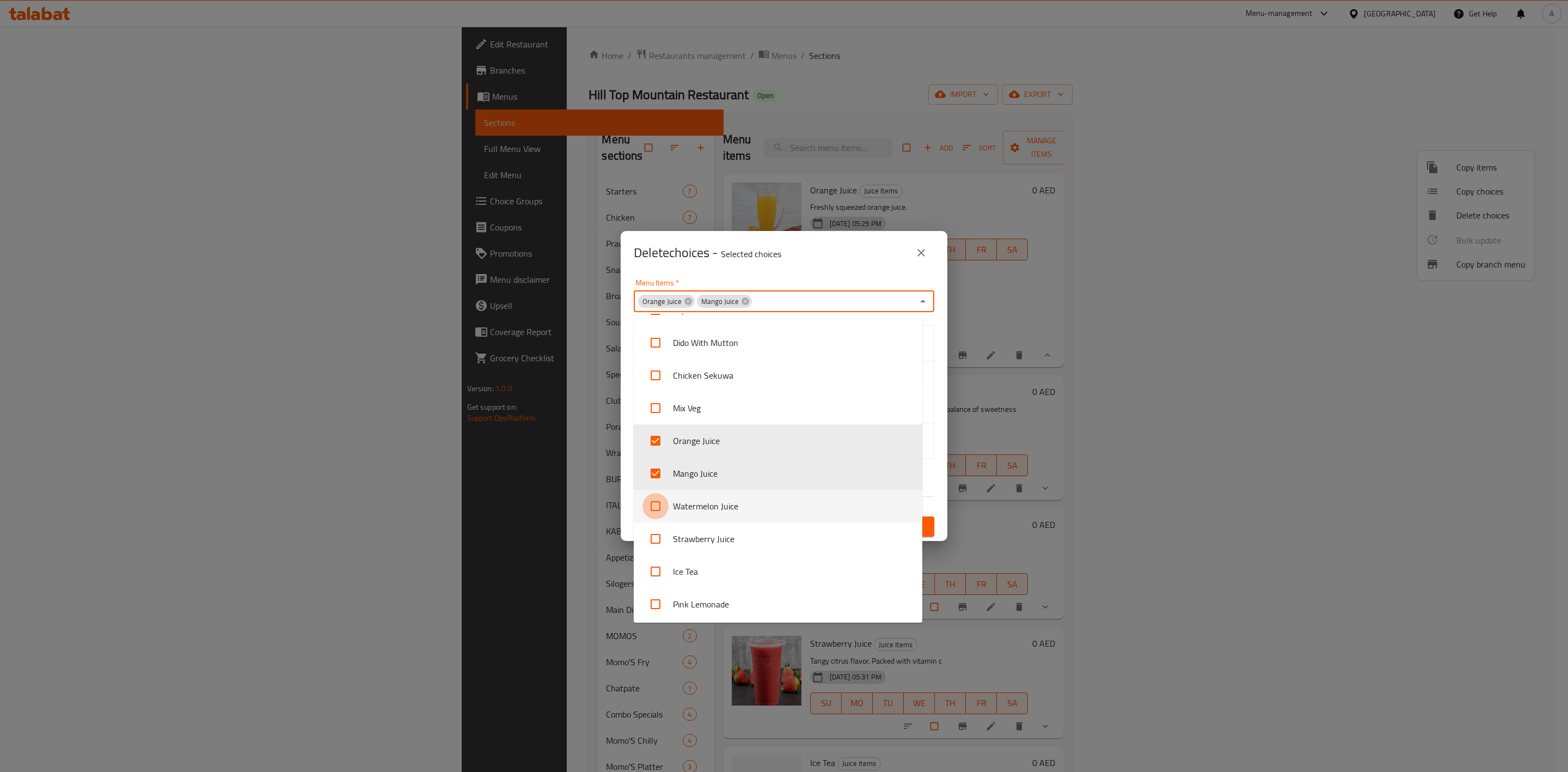
click at [658, 512] on input "checkbox" at bounding box center [656, 506] width 26 height 26
checkbox input "true"
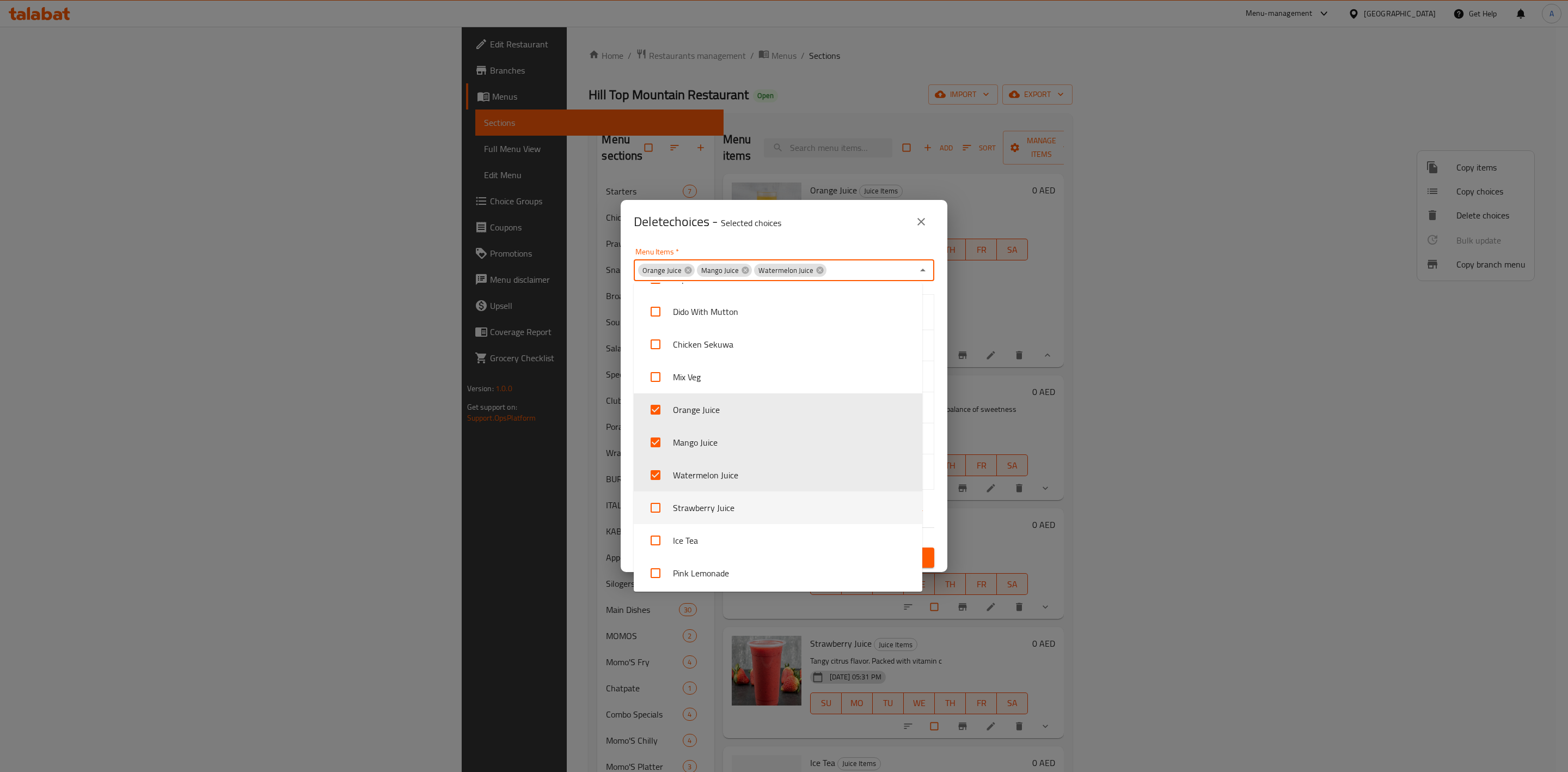
click at [670, 517] on li "Strawberry Juice" at bounding box center [777, 508] width 288 height 33
checkbox input "true"
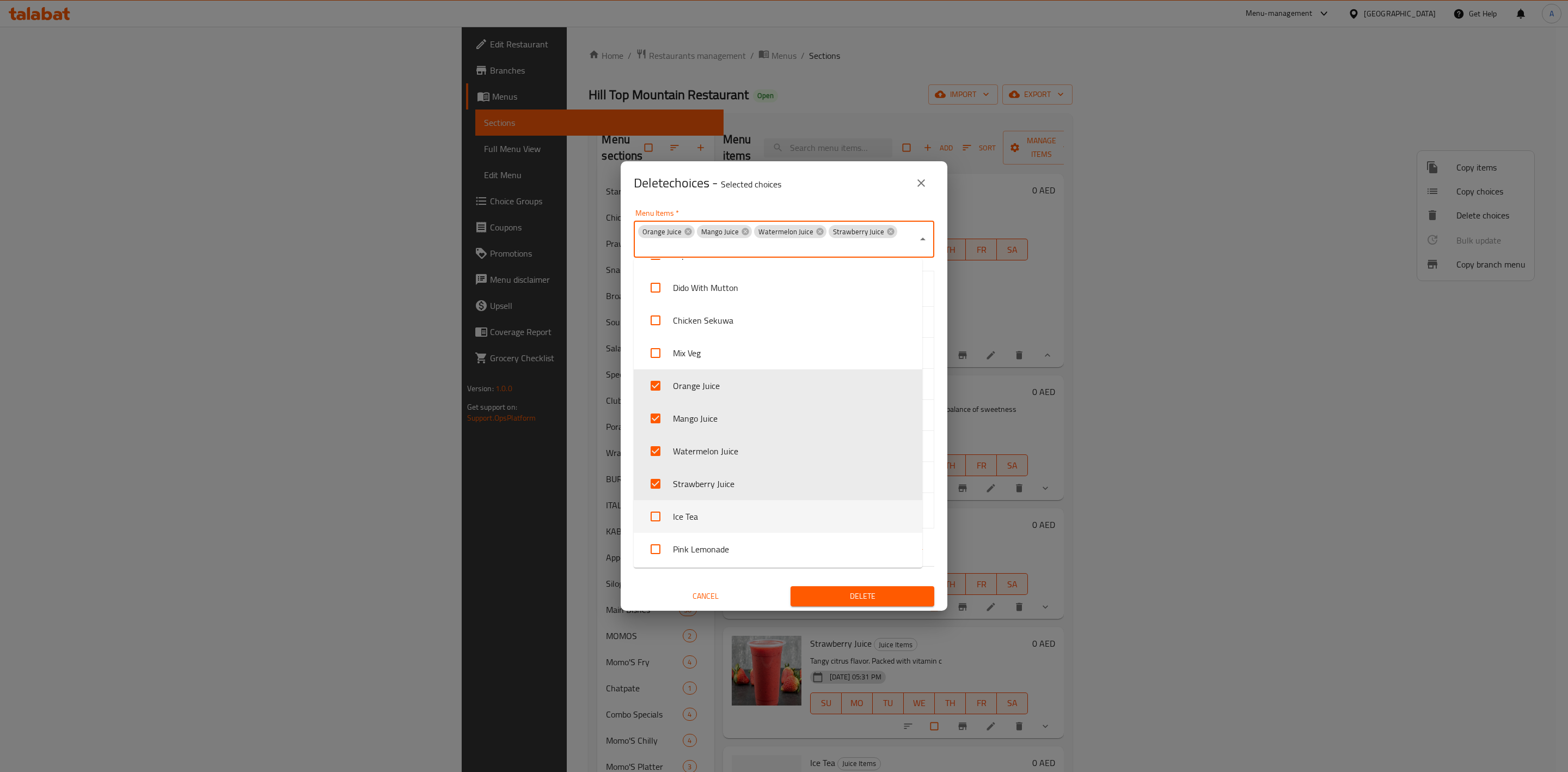
click at [668, 518] on input "checkbox" at bounding box center [656, 517] width 26 height 26
checkbox input "true"
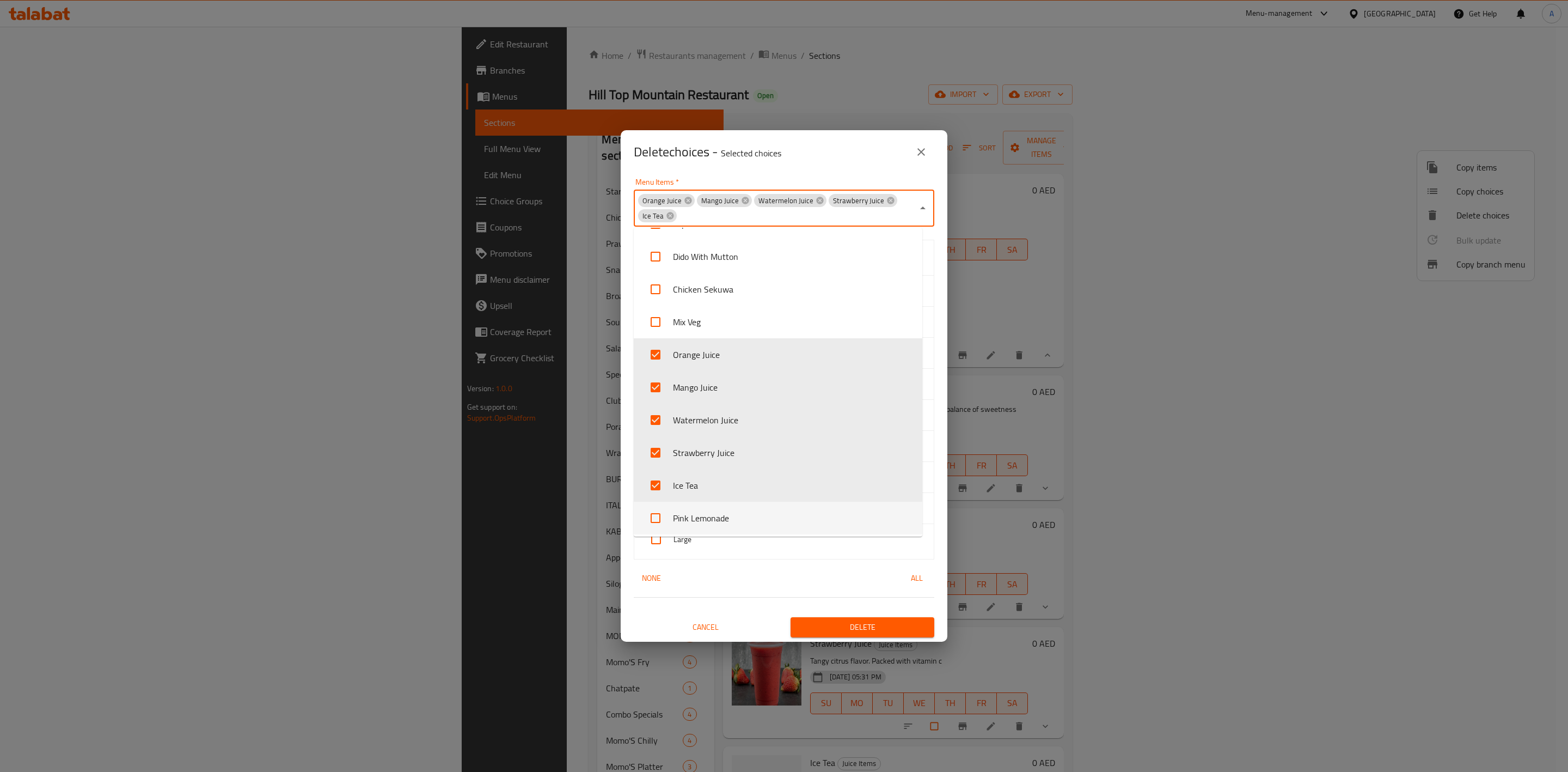
click at [660, 517] on input "checkbox" at bounding box center [656, 518] width 26 height 26
checkbox input "true"
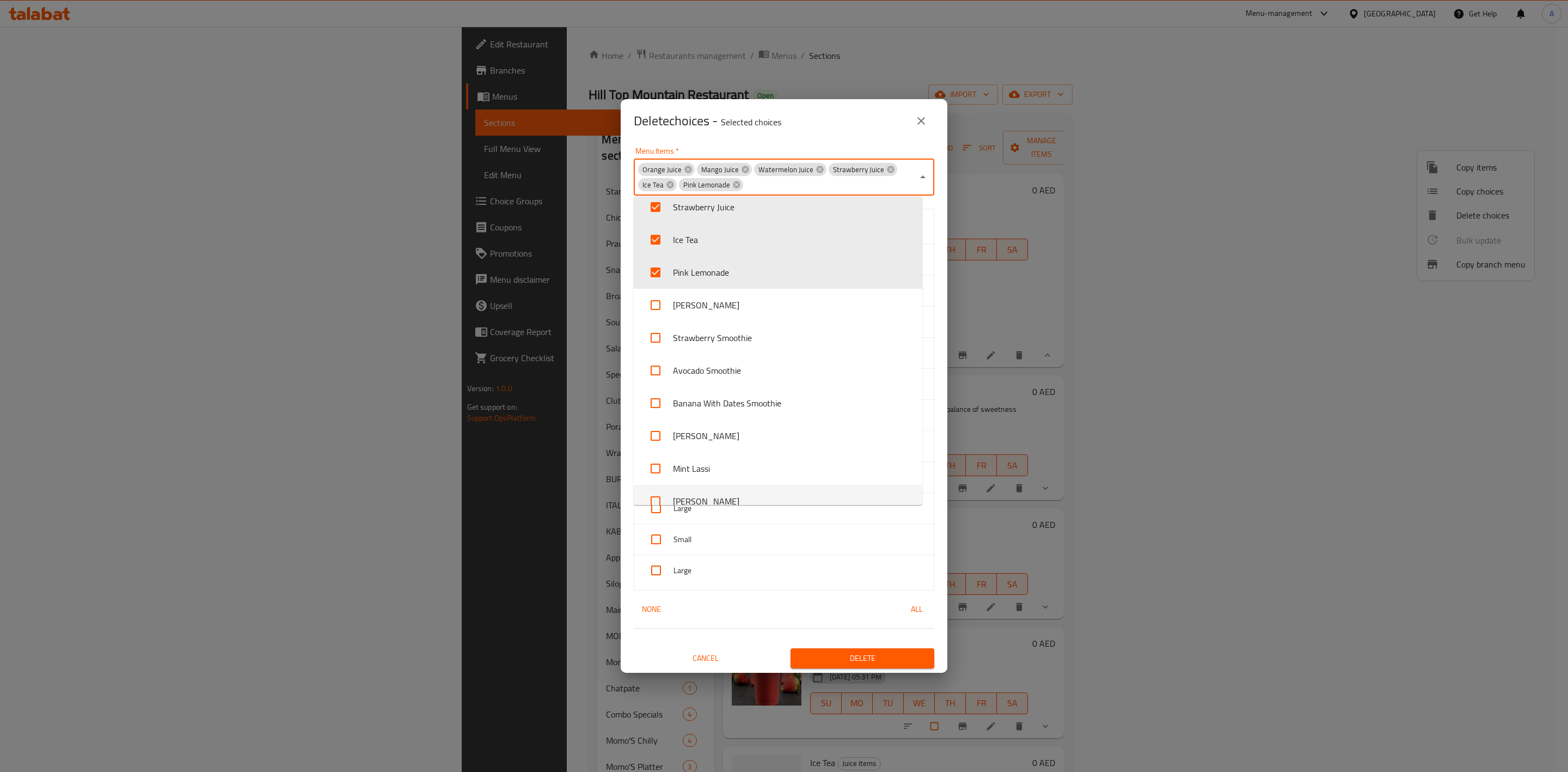
scroll to position [1, 0]
click at [910, 610] on button "All" at bounding box center [917, 608] width 35 height 20
checkbox input "true"
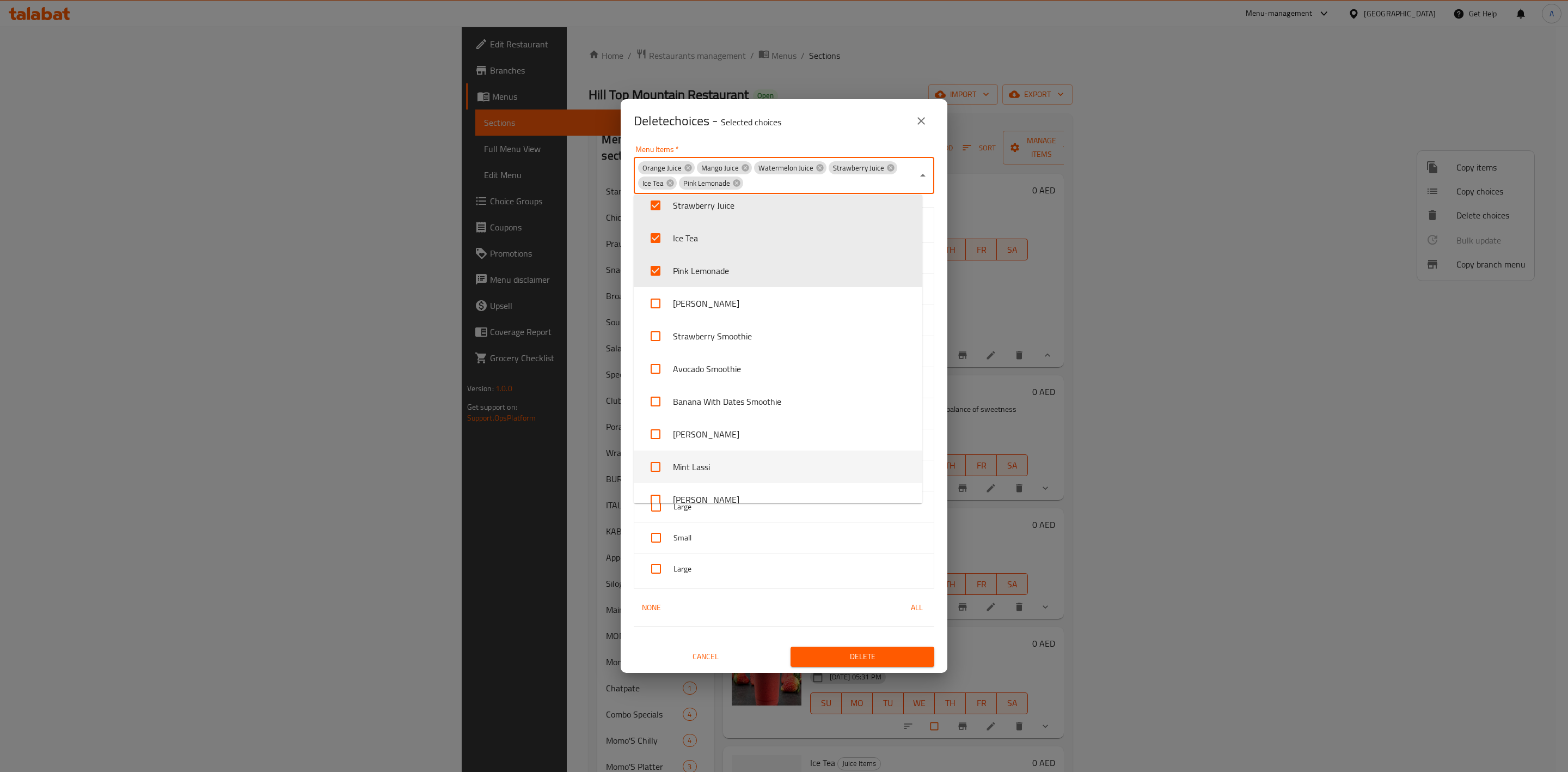
checkbox input "true"
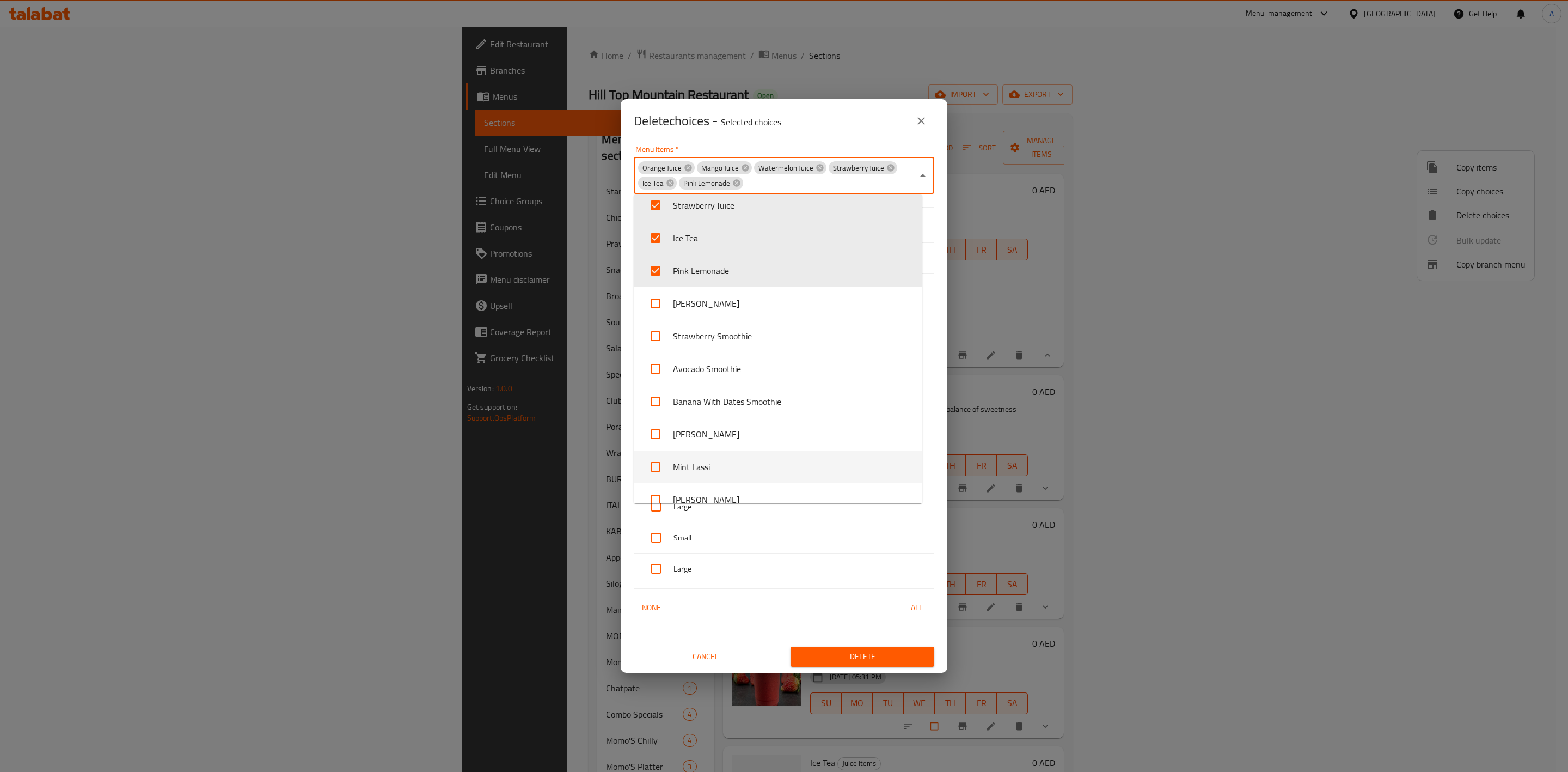
checkbox input "true"
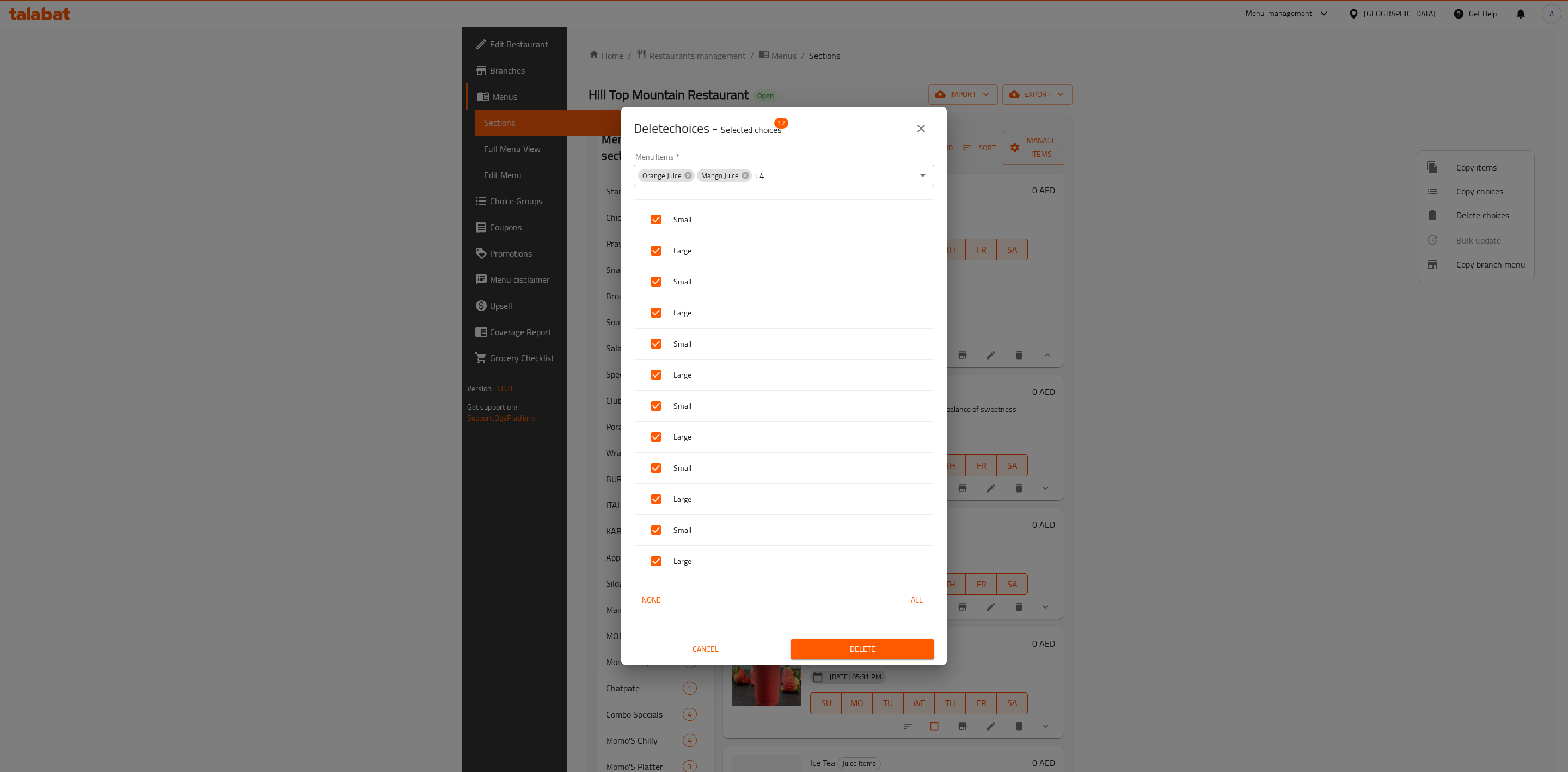
scroll to position [2, 0]
click at [877, 656] on span "Delete" at bounding box center [862, 648] width 126 height 14
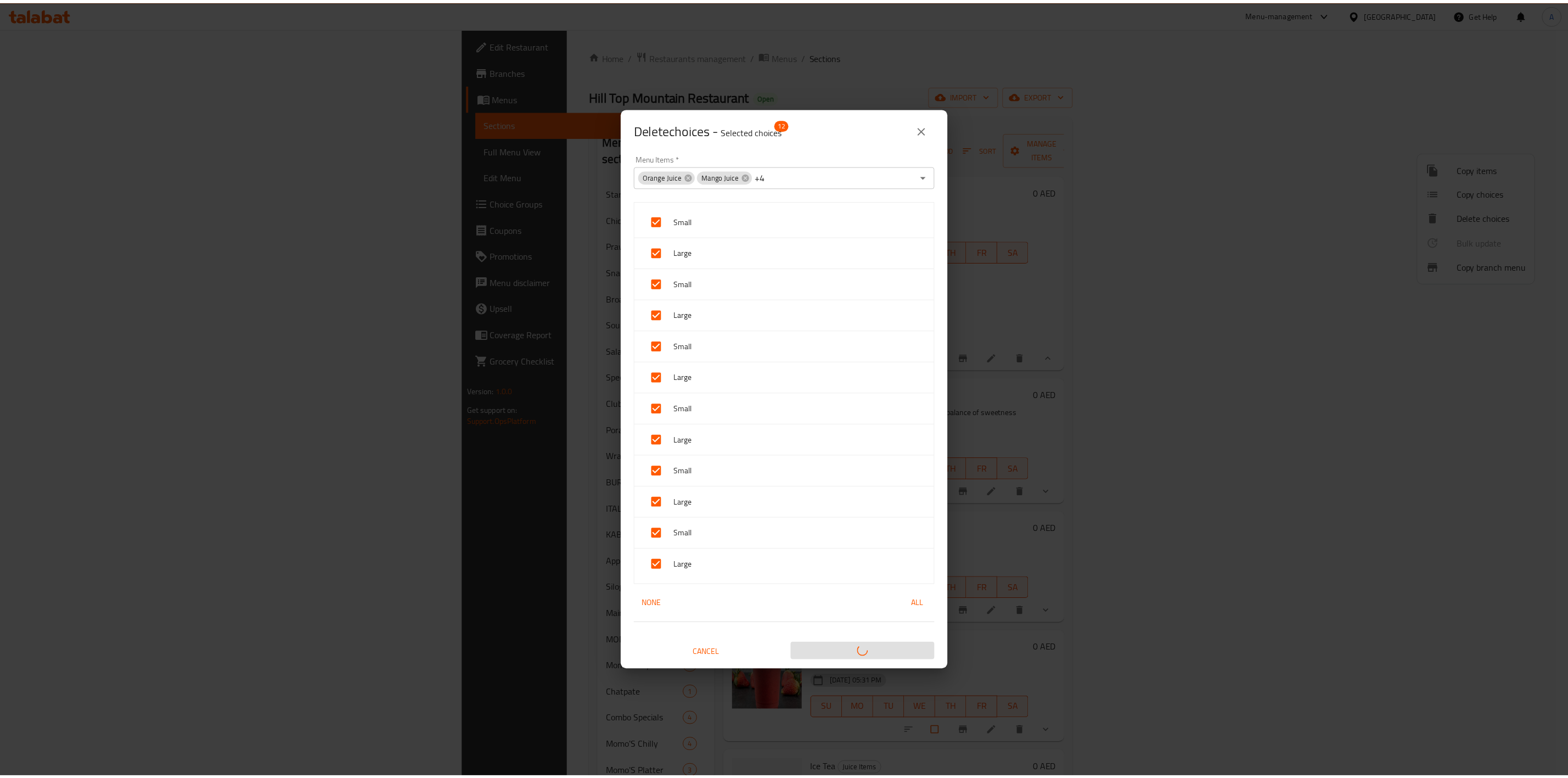
scroll to position [1, 0]
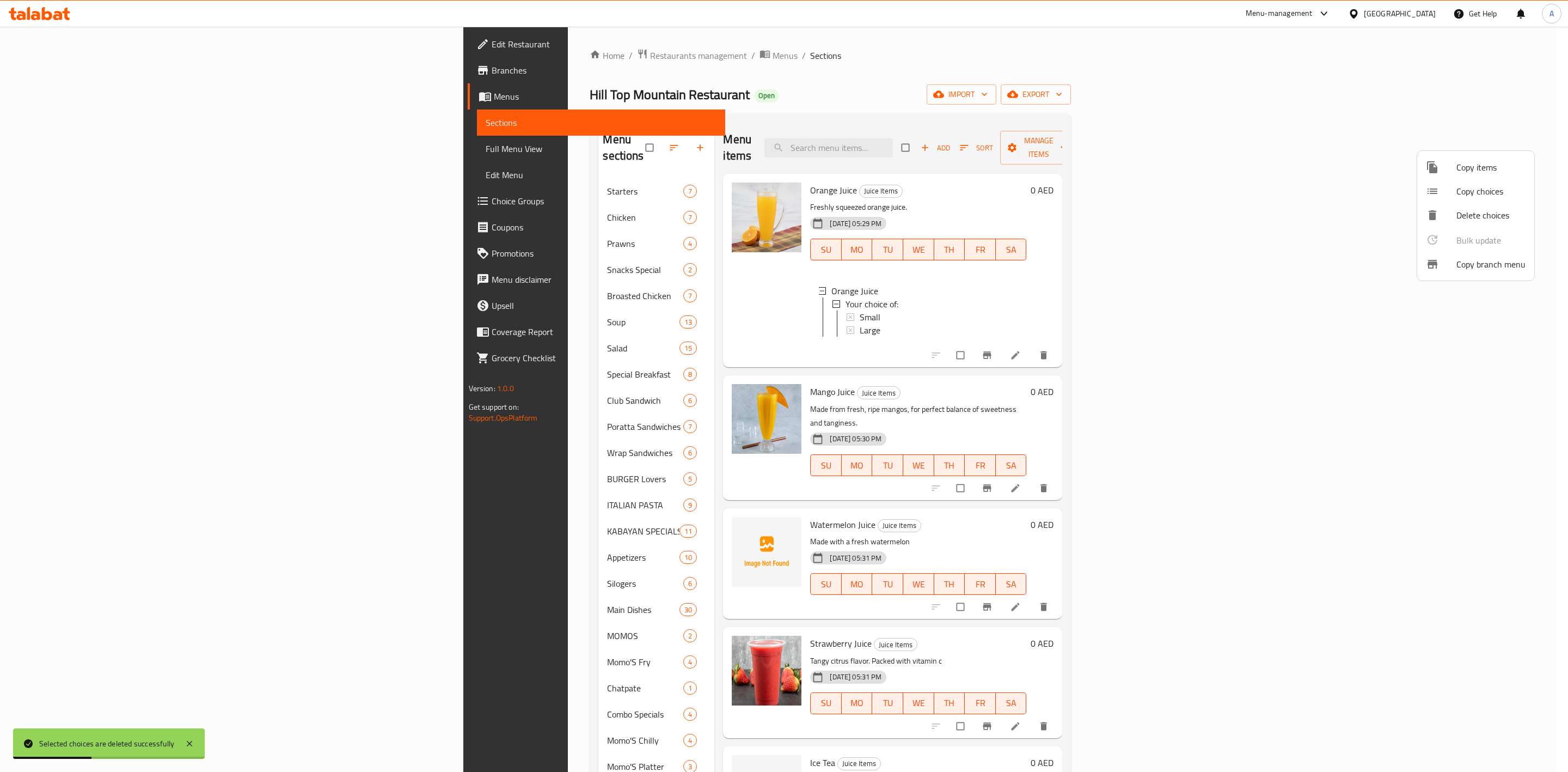
click at [1539, 365] on div at bounding box center [784, 386] width 1568 height 772
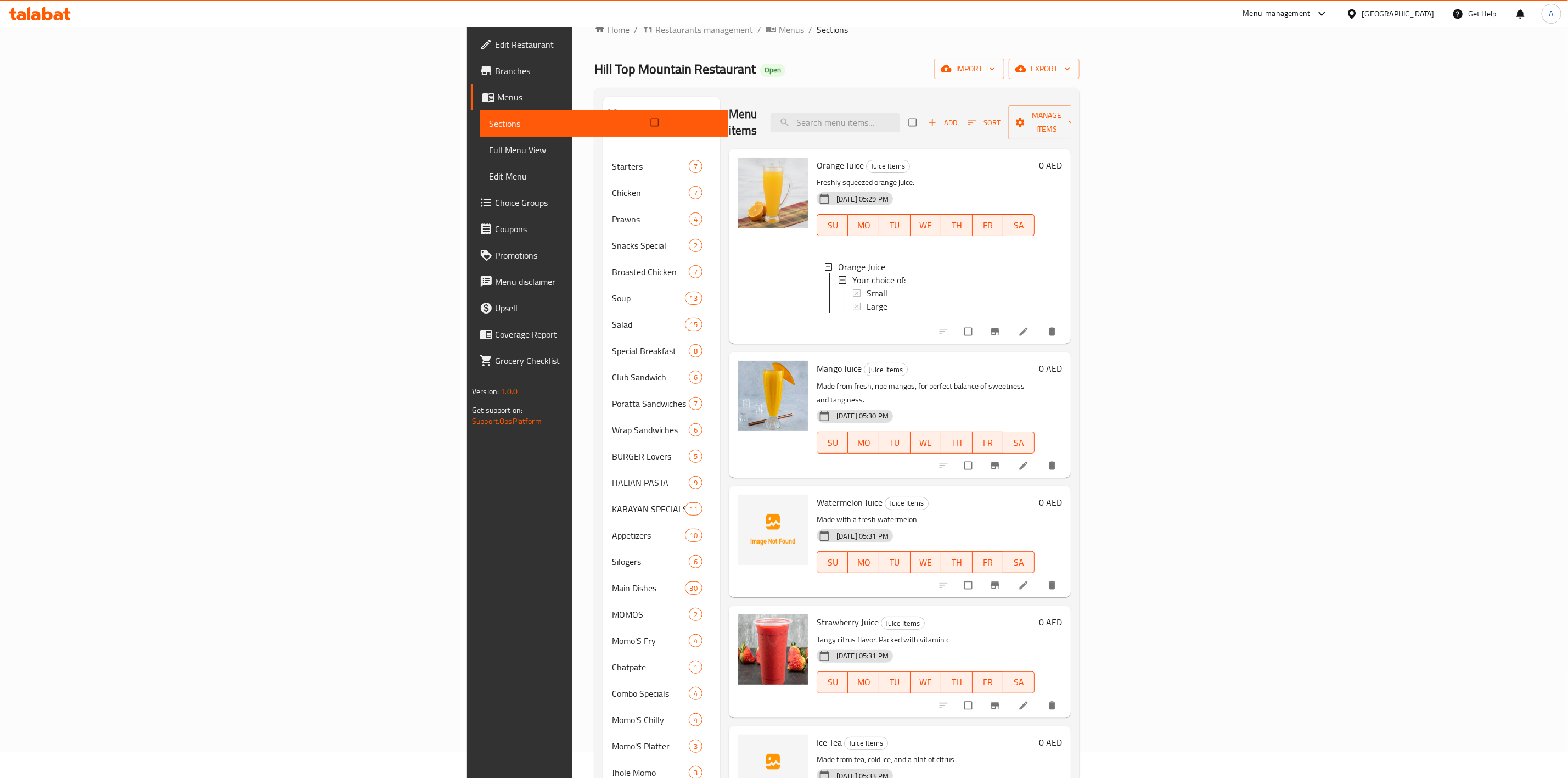
scroll to position [0, 0]
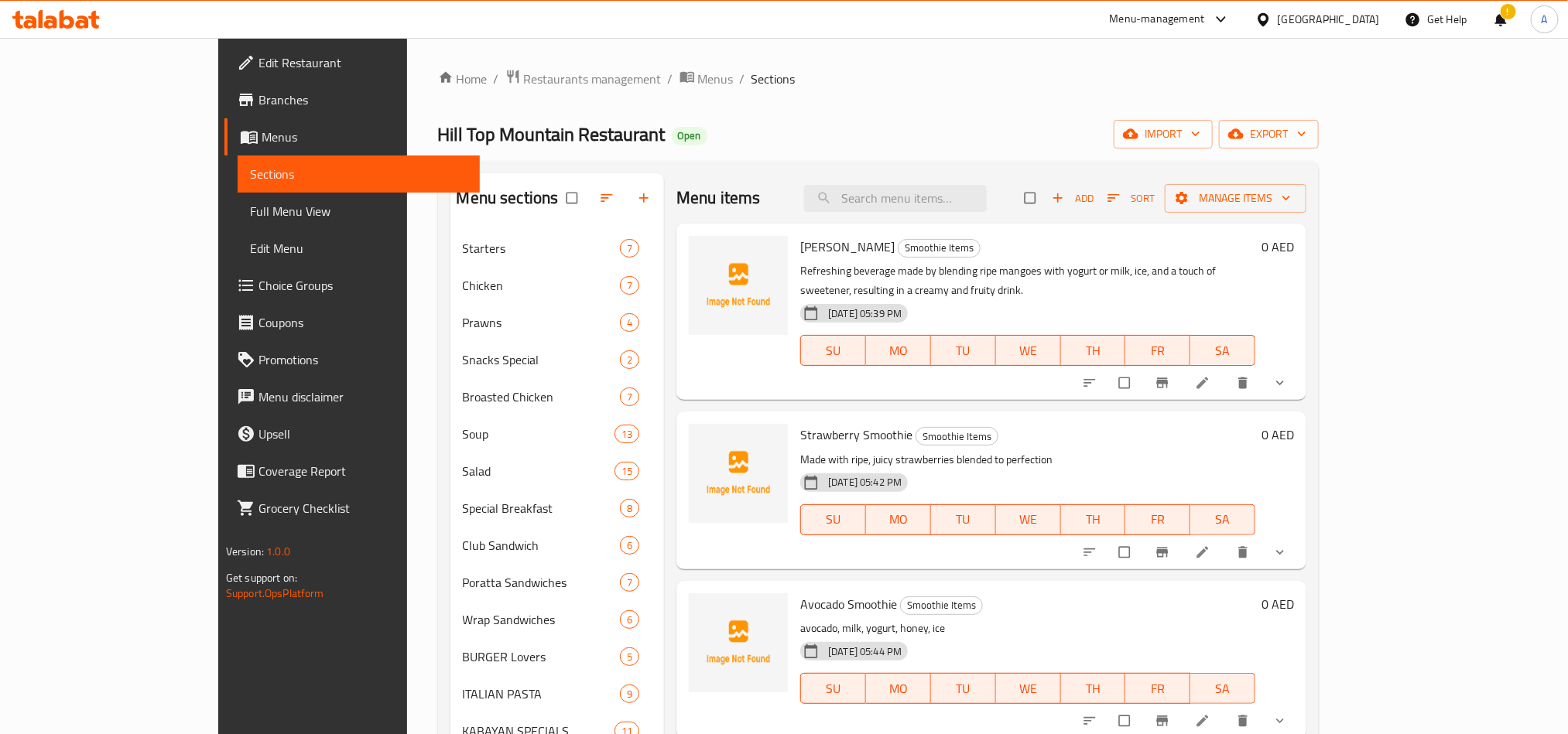
click at [804, 250] on span "[PERSON_NAME]" at bounding box center [847, 247] width 94 height 23
copy h6 "[PERSON_NAME]"
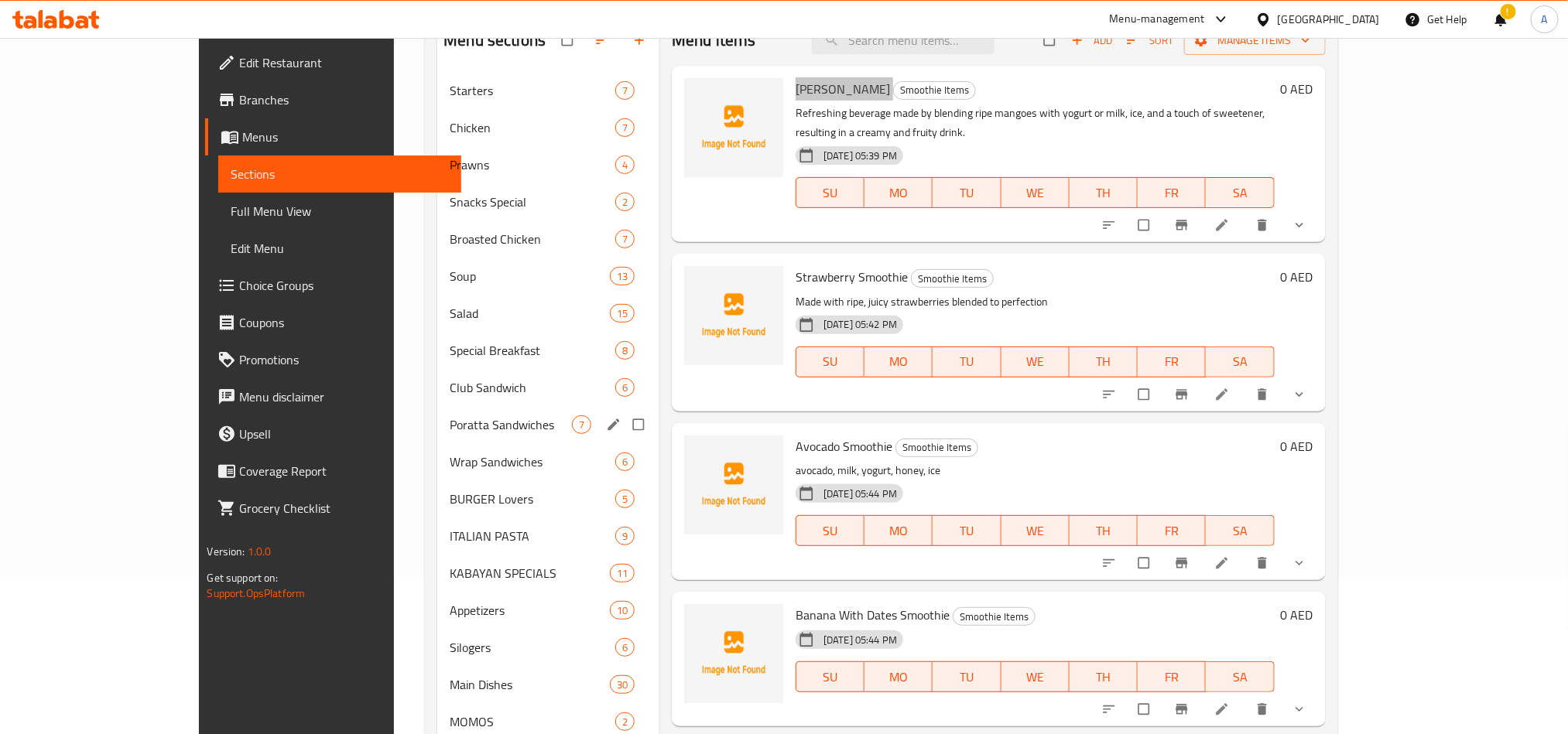
scroll to position [116, 0]
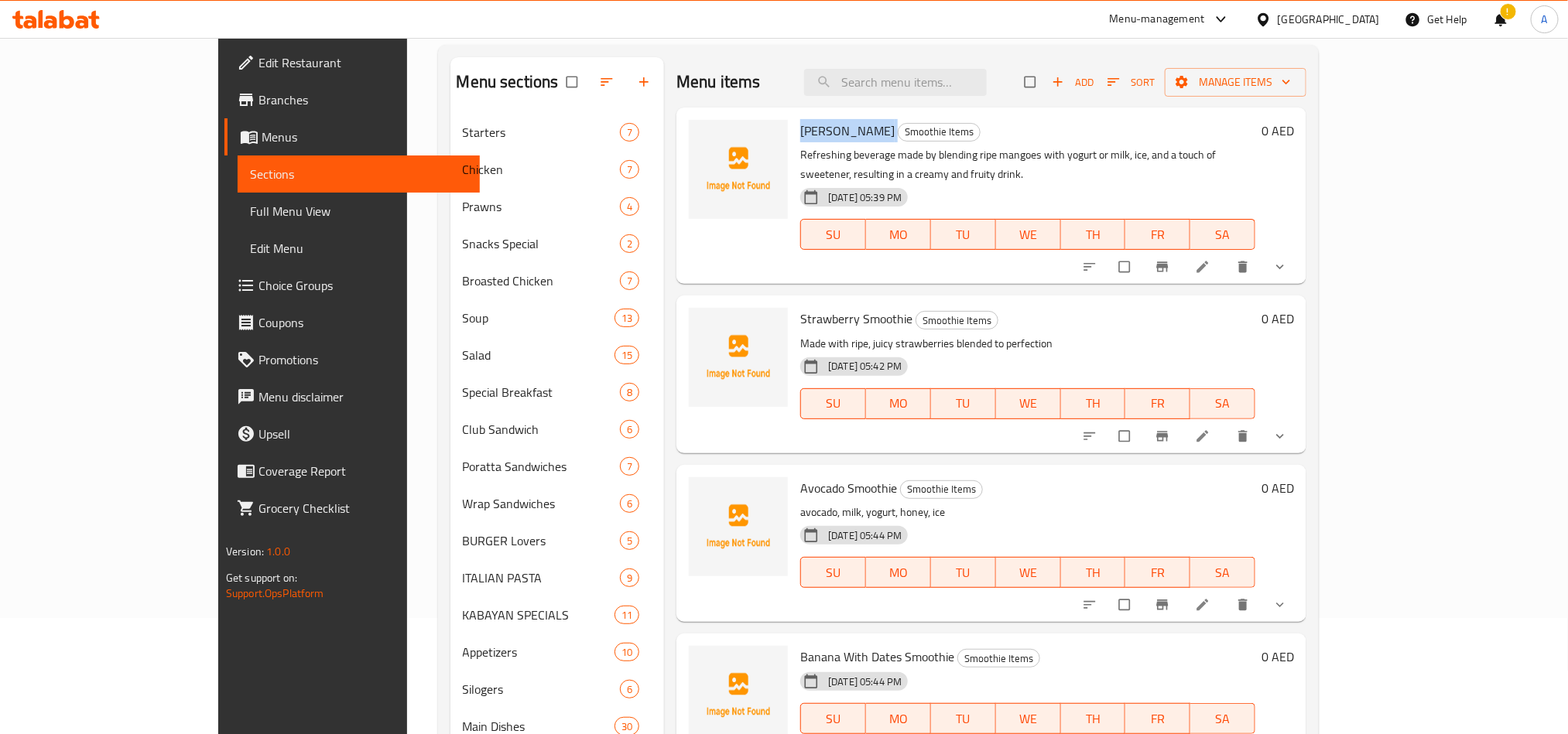
click at [1288, 260] on icon "show more" at bounding box center [1279, 267] width 16 height 16
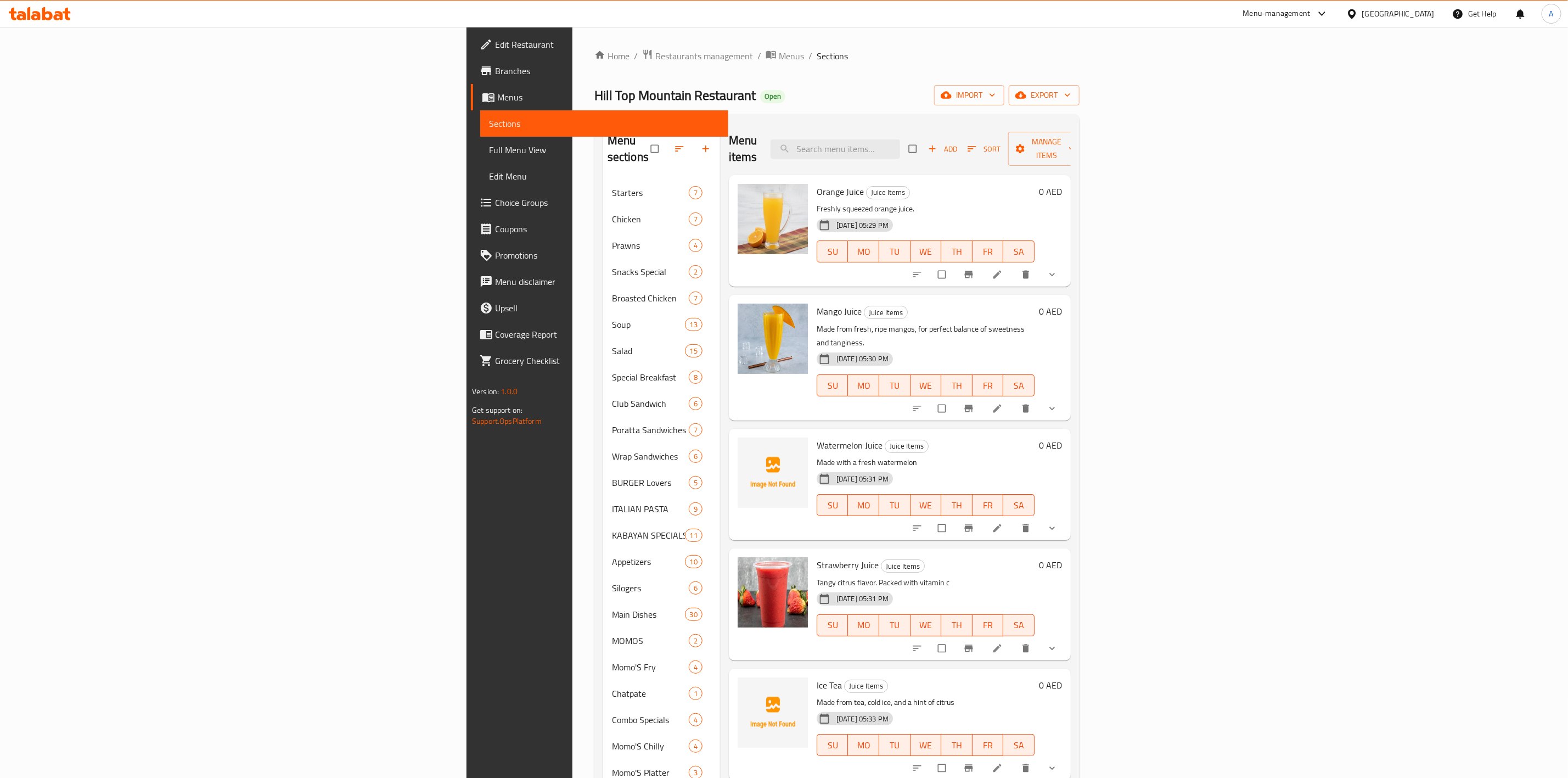
click at [817, 184] on span "Orange Juice" at bounding box center [840, 192] width 47 height 17
copy h6 "Orange Juice"
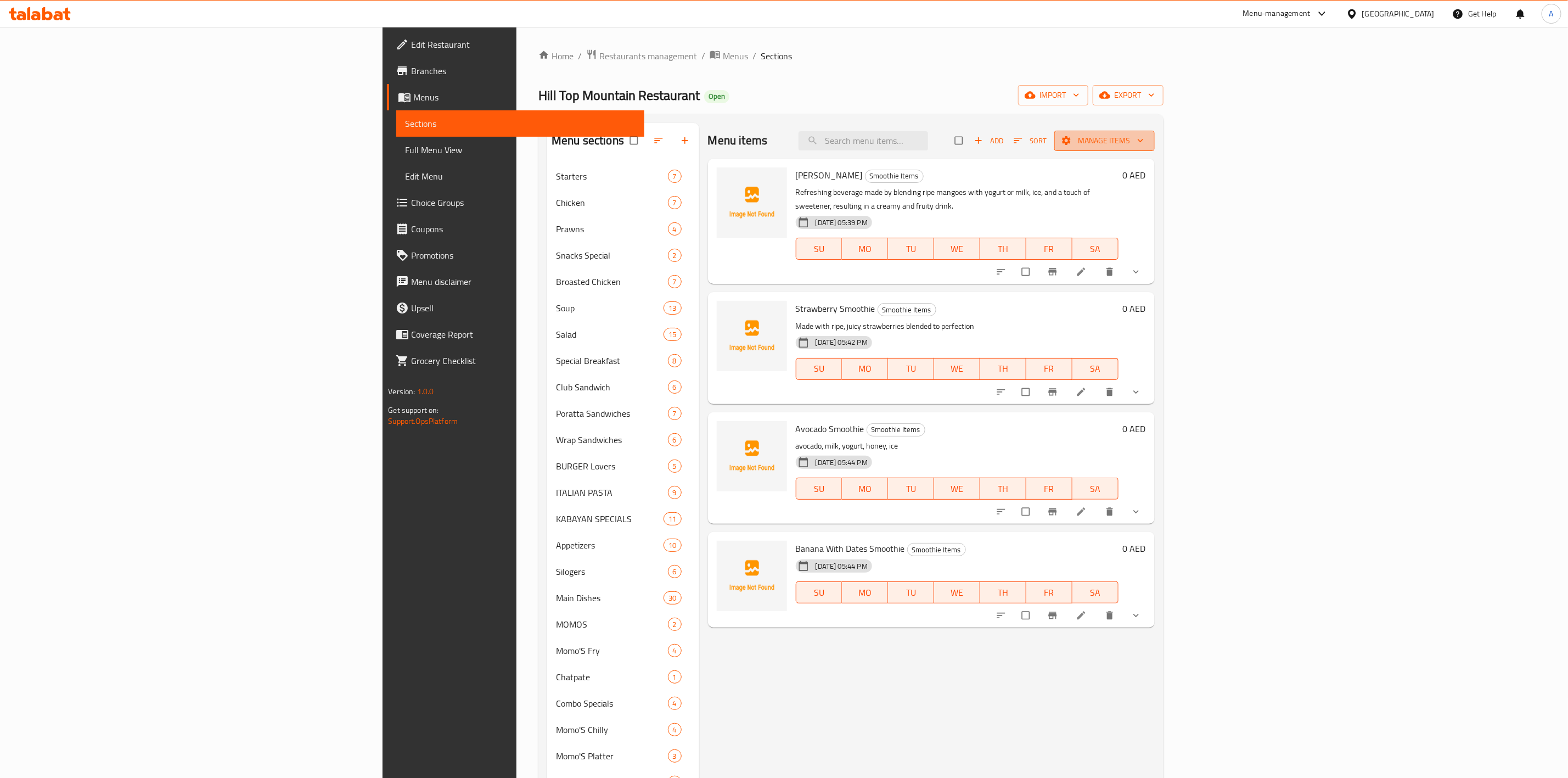
click at [1155, 131] on button "Manage items" at bounding box center [1105, 140] width 101 height 21
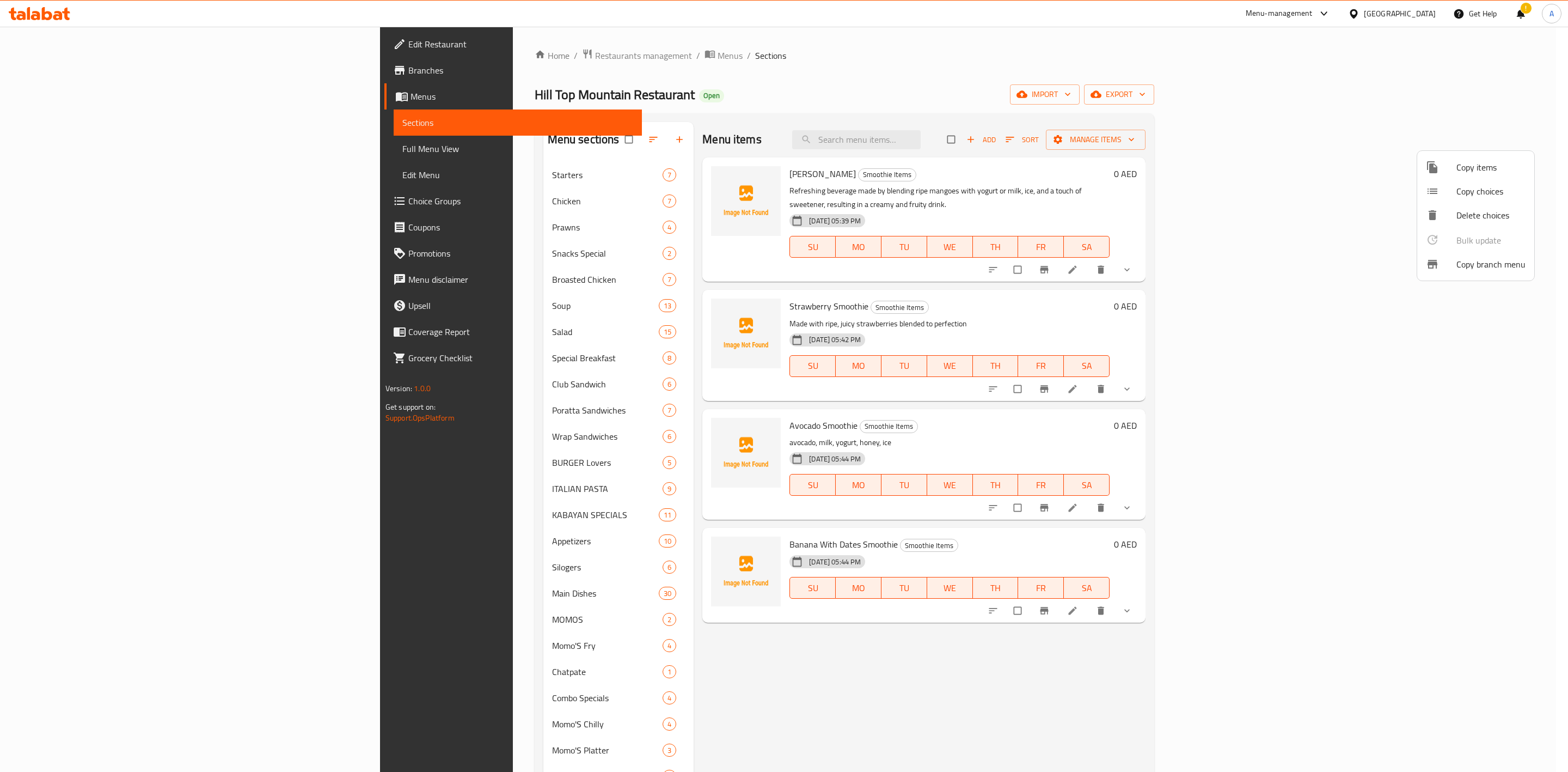
click at [1487, 214] on span "Delete choices" at bounding box center [1491, 215] width 69 height 13
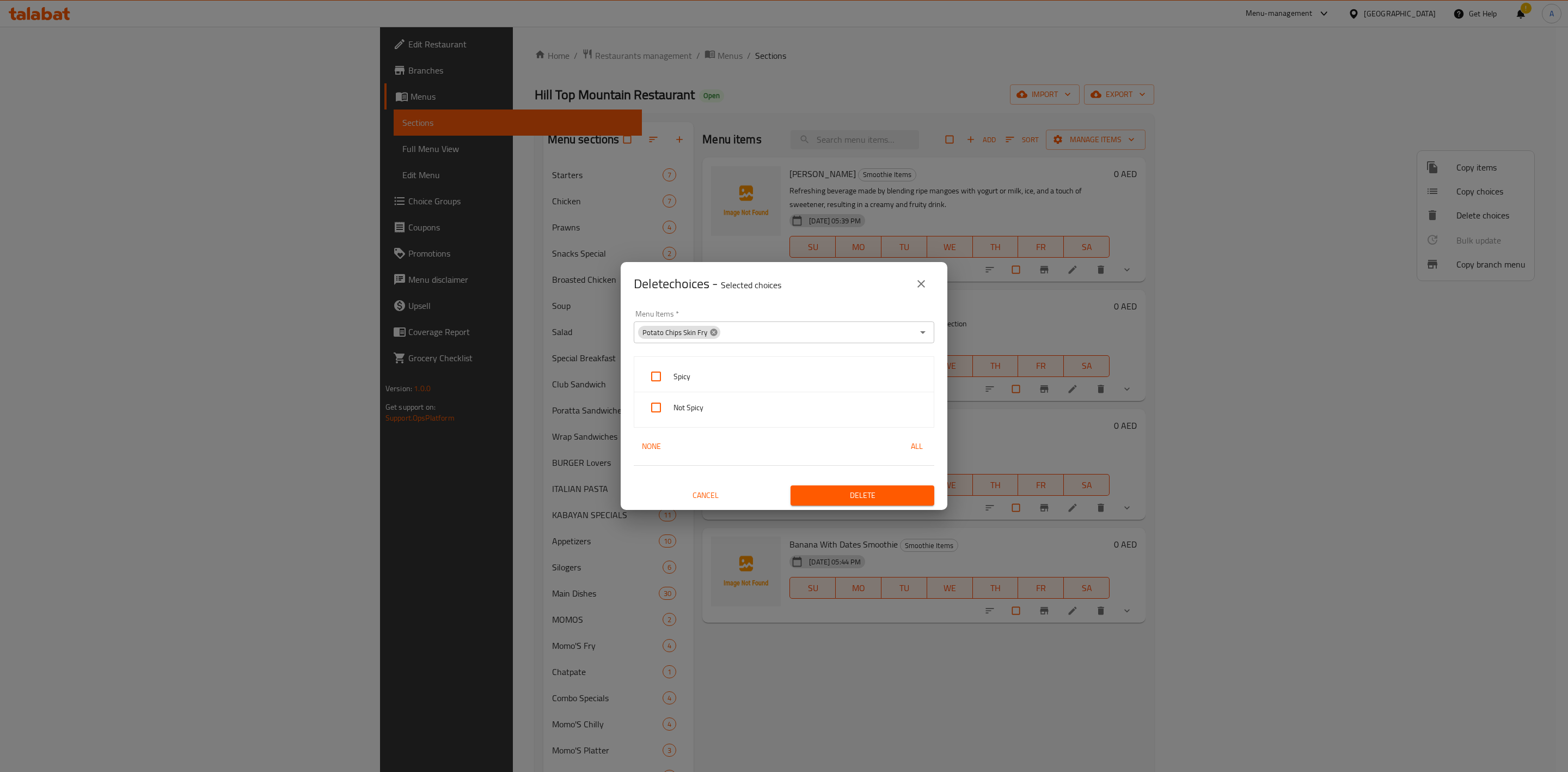
click at [710, 332] on icon at bounding box center [714, 332] width 9 height 9
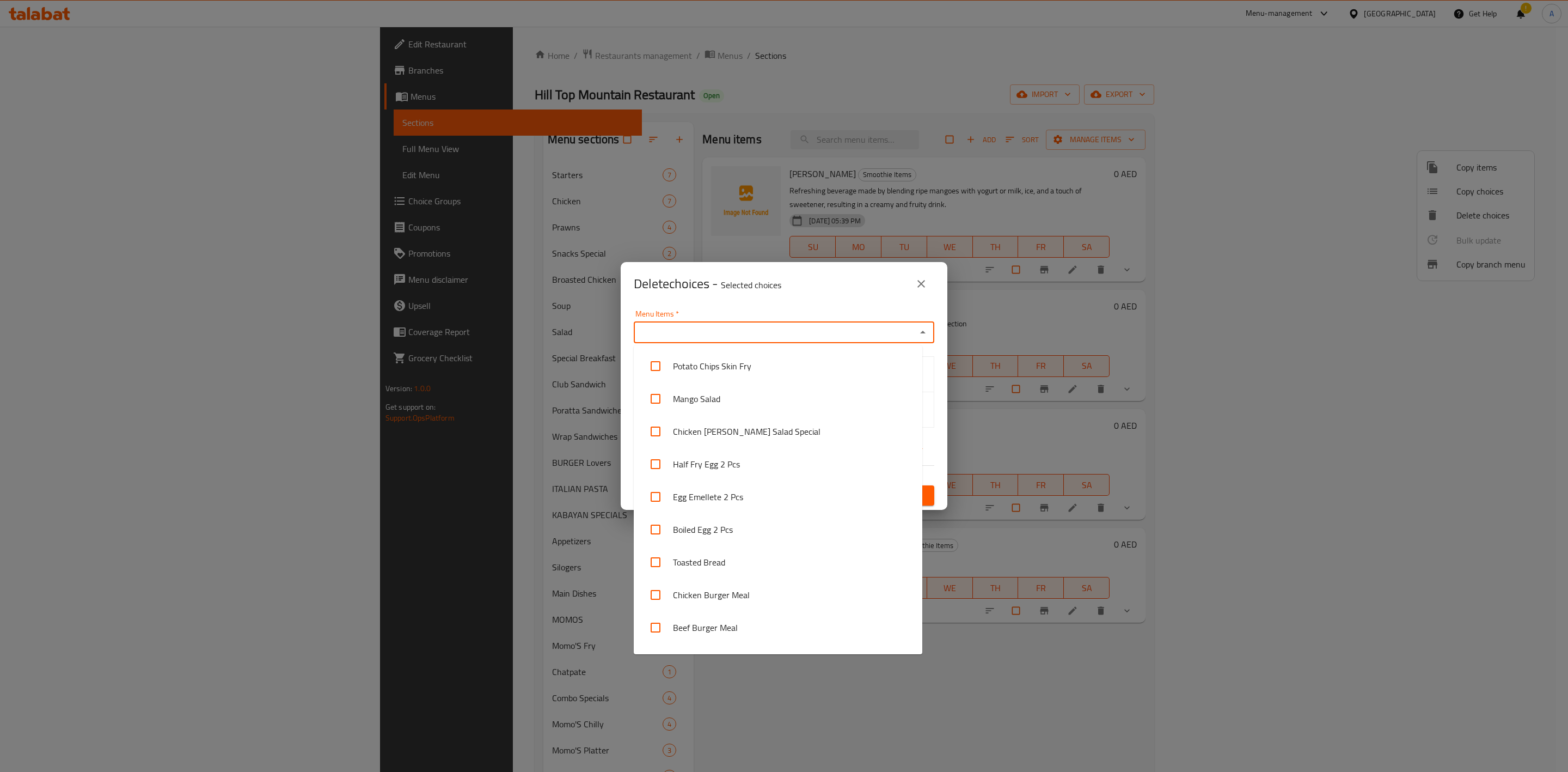
click at [691, 326] on input "Menu Items   *" at bounding box center [775, 332] width 276 height 15
paste input "[PERSON_NAME]"
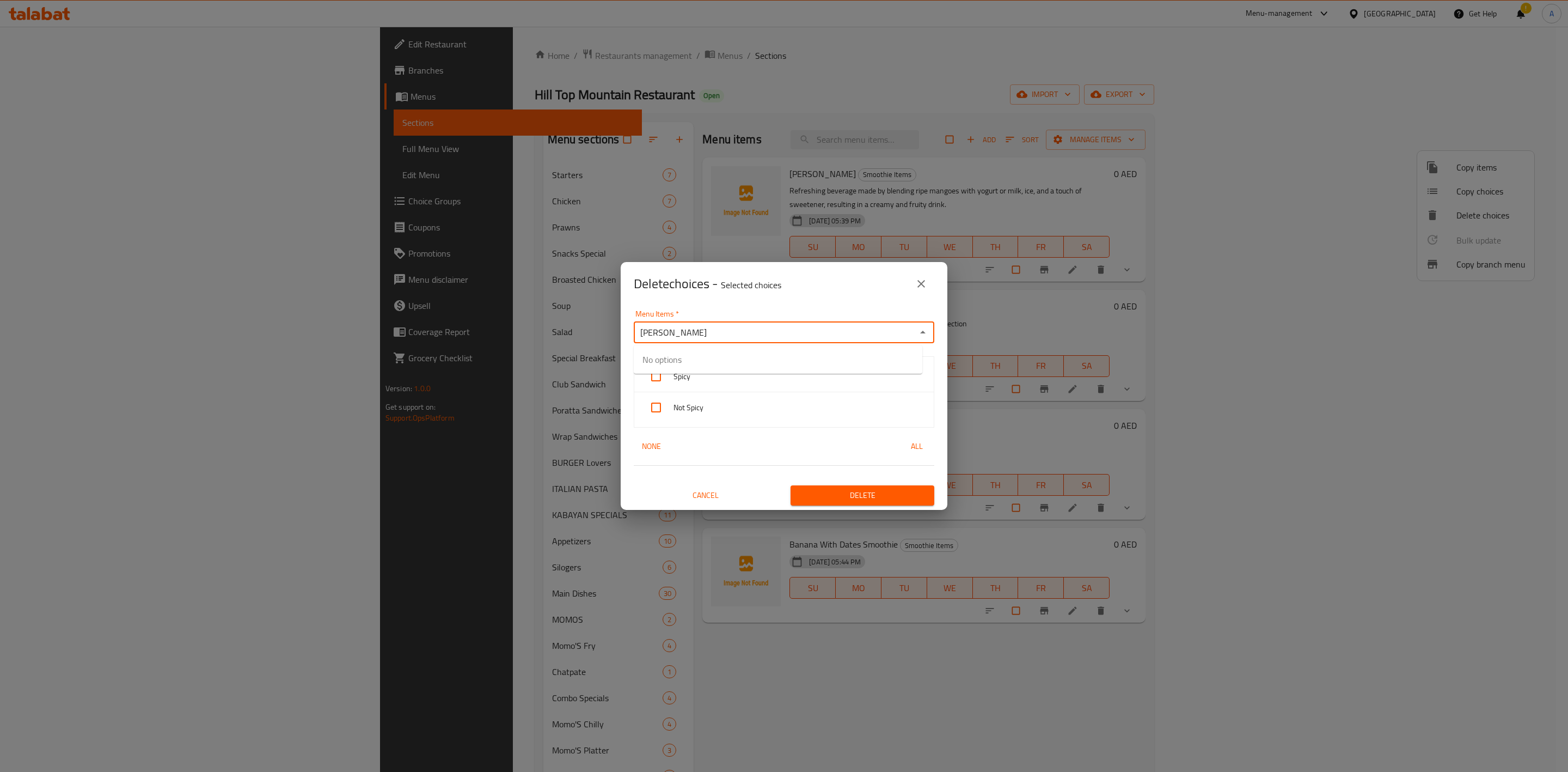
type input "[PERSON_NAME]"
click at [653, 364] on input "checkbox" at bounding box center [656, 366] width 26 height 26
checkbox input "false"
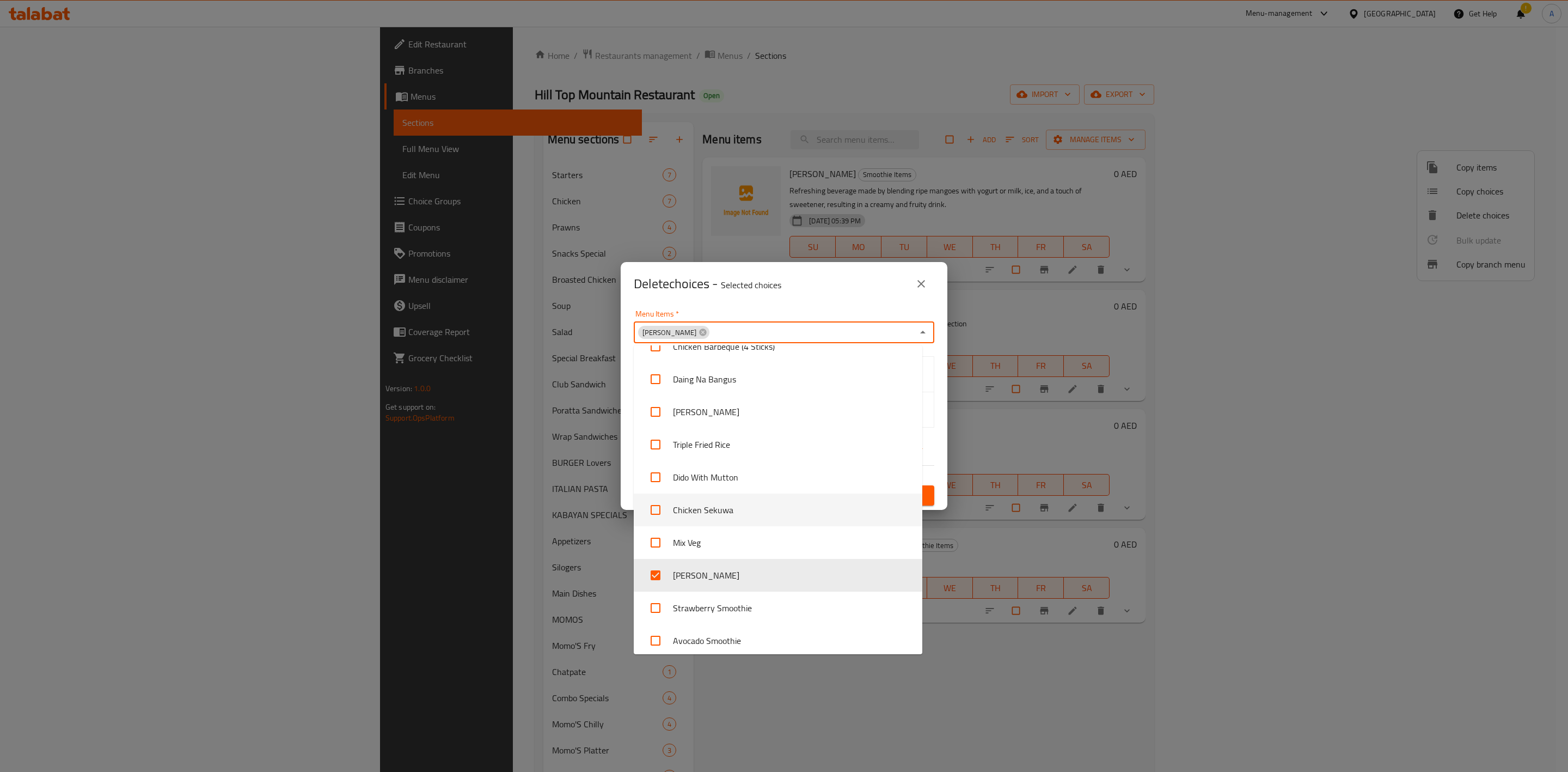
scroll to position [842, 0]
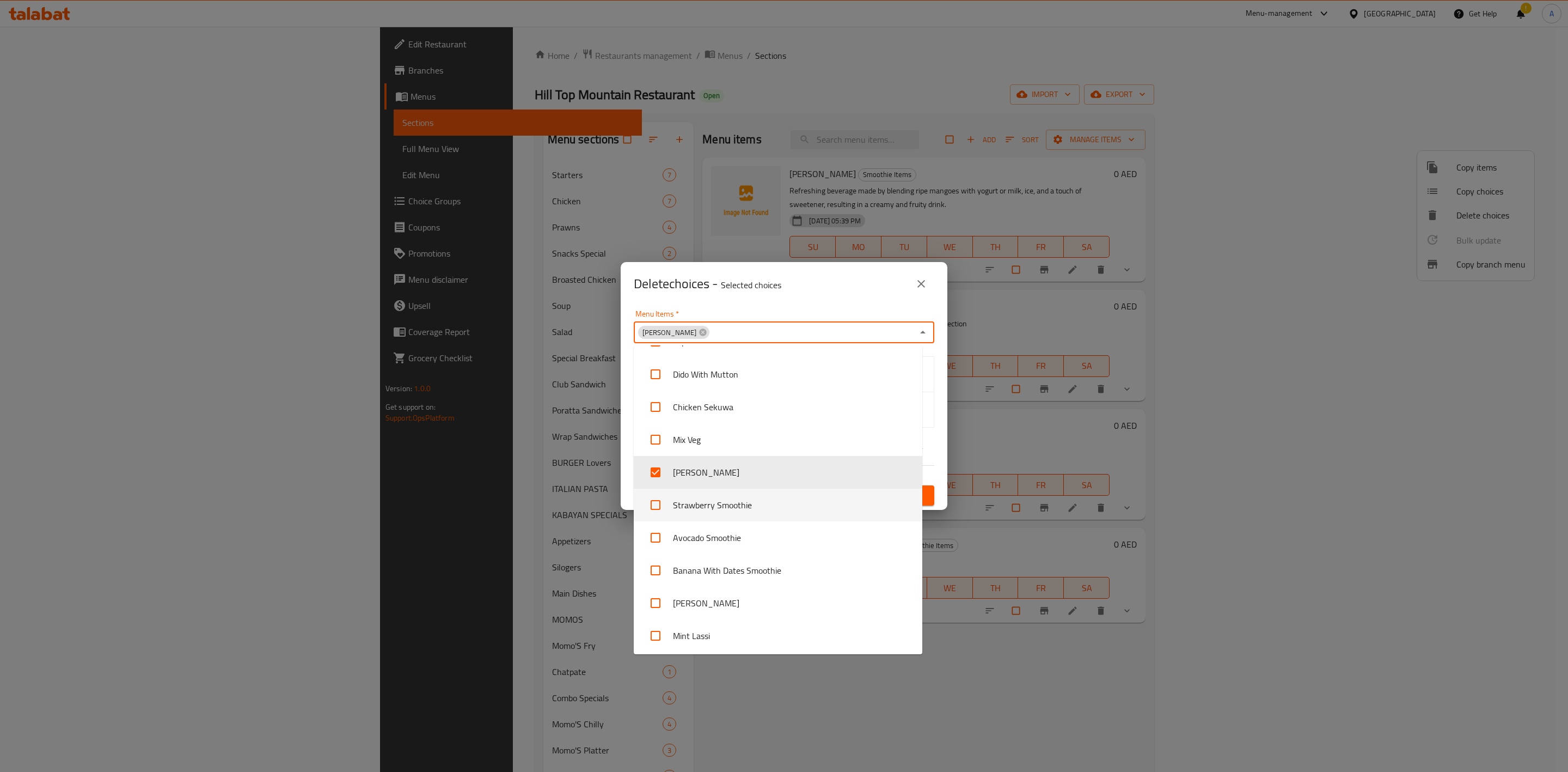
click at [655, 507] on input "checkbox" at bounding box center [656, 505] width 26 height 26
checkbox input "true"
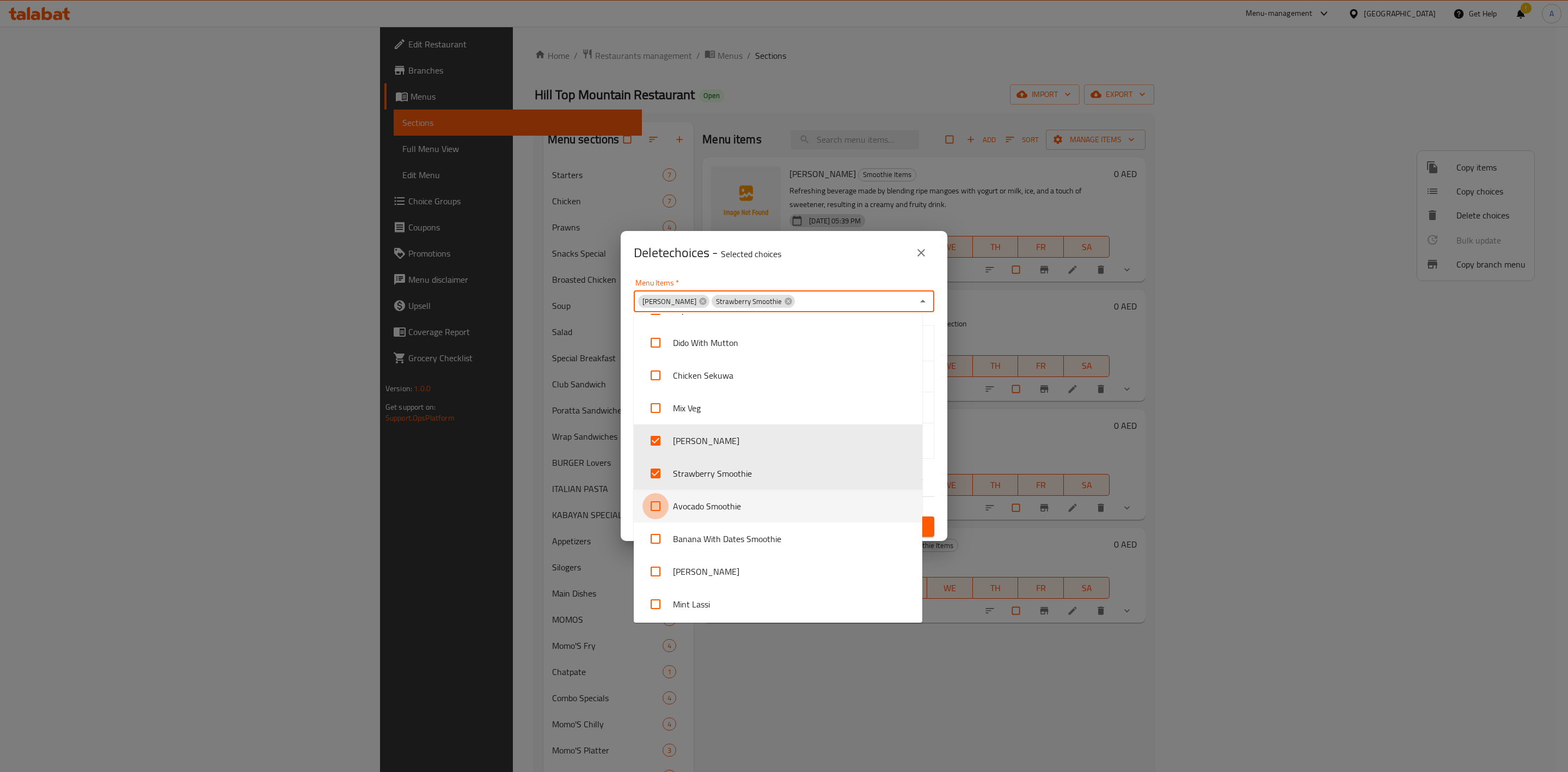
click at [657, 508] on input "checkbox" at bounding box center [656, 506] width 26 height 26
checkbox input "true"
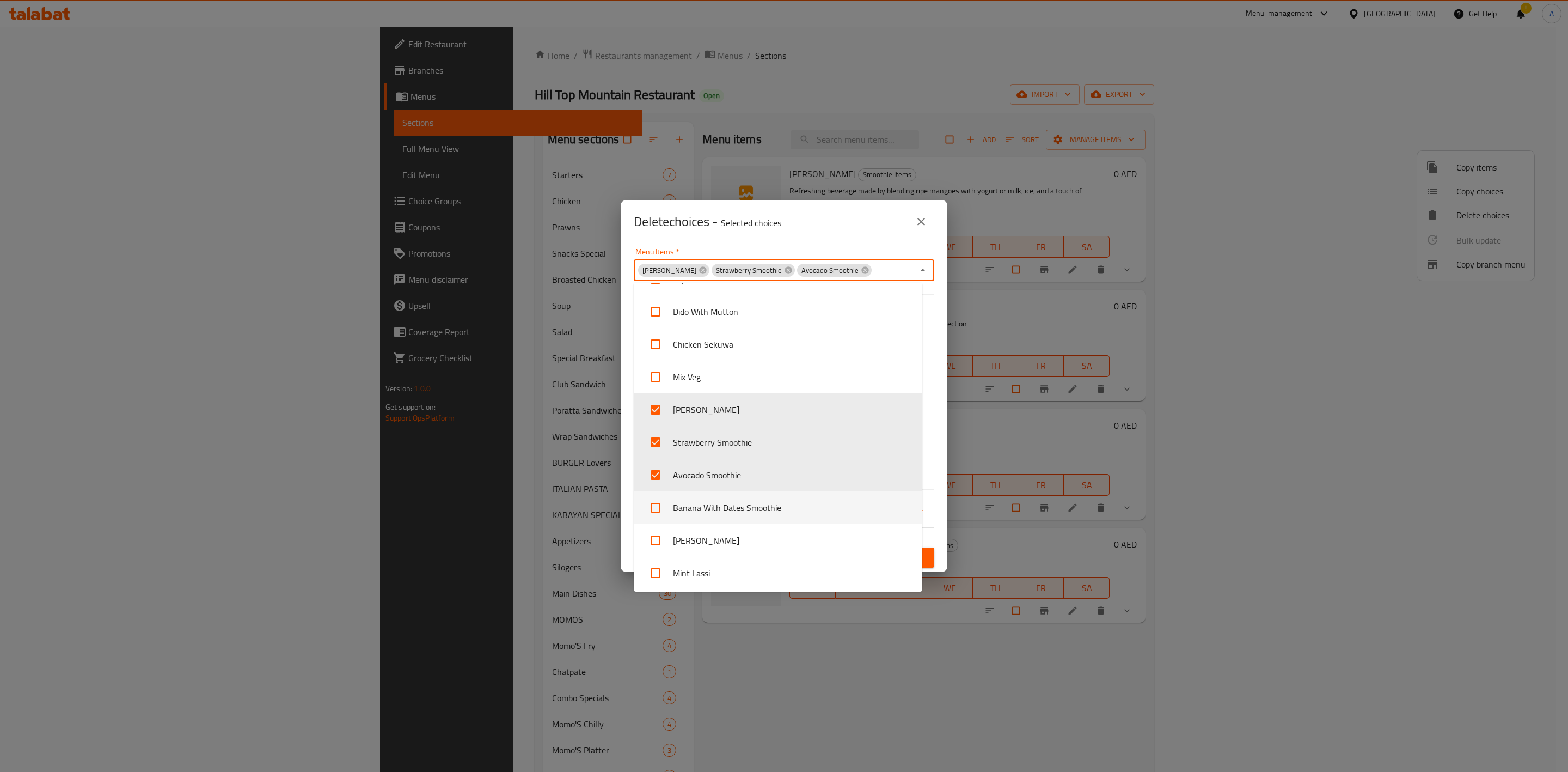
click at [660, 508] on input "checkbox" at bounding box center [656, 508] width 26 height 26
checkbox input "true"
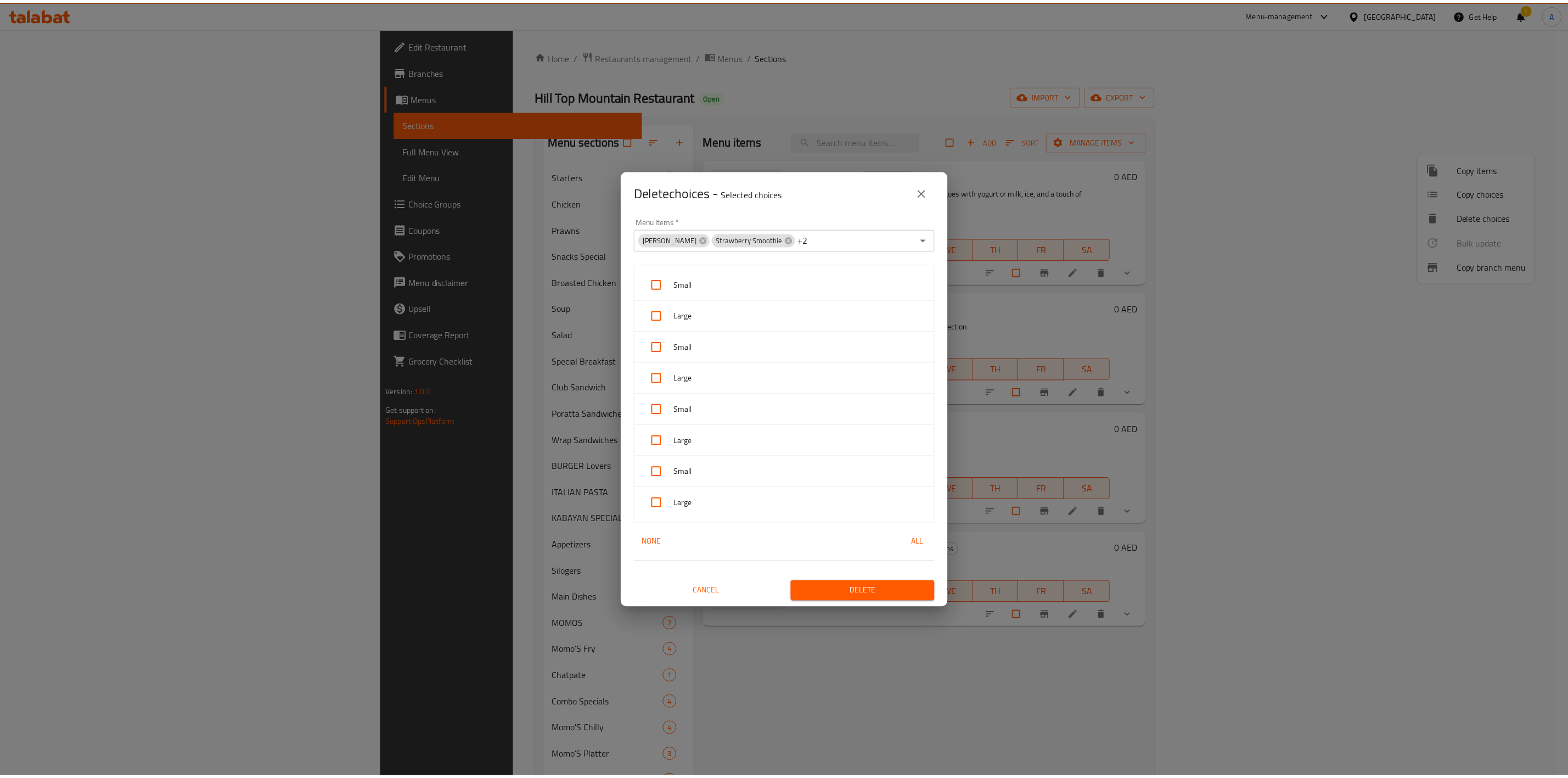
scroll to position [0, 0]
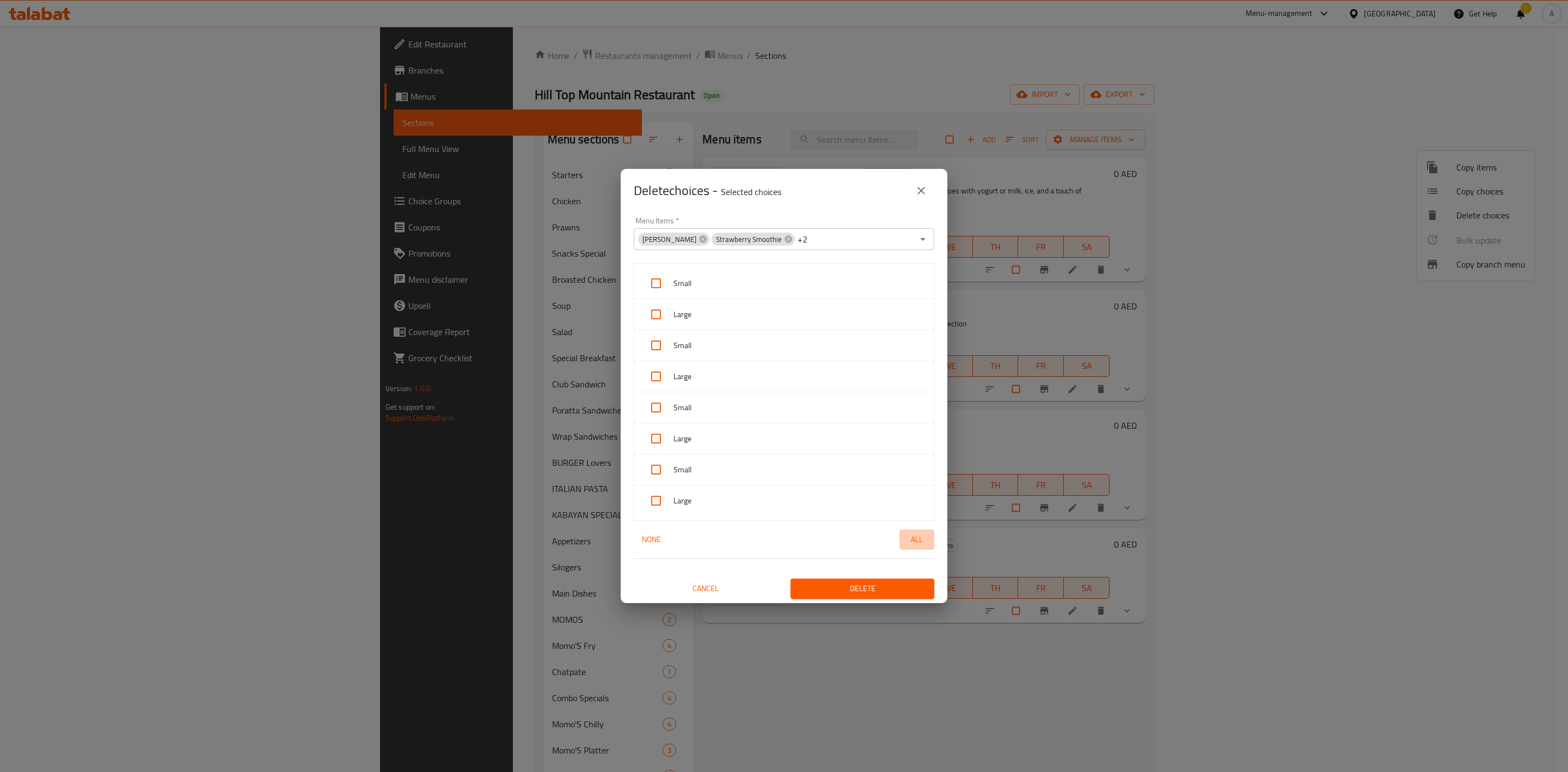
click at [904, 543] on span "All" at bounding box center [917, 539] width 26 height 14
checkbox input "true"
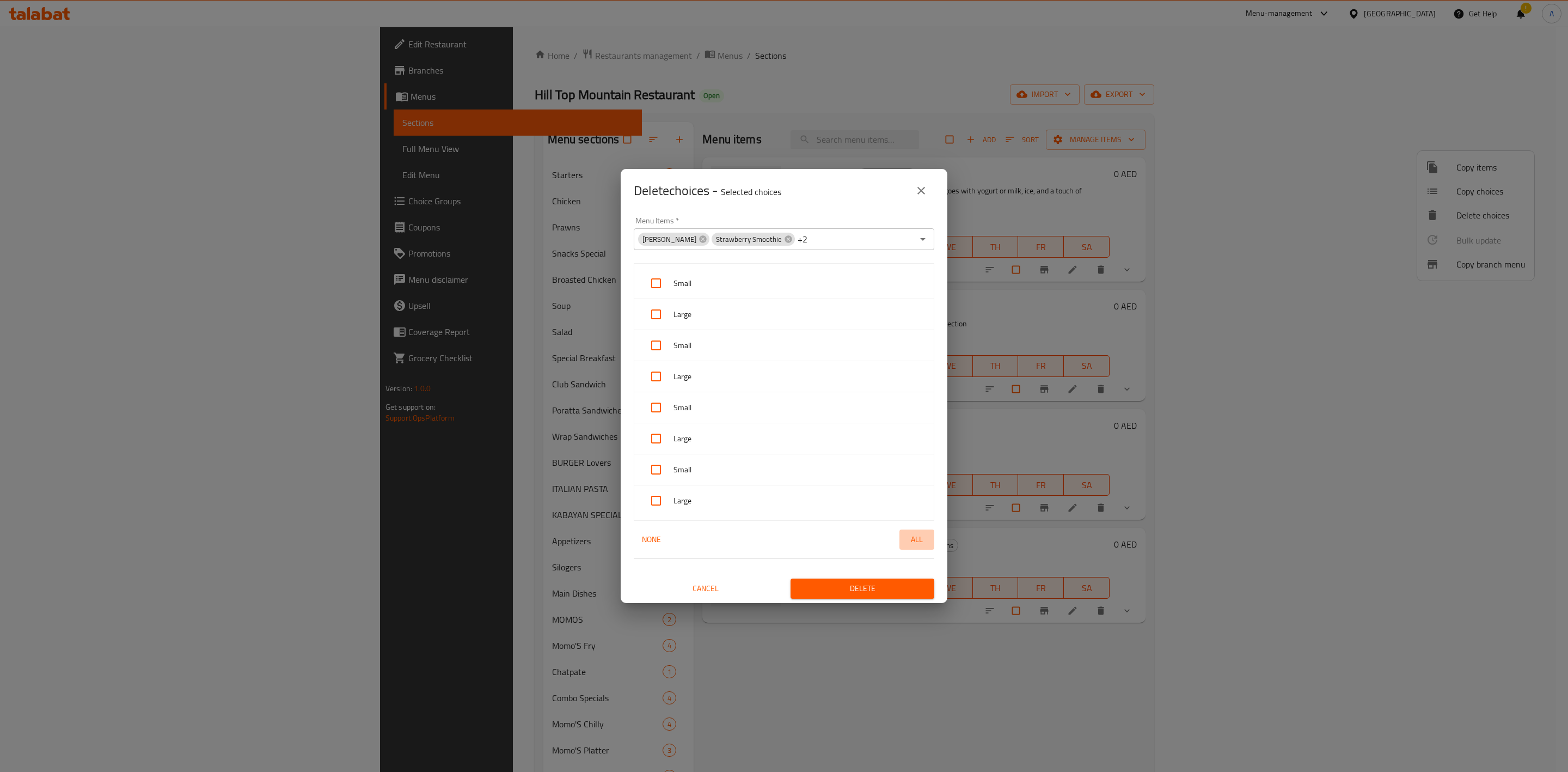
checkbox input "true"
click at [888, 594] on span "Delete" at bounding box center [862, 589] width 126 height 14
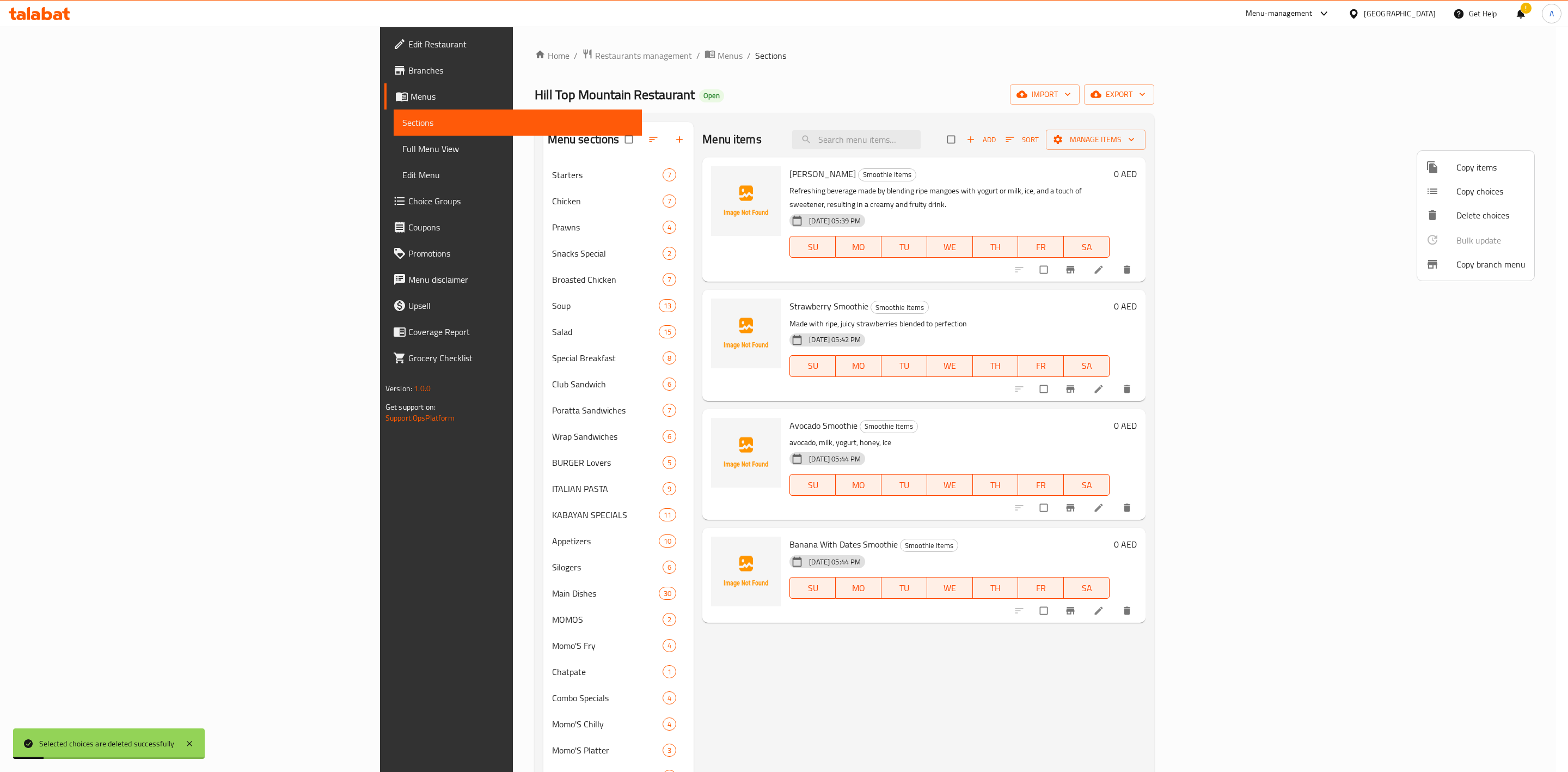
click at [1448, 652] on div at bounding box center [784, 386] width 1568 height 772
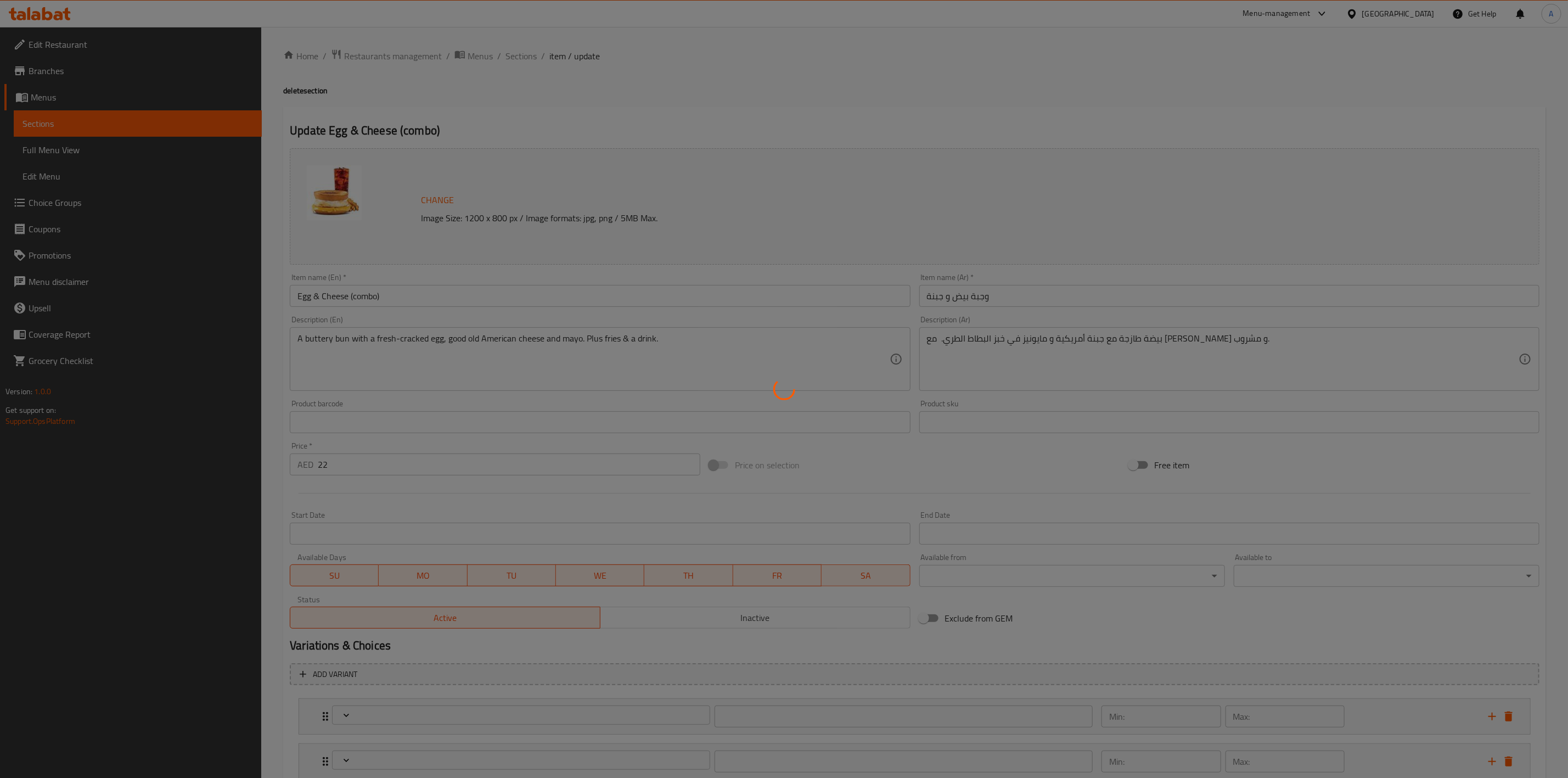
type input "اختار الفرايز:"
type input "1"
type input "اختار المشروب:"
type input "1"
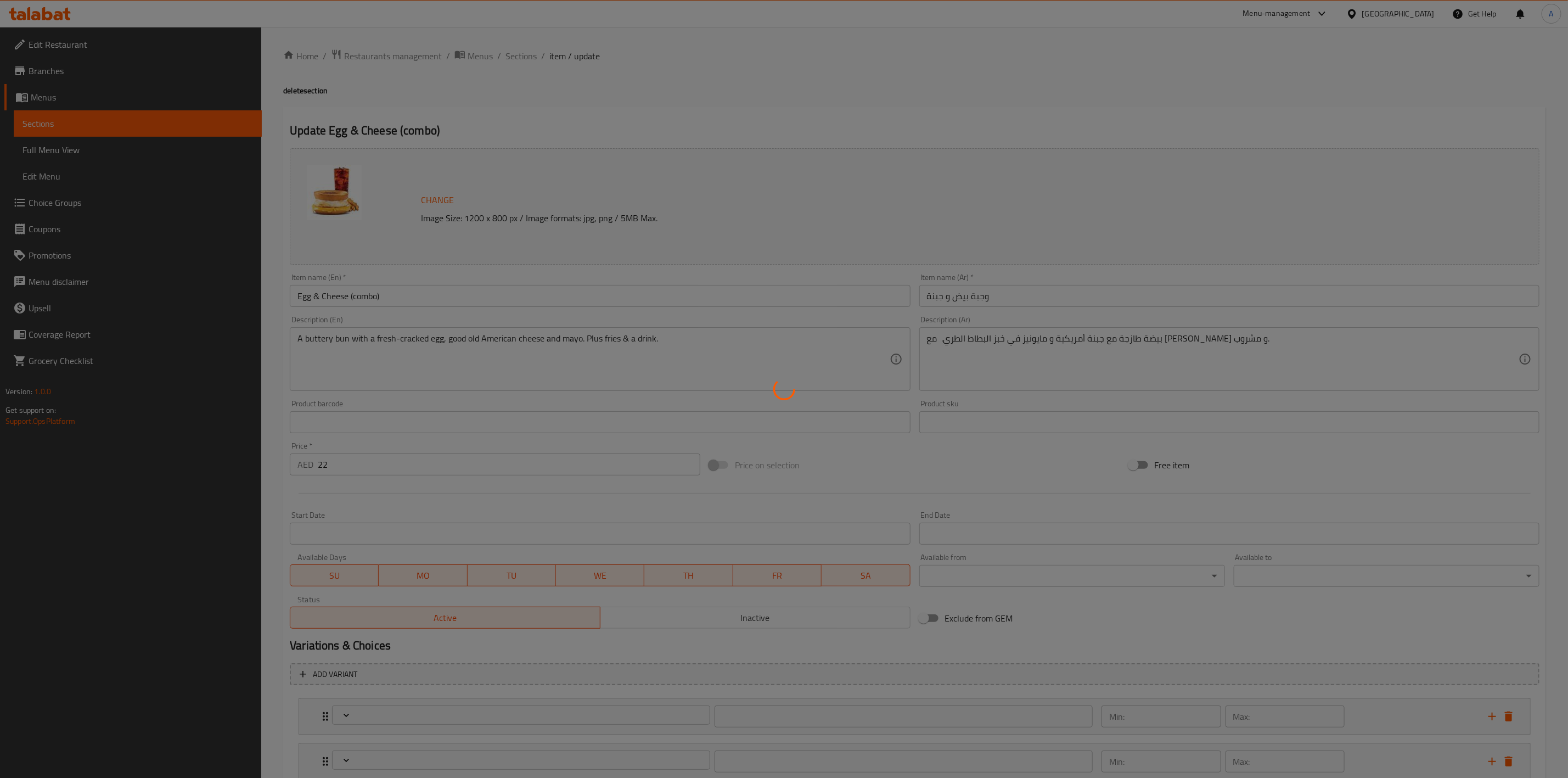
type input "1"
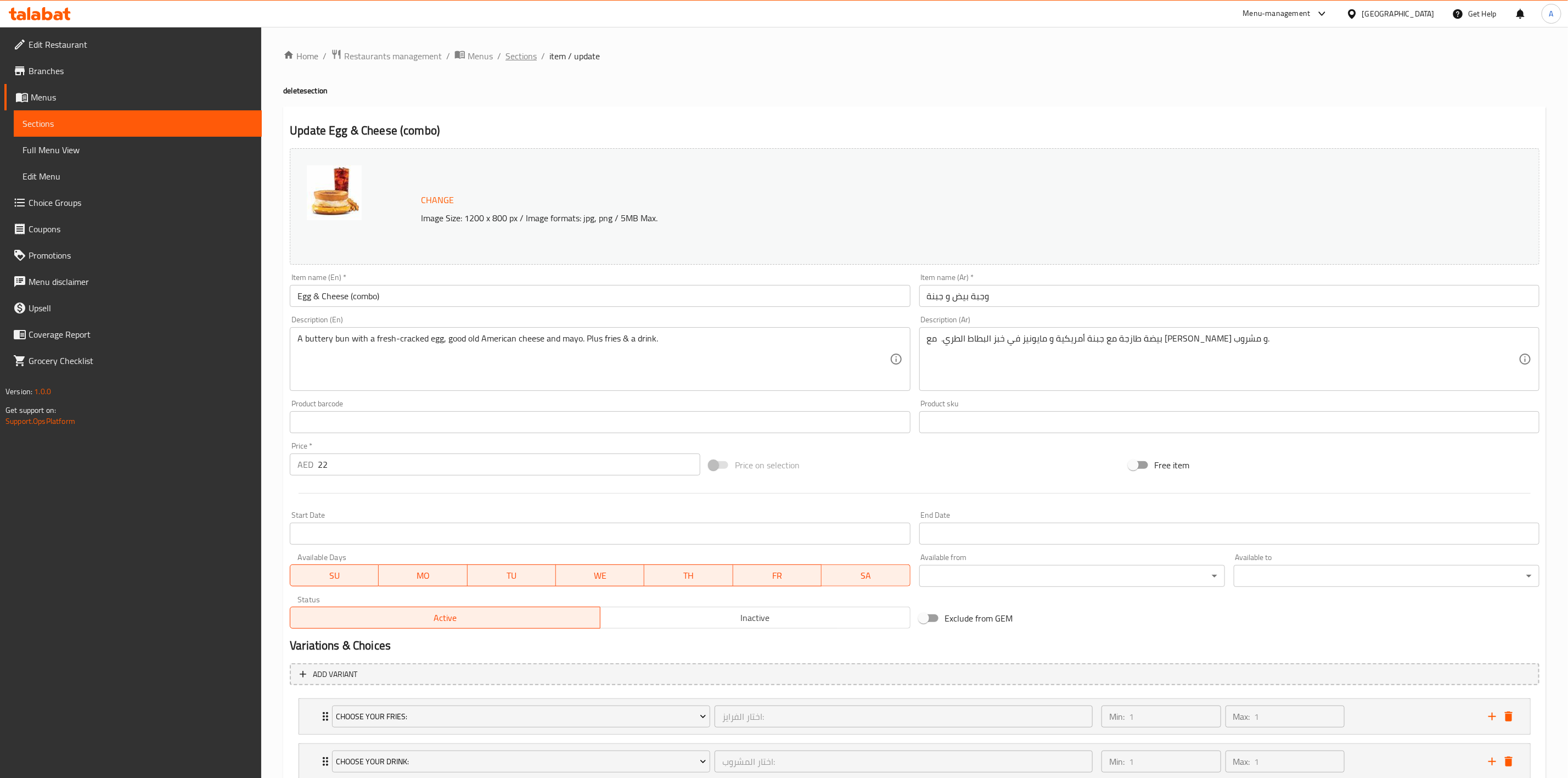
click at [527, 58] on span "Sections" at bounding box center [521, 56] width 31 height 13
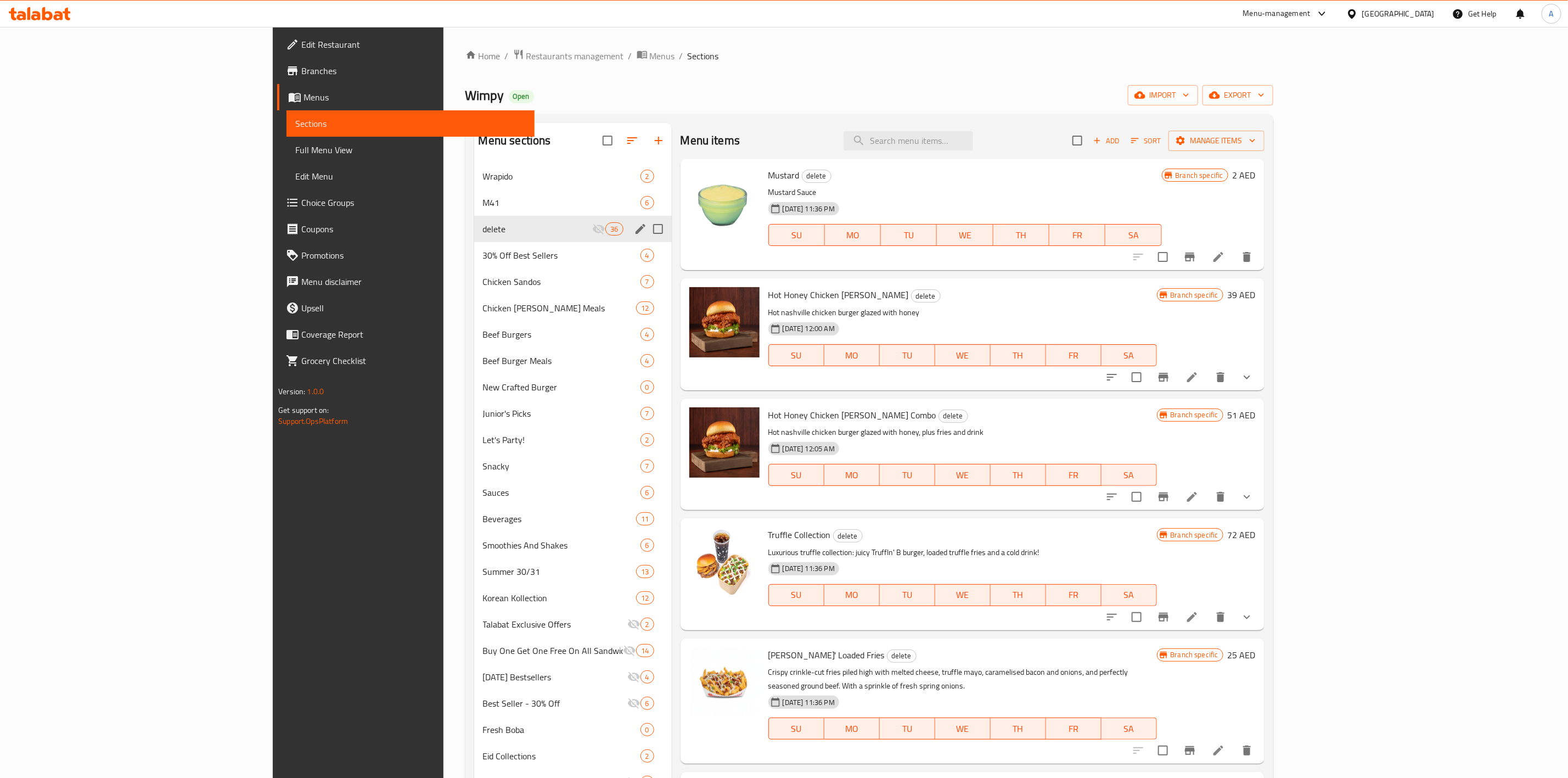
click at [647, 231] on input "Menu sections" at bounding box center [658, 229] width 23 height 23
checkbox input "true"
click at [600, 140] on icon "button" at bounding box center [606, 140] width 13 height 13
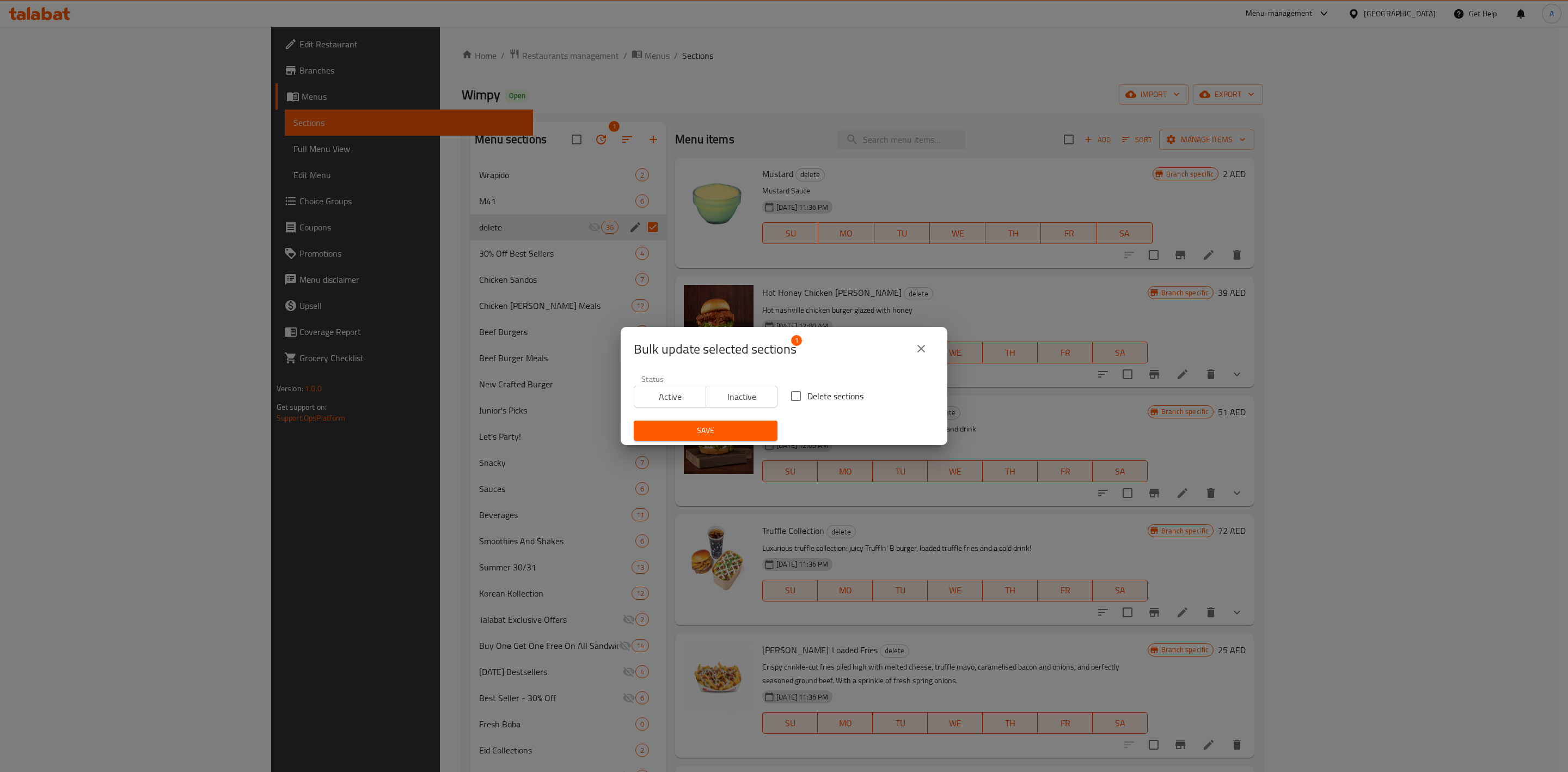
click at [796, 393] on input "Delete sections" at bounding box center [796, 396] width 23 height 23
checkbox input "true"
click at [745, 431] on span "Save" at bounding box center [706, 431] width 126 height 14
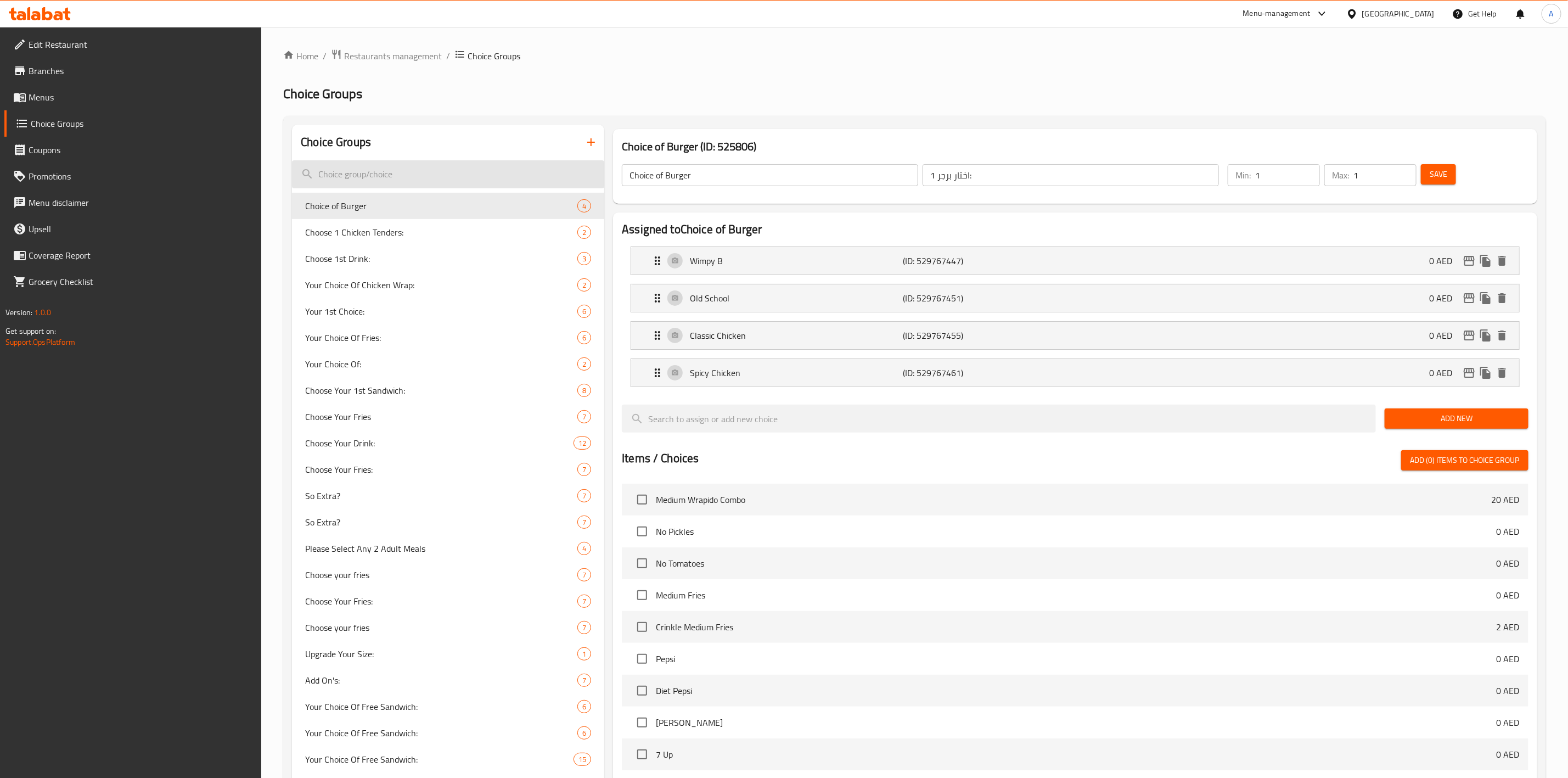
click at [423, 173] on input "search" at bounding box center [448, 174] width 312 height 28
paste input "Choose Your Fries: (ID: 525852)"
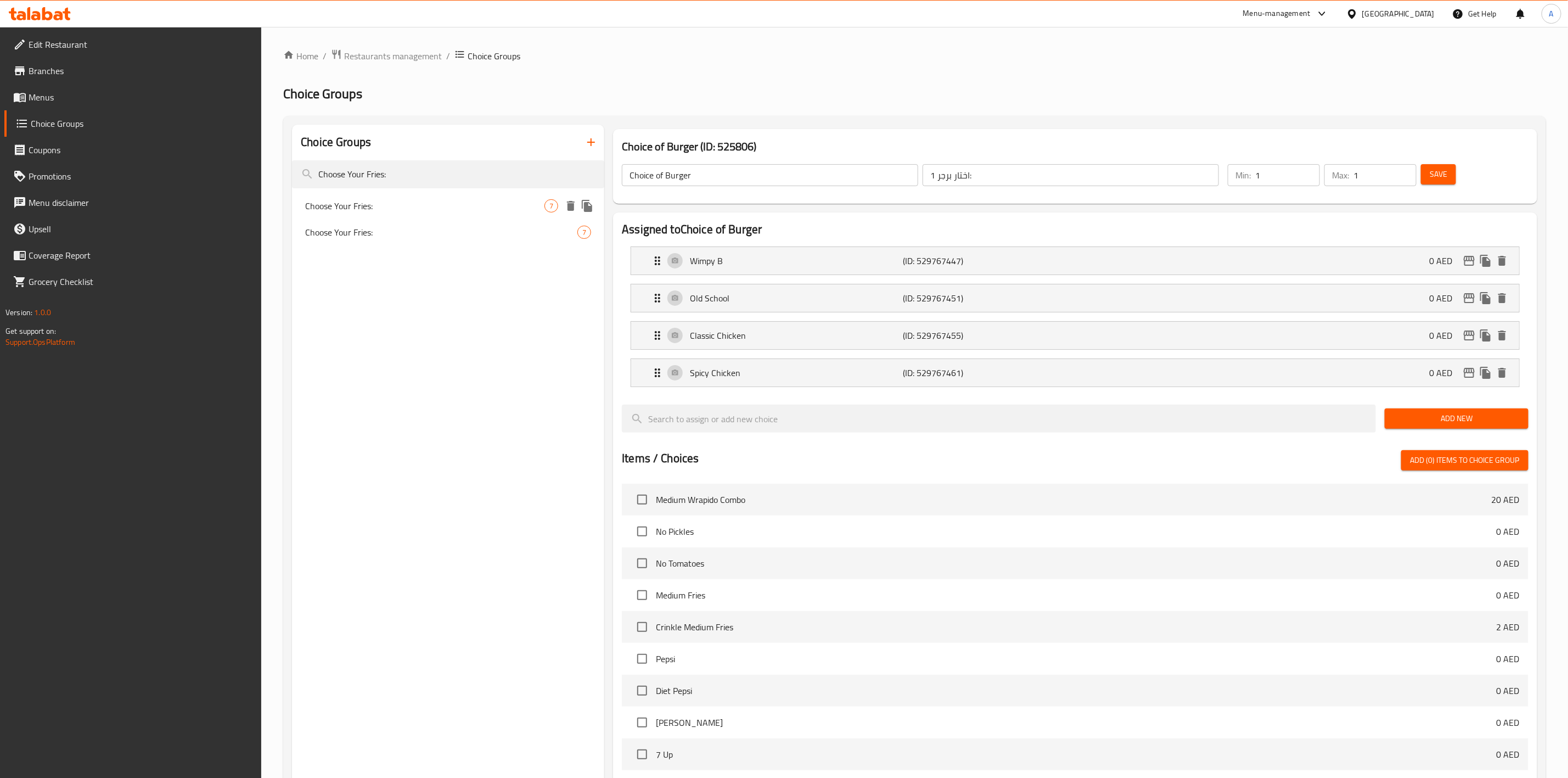
type input "Choose Your Fries:"
click at [411, 206] on span "Choose Your Fries:" at bounding box center [425, 206] width 239 height 13
type input "Choose Your Fries:"
type input "اختار الفرايز:"
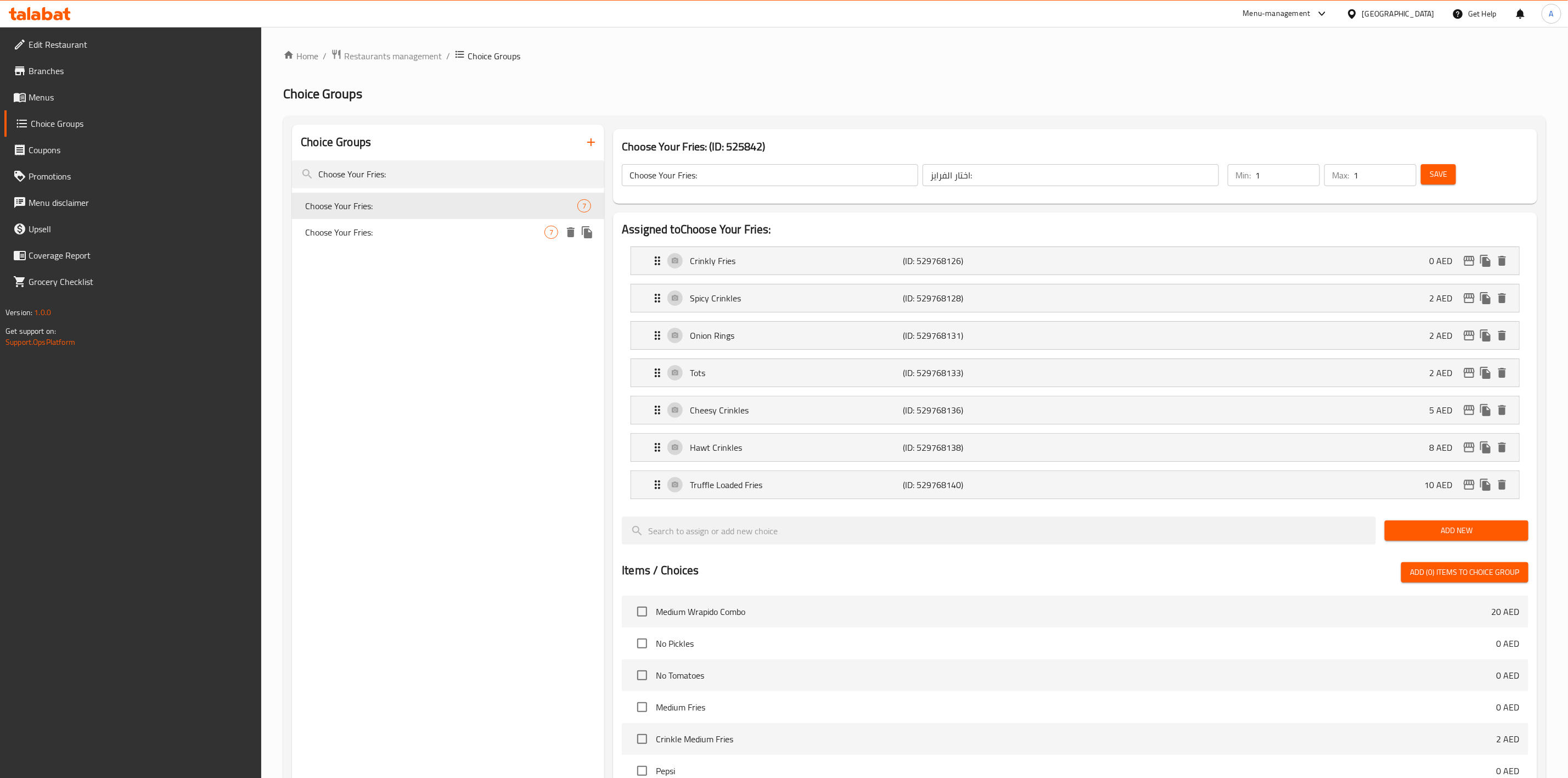
click at [404, 231] on span "Choose Your Fries:" at bounding box center [425, 233] width 239 height 13
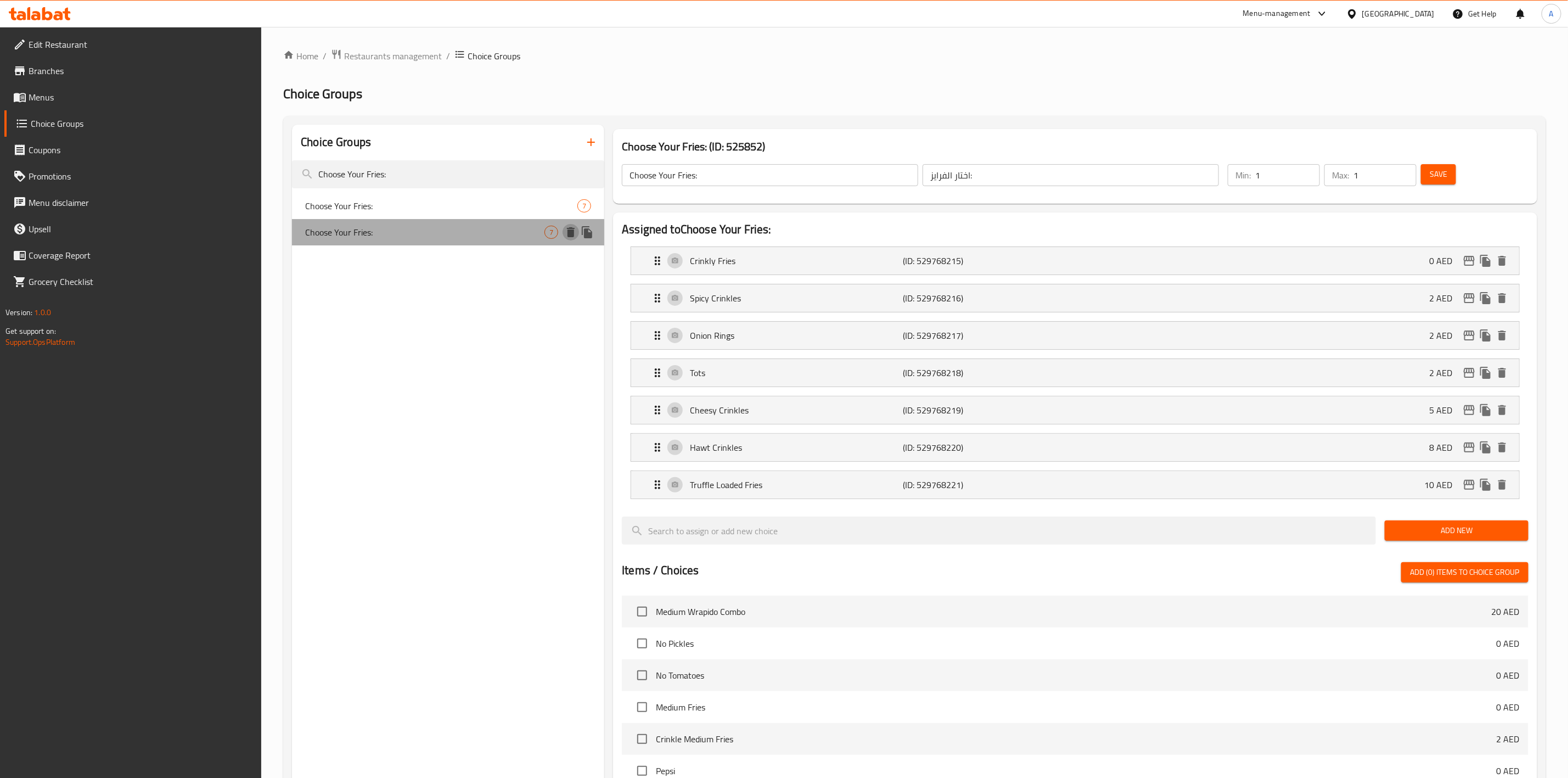
click at [573, 235] on icon "delete" at bounding box center [571, 232] width 8 height 10
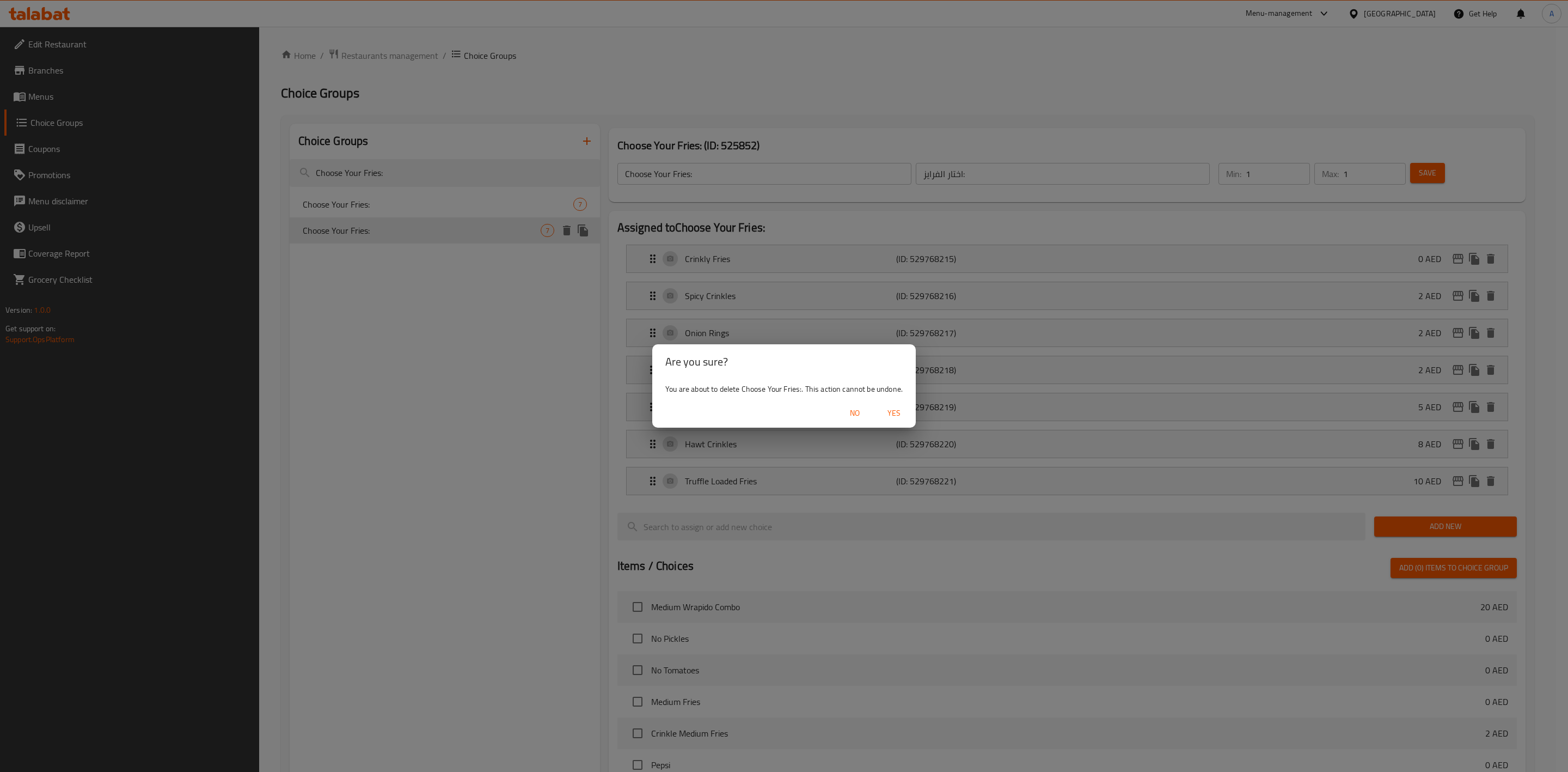
click at [899, 412] on span "Yes" at bounding box center [894, 413] width 26 height 14
type input "Choice of Burger"
type input "اختار برجر 1:"
